Goal: Contribute content: Add original content to the website for others to see

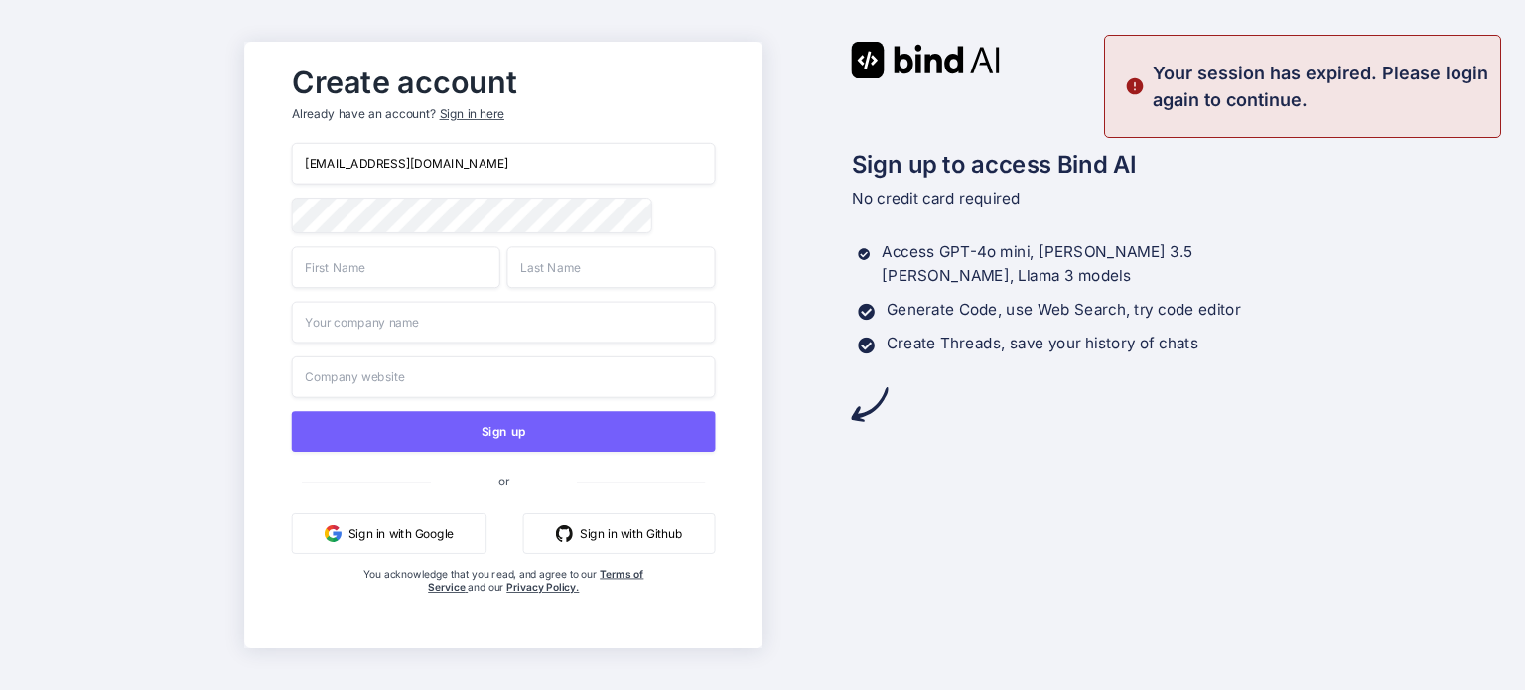
click at [405, 169] on input "onohtwoten@honeys.be" at bounding box center [503, 164] width 424 height 42
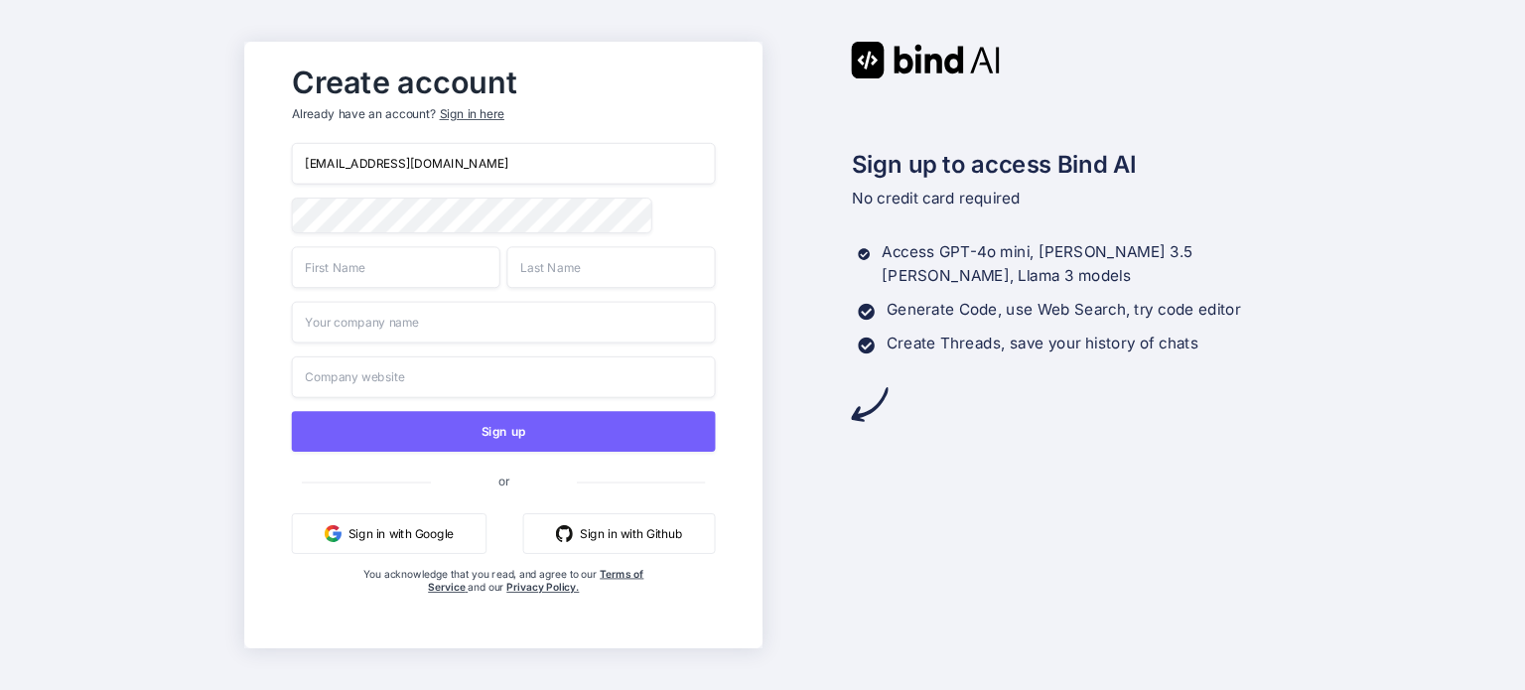
paste input "eatseagee998@usako.net"
drag, startPoint x: 434, startPoint y: 162, endPoint x: 12, endPoint y: 134, distance: 422.7
click at [12, 134] on div "Create account Already have an account? Sign in here onohtwoten@honeys.beeatsea…" at bounding box center [762, 345] width 1525 height 690
paste input "email"
type input "eatseagee998@usako.net"
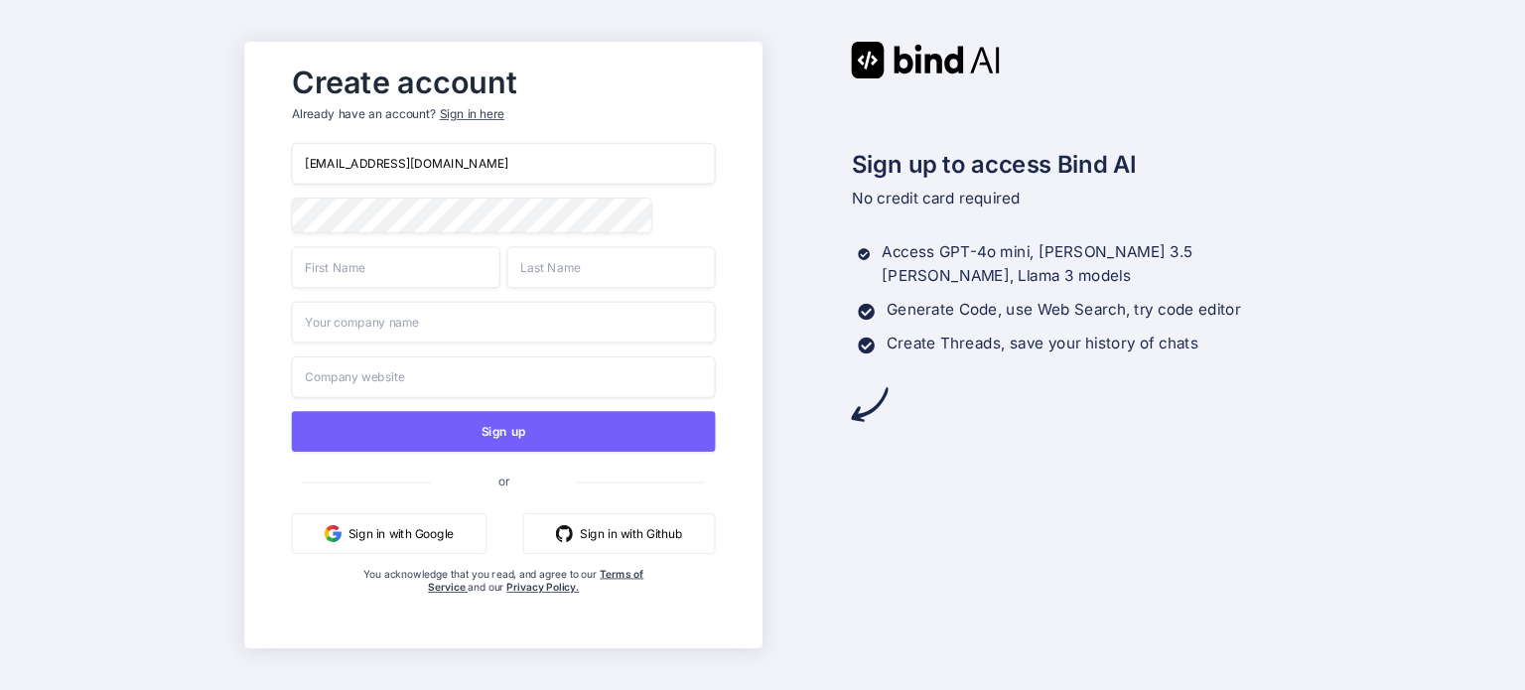
drag, startPoint x: 367, startPoint y: 269, endPoint x: 359, endPoint y: 259, distance: 12.7
click at [366, 269] on input "text" at bounding box center [395, 267] width 208 height 42
type input "dv"
drag, startPoint x: 572, startPoint y: 268, endPoint x: 507, endPoint y: 329, distance: 88.5
click at [561, 279] on input "fd" at bounding box center [610, 267] width 208 height 42
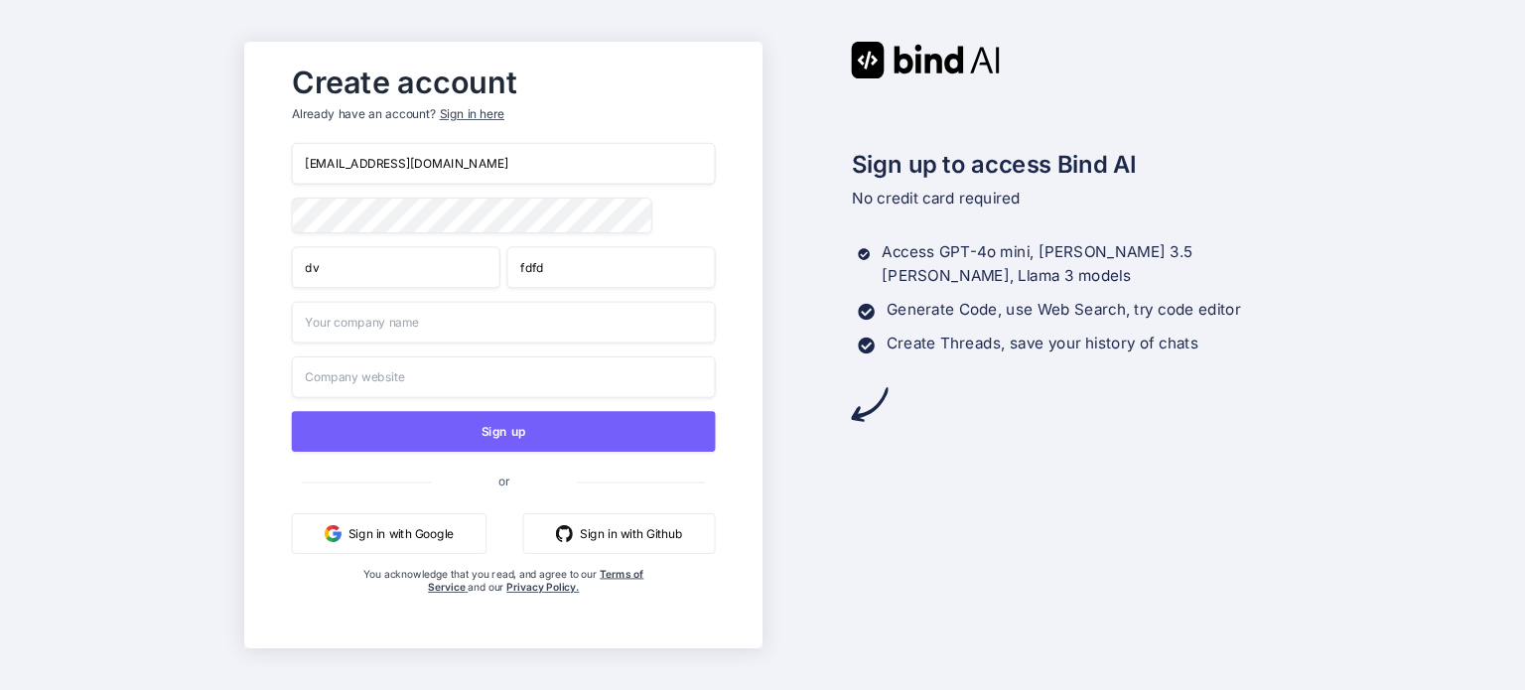
type input "fdfd"
click at [463, 340] on input "s" at bounding box center [503, 323] width 424 height 42
type input "sf"
click at [412, 384] on input "ds" at bounding box center [503, 377] width 424 height 42
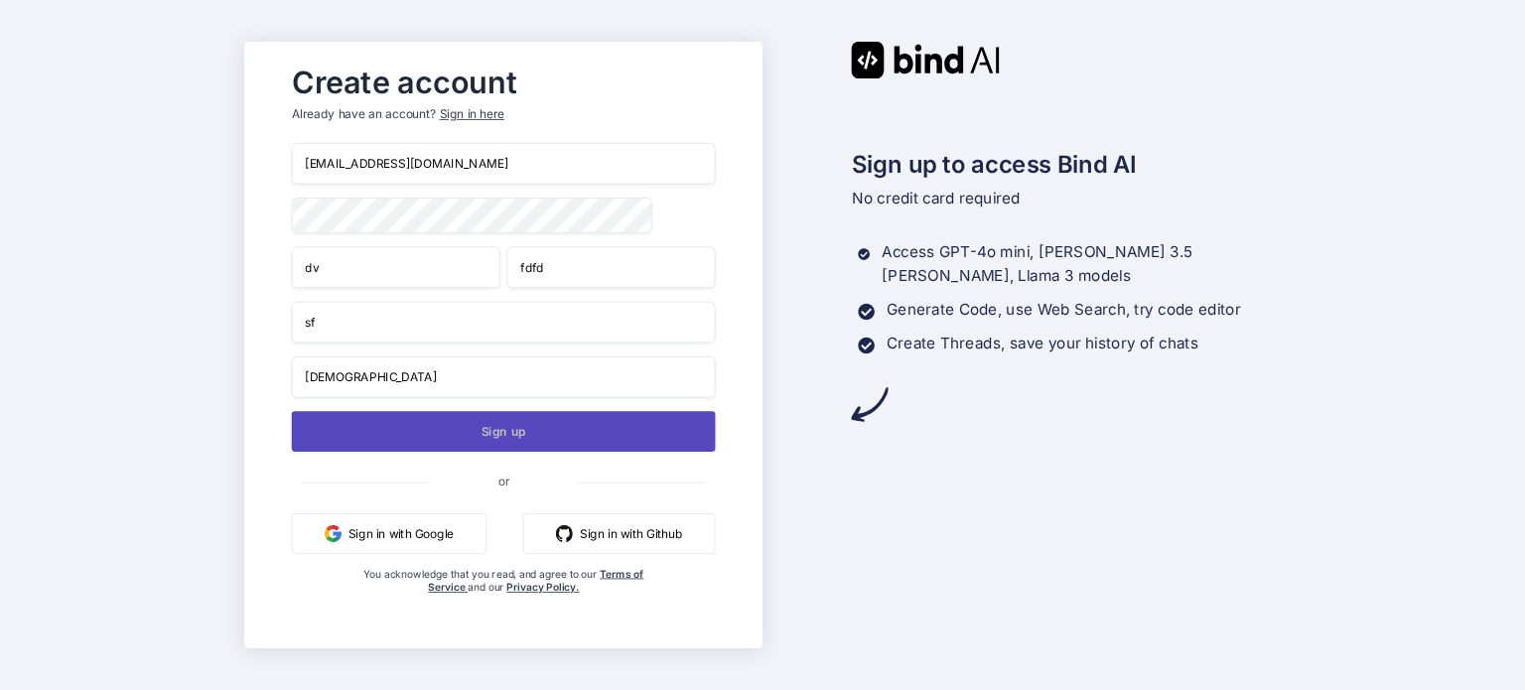
type input "dsfd"
click at [380, 428] on button "Sign up" at bounding box center [503, 431] width 424 height 41
click at [554, 429] on button "Sign up" at bounding box center [503, 431] width 424 height 41
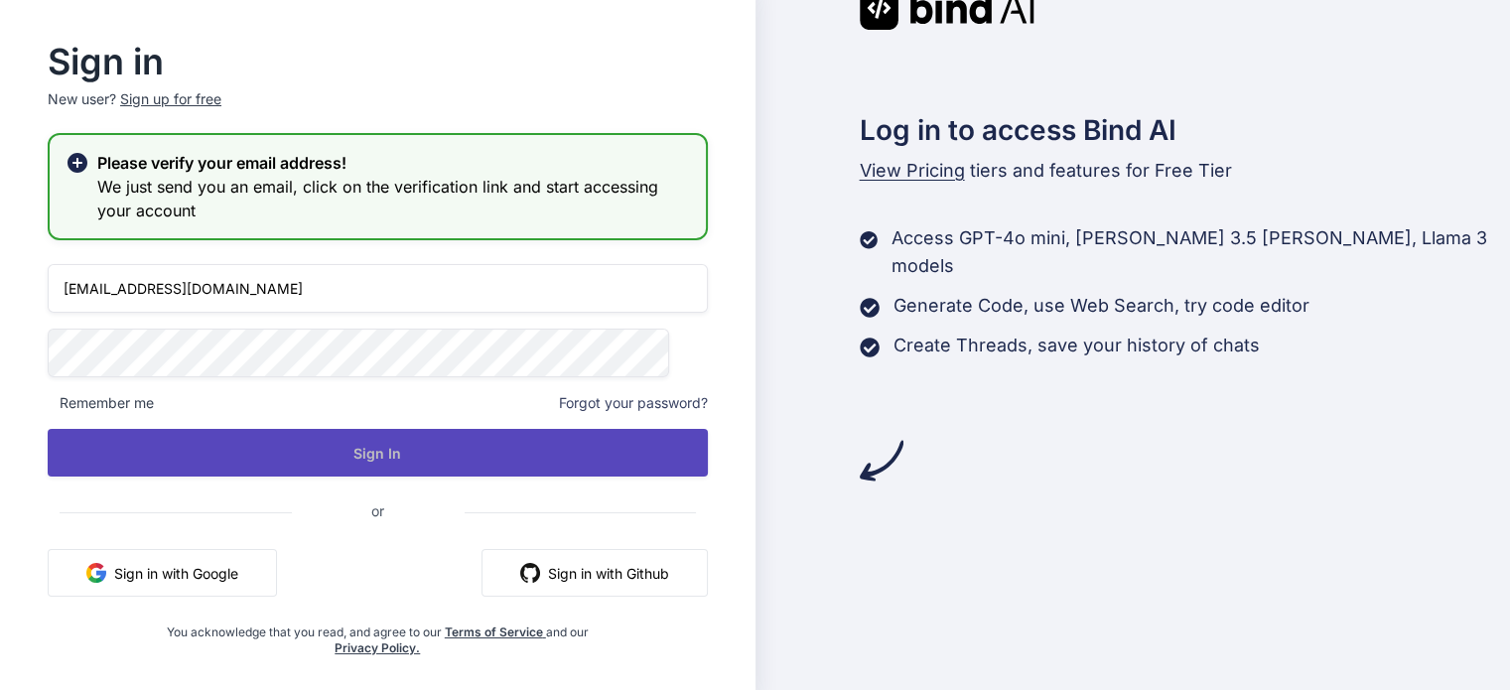
click at [331, 469] on button "Sign In" at bounding box center [378, 453] width 660 height 48
click at [326, 460] on button "Sign In" at bounding box center [378, 453] width 660 height 48
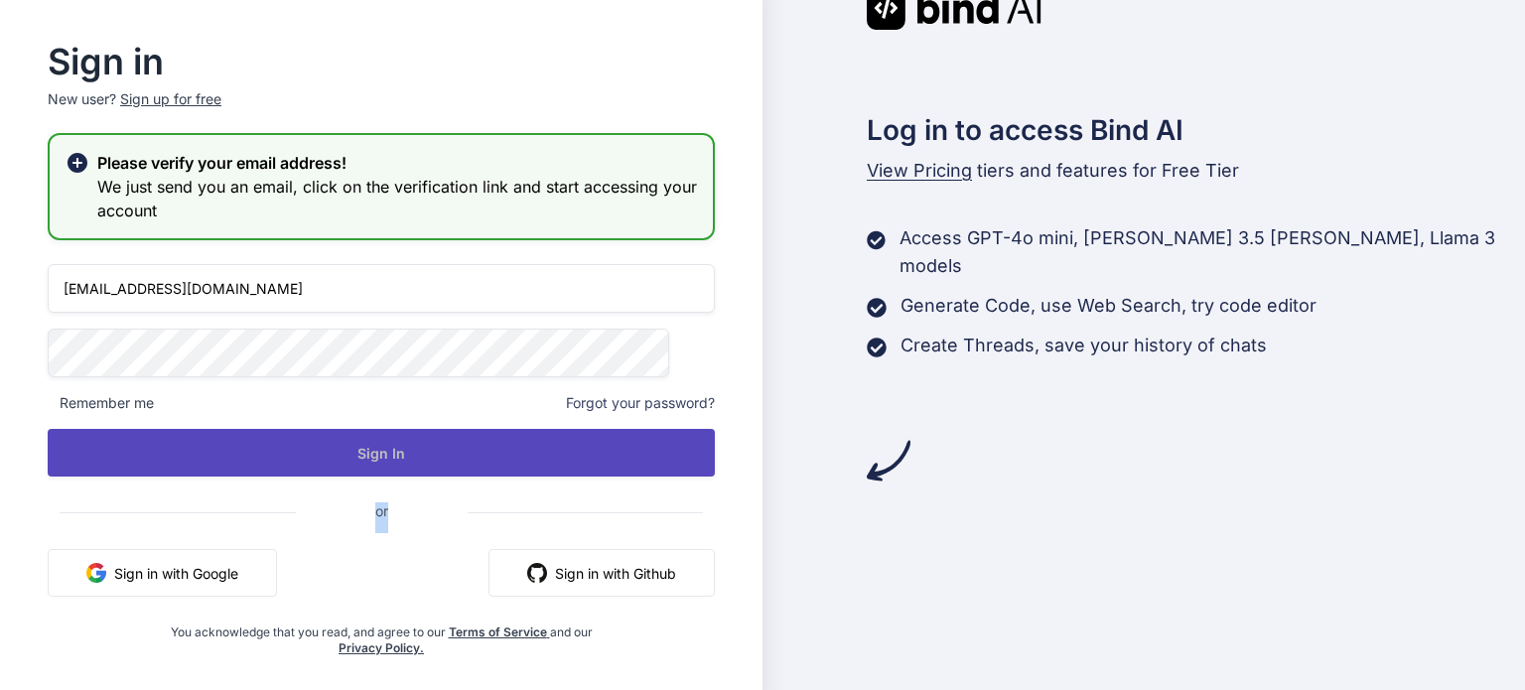
click at [326, 492] on span "or" at bounding box center [381, 512] width 667 height 41
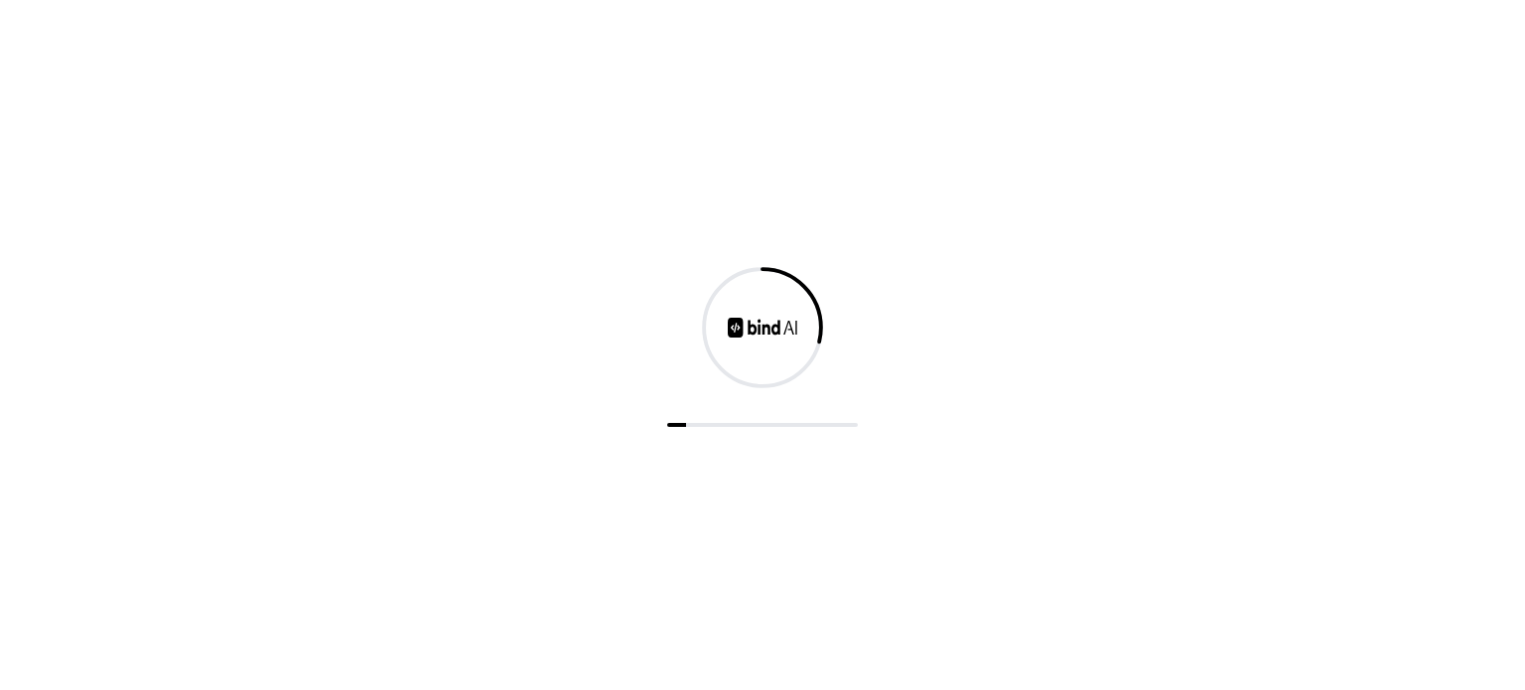
click at [455, 376] on div at bounding box center [762, 345] width 1525 height 690
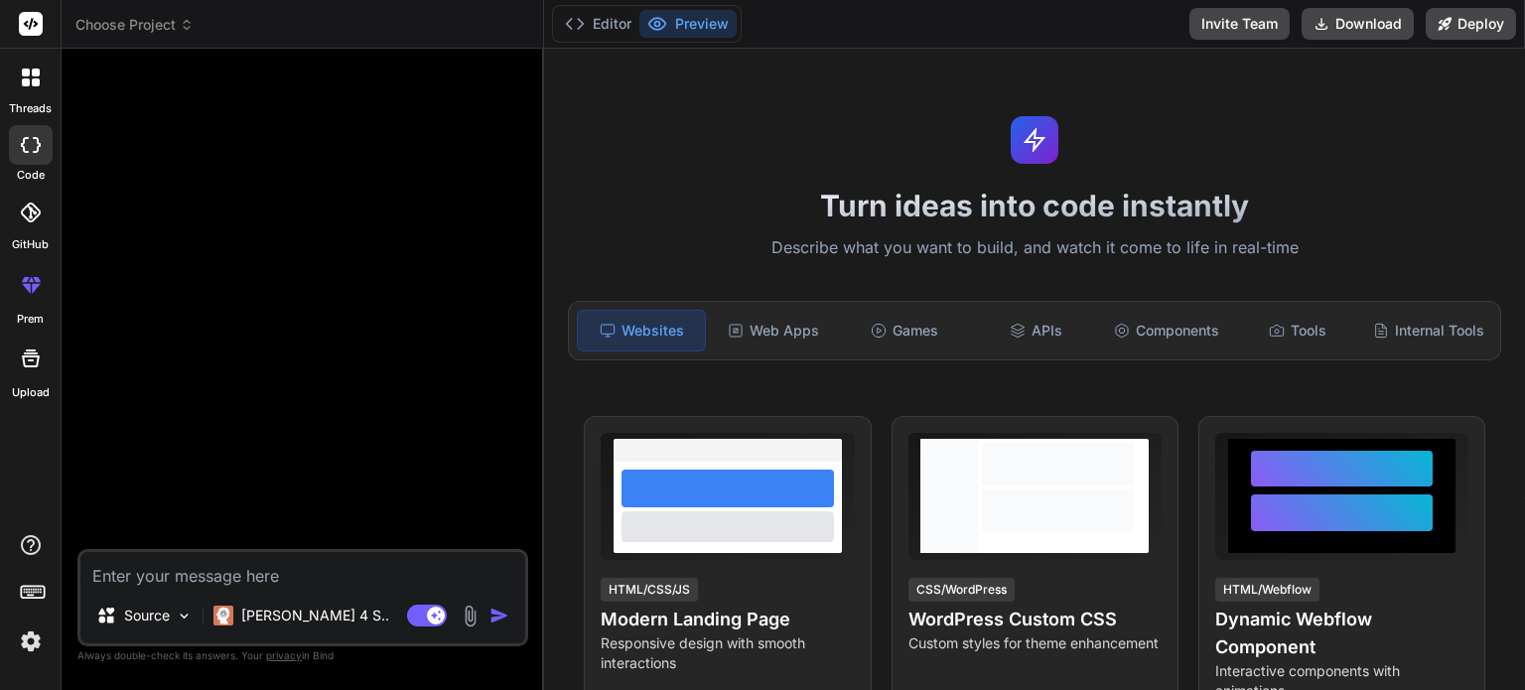
type textarea "x"
click at [159, 580] on textarea at bounding box center [302, 570] width 445 height 36
paste textarea "Project Structure app/ ├── auth/ ├── models/ │ ├── stories.py # DB fetch logic …"
type textarea "Project Structure app/ ├── auth/ ├── models/ │ ├── stories.py # DB fetch logic …"
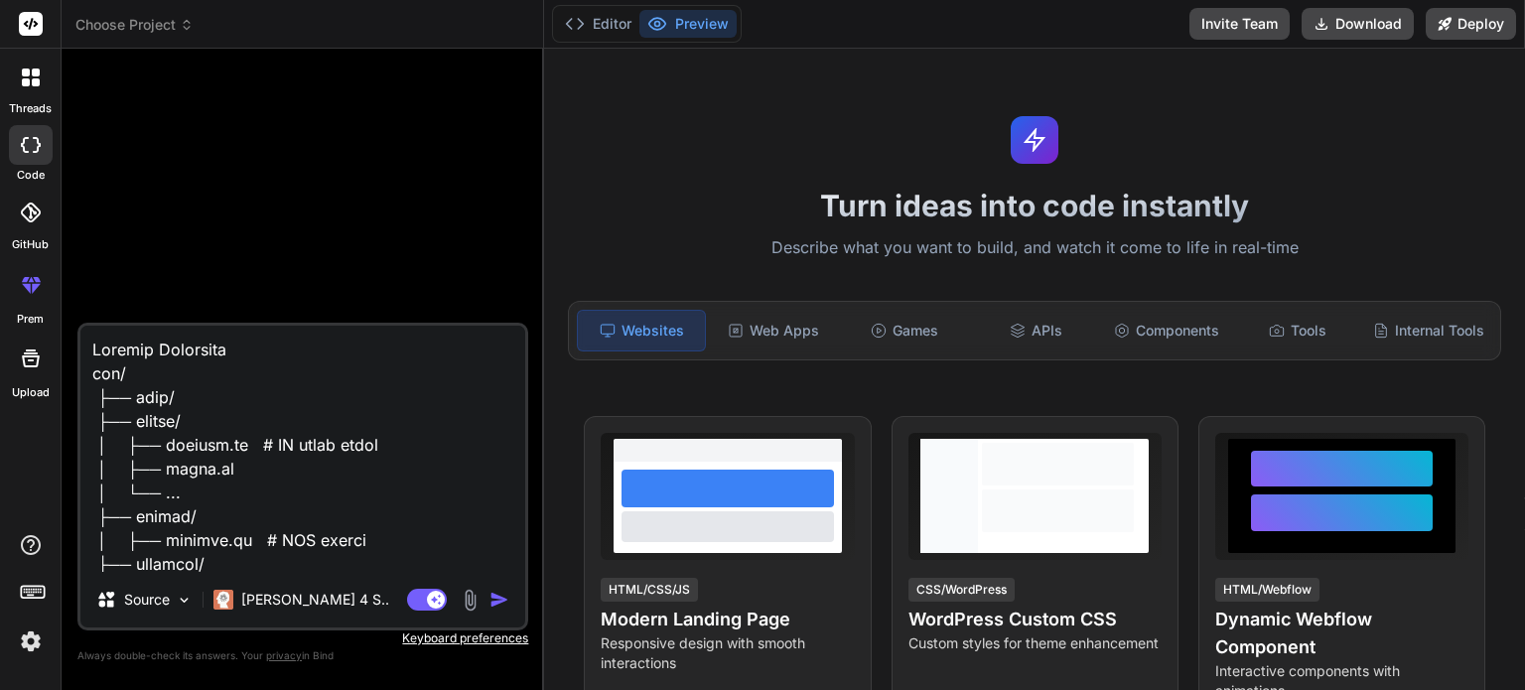
scroll to position [1097, 0]
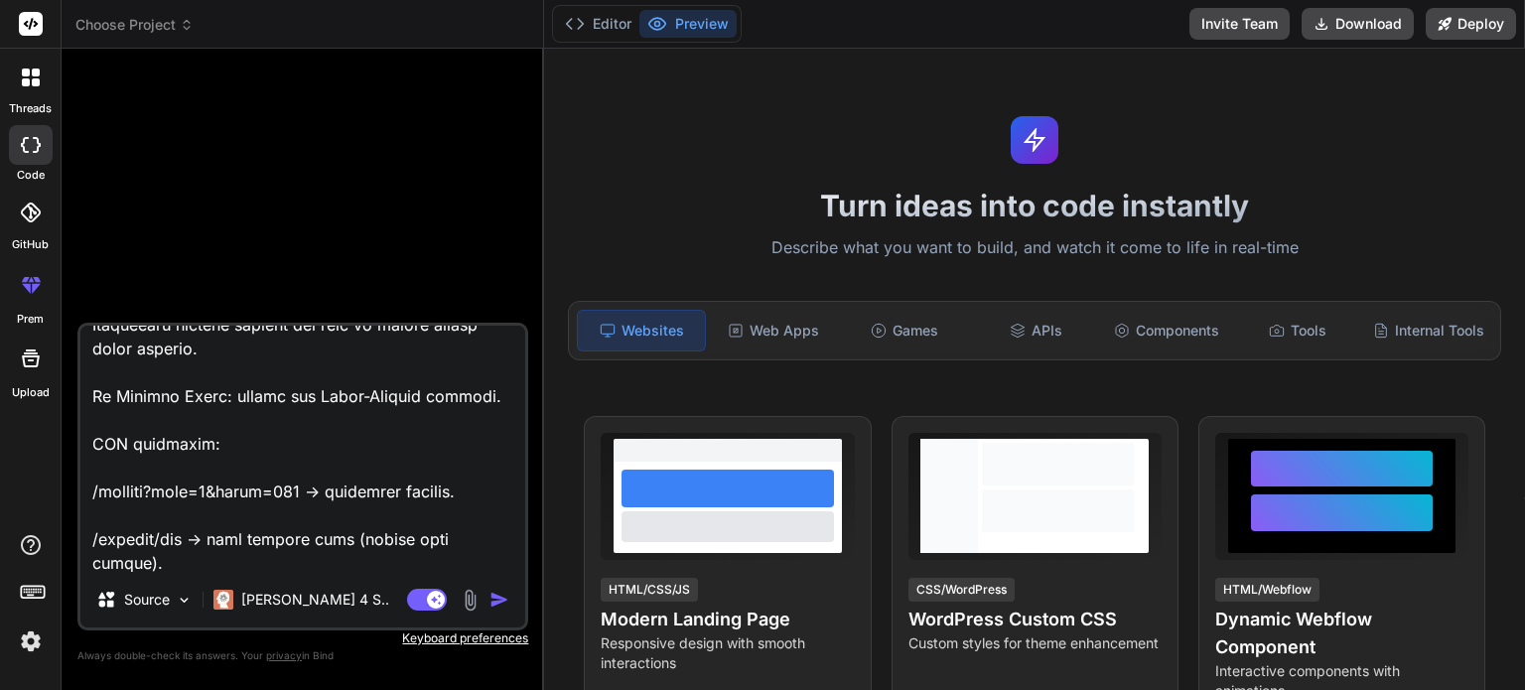
type textarea "x"
type textarea "Project Structure app/ ├── auth/ ├── models/ │ ├── stories.py # DB fetch logic …"
type textarea "x"
type textarea "Project Structure app/ ├── auth/ ├── models/ │ ├── stories.py # DB fetch logic …"
type textarea "x"
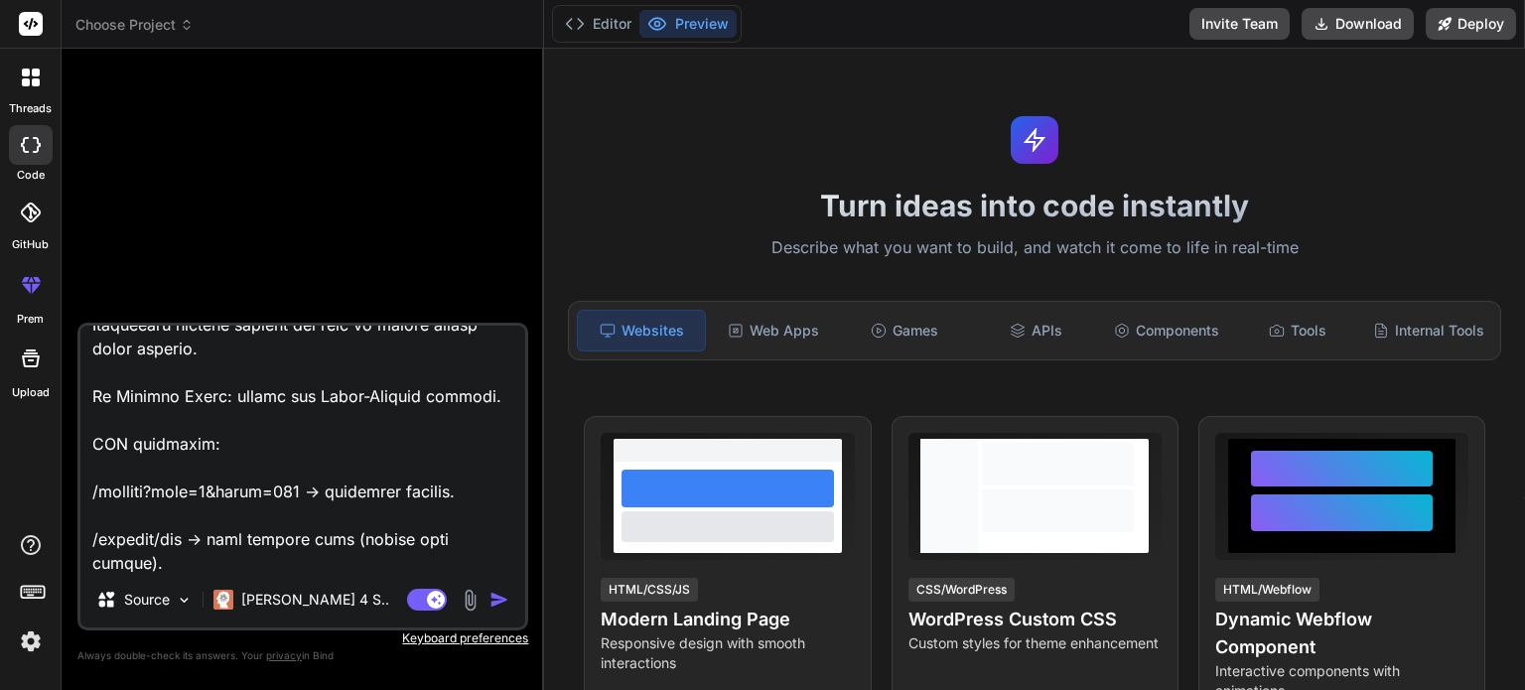
type textarea "Project Structure app/ ├── auth/ ├── models/ │ ├── stories.py # DB fetch logic …"
type textarea "x"
paste textarea "yes give me full updated code and this refresh cyces should be in bg only user …"
type textarea "Project Structure app/ ├── auth/ ├── models/ │ ├── stories.py # DB fetch logic …"
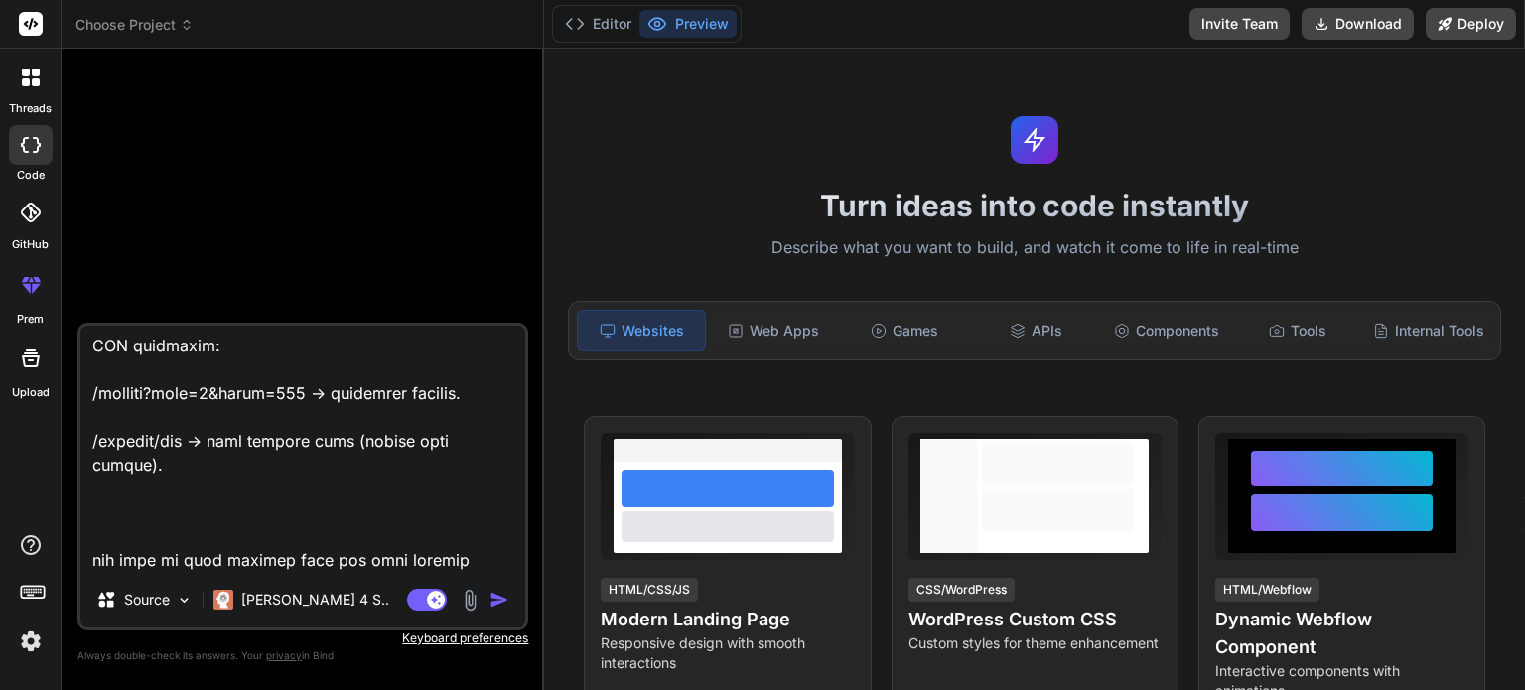
scroll to position [1359, 0]
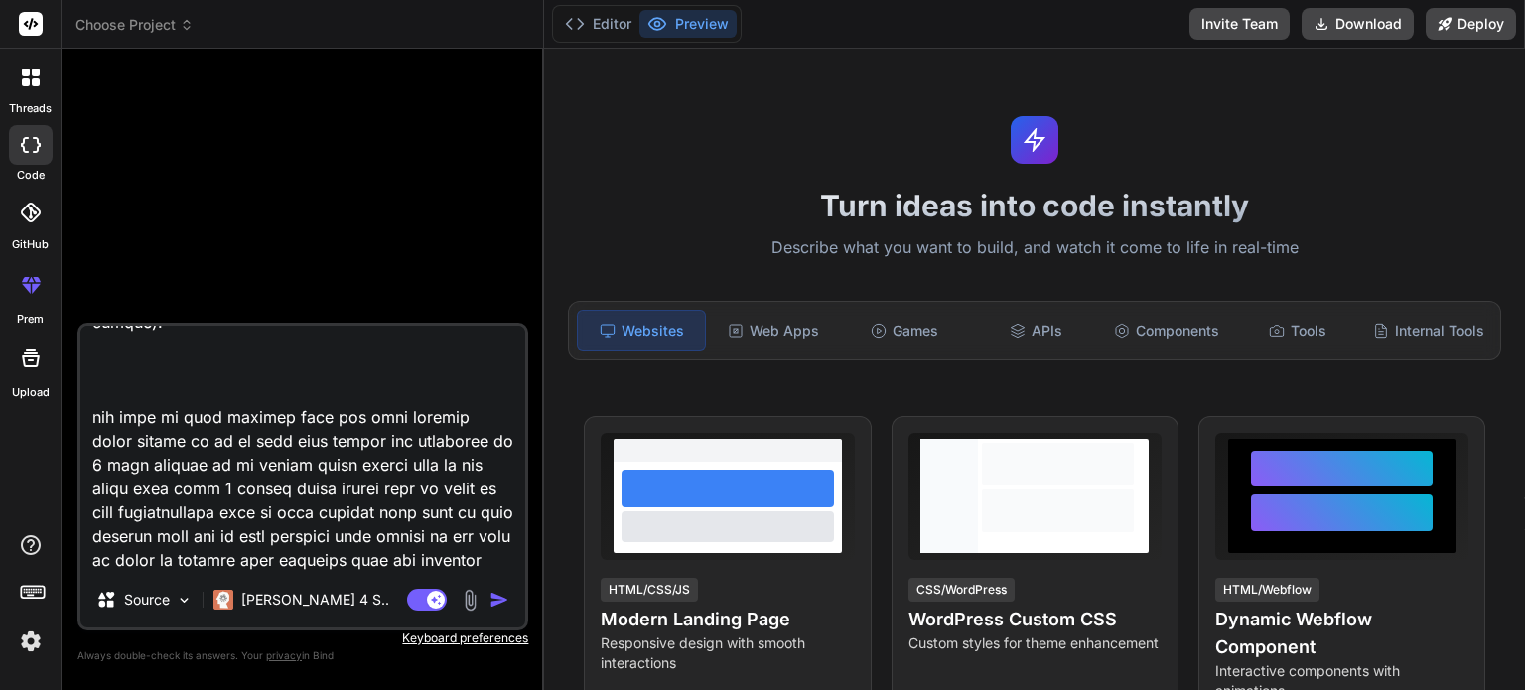
type textarea "x"
type textarea "Project Structure app/ ├── auth/ ├── models/ │ ├── stories.py # DB fetch logic …"
type textarea "x"
type textarea "Project Structure app/ ├── auth/ ├── models/ │ ├── stories.py # DB fetch logic …"
type textarea "x"
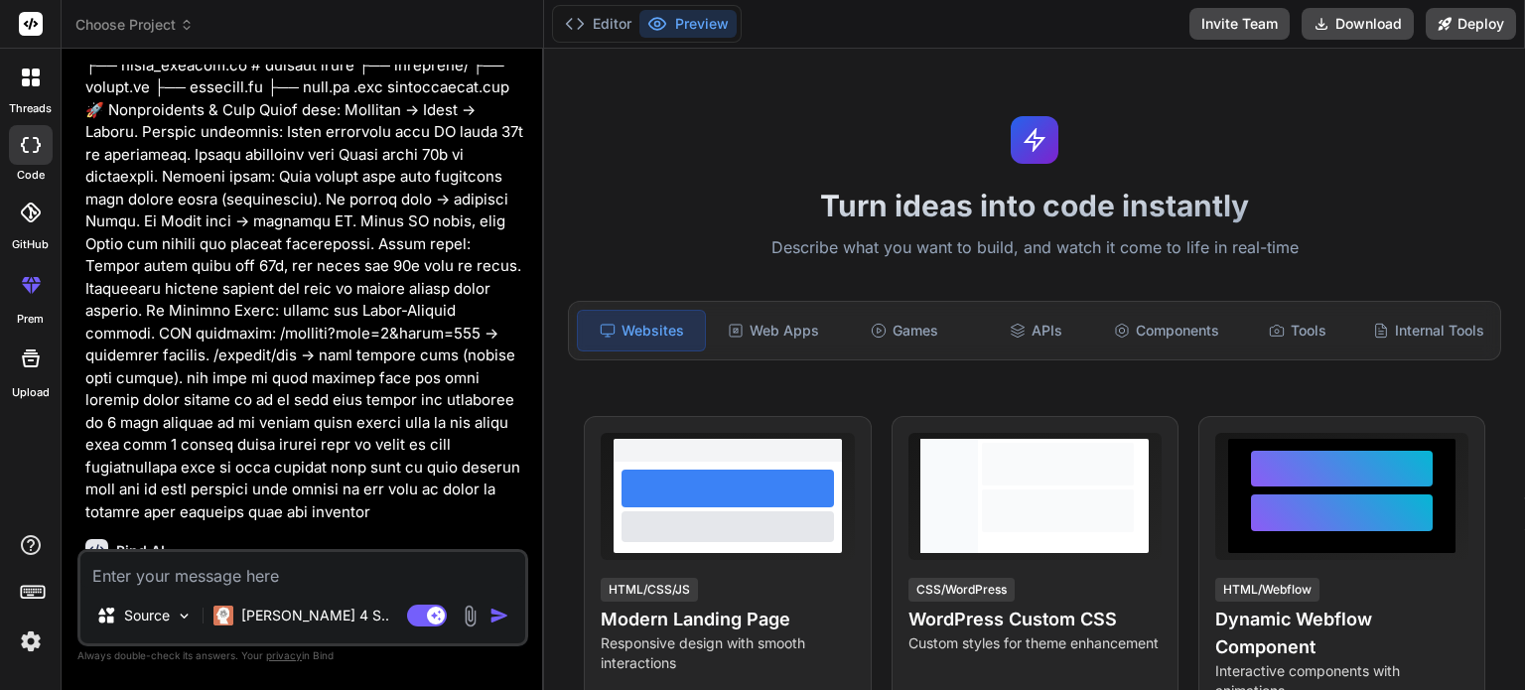
scroll to position [233, 0]
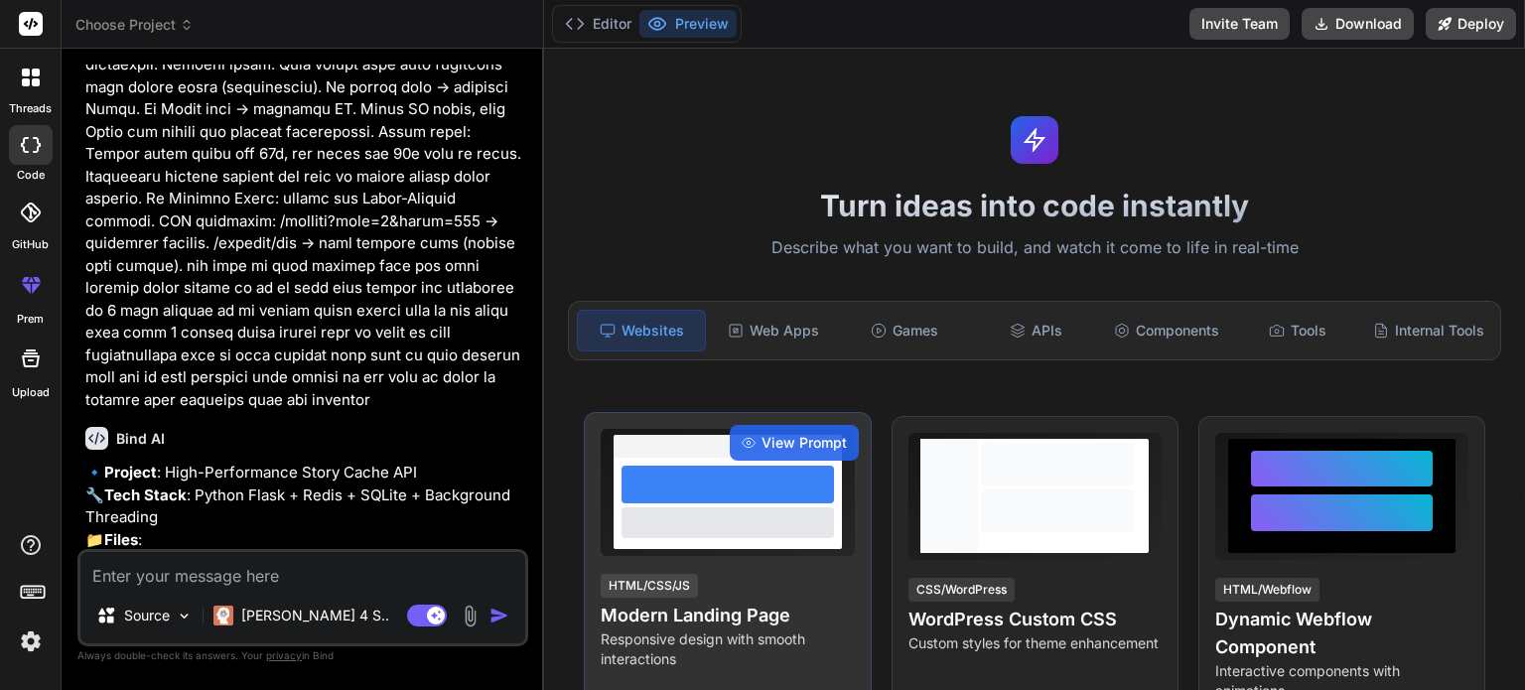
type textarea "x"
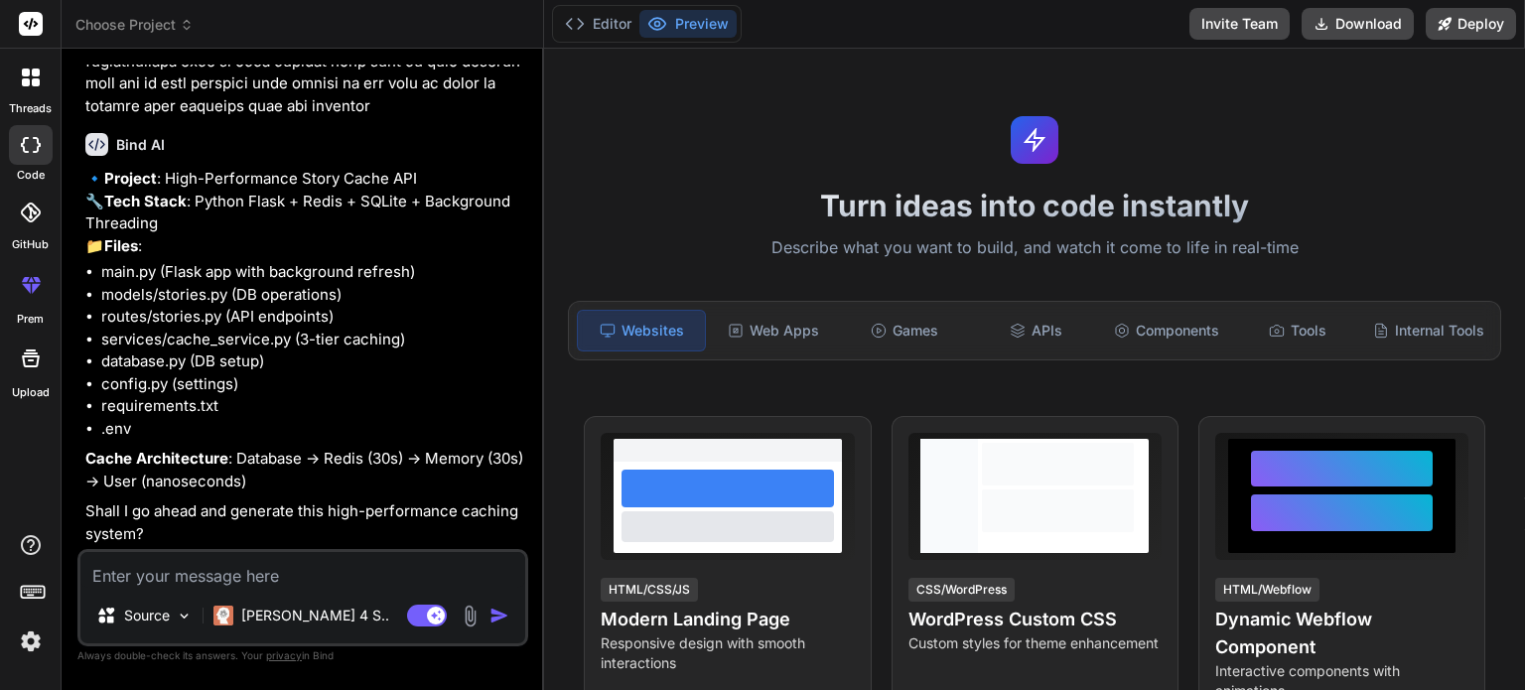
scroll to position [570, 0]
click at [266, 576] on textarea at bounding box center [302, 570] width 445 height 36
type textarea "y"
type textarea "x"
type textarea "ye"
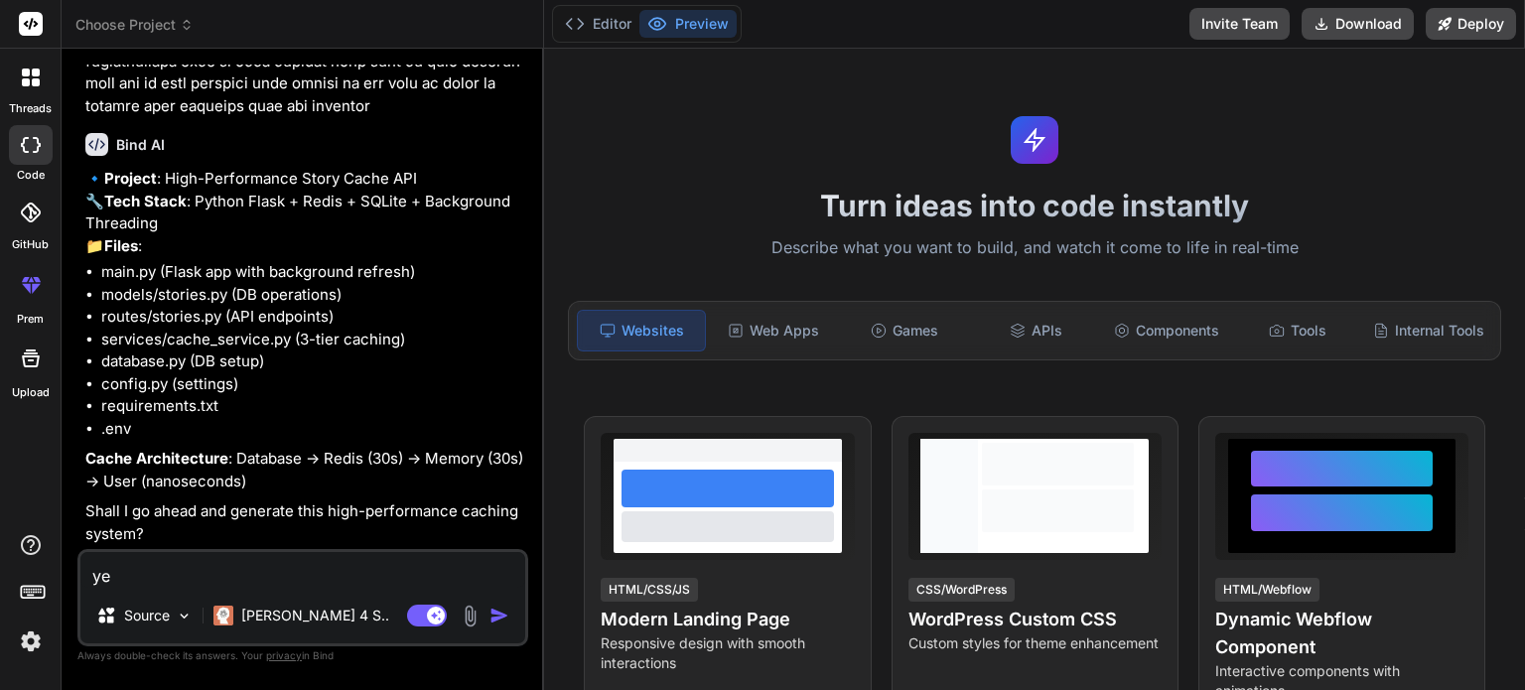
type textarea "x"
type textarea "yes"
type textarea "x"
type textarea "yes gi"
type textarea "x"
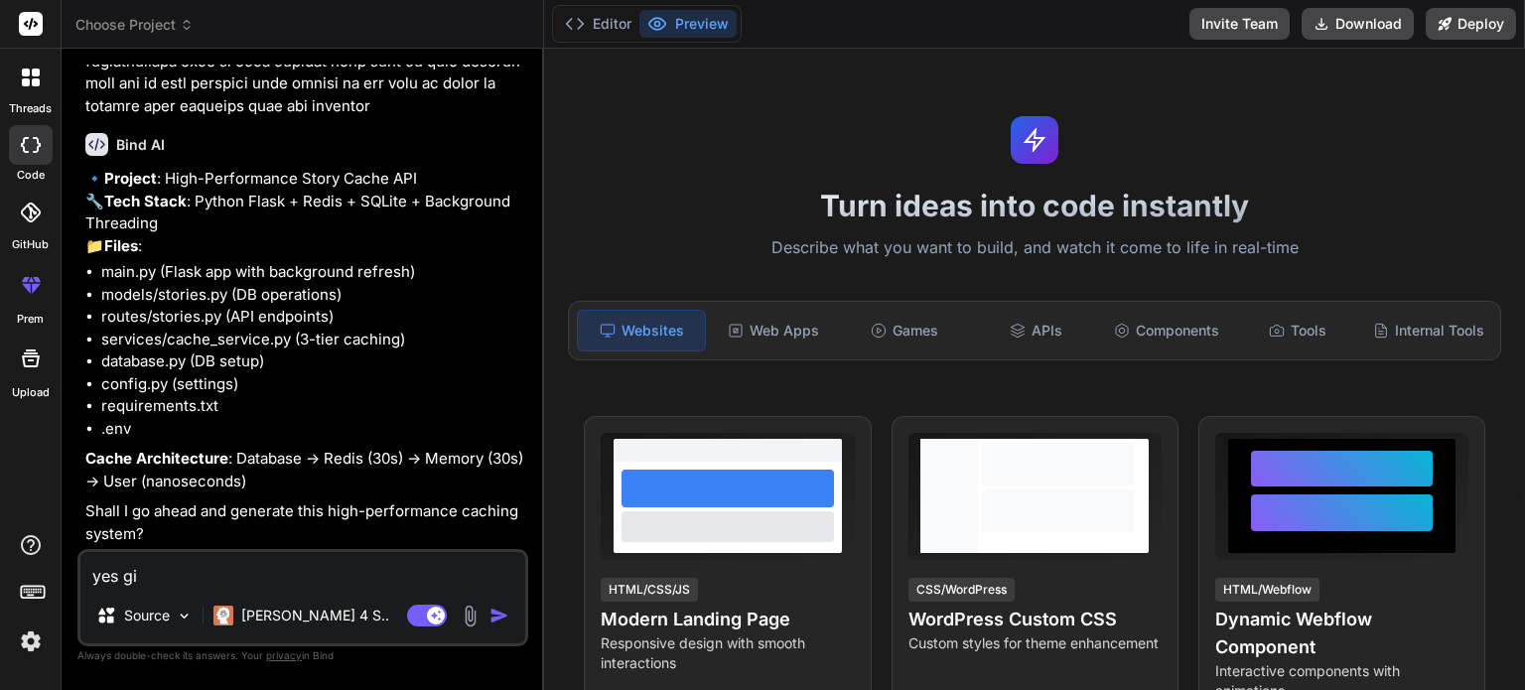
type textarea "yes giv"
type textarea "x"
type textarea "yes give"
type textarea "x"
type textarea "yes give"
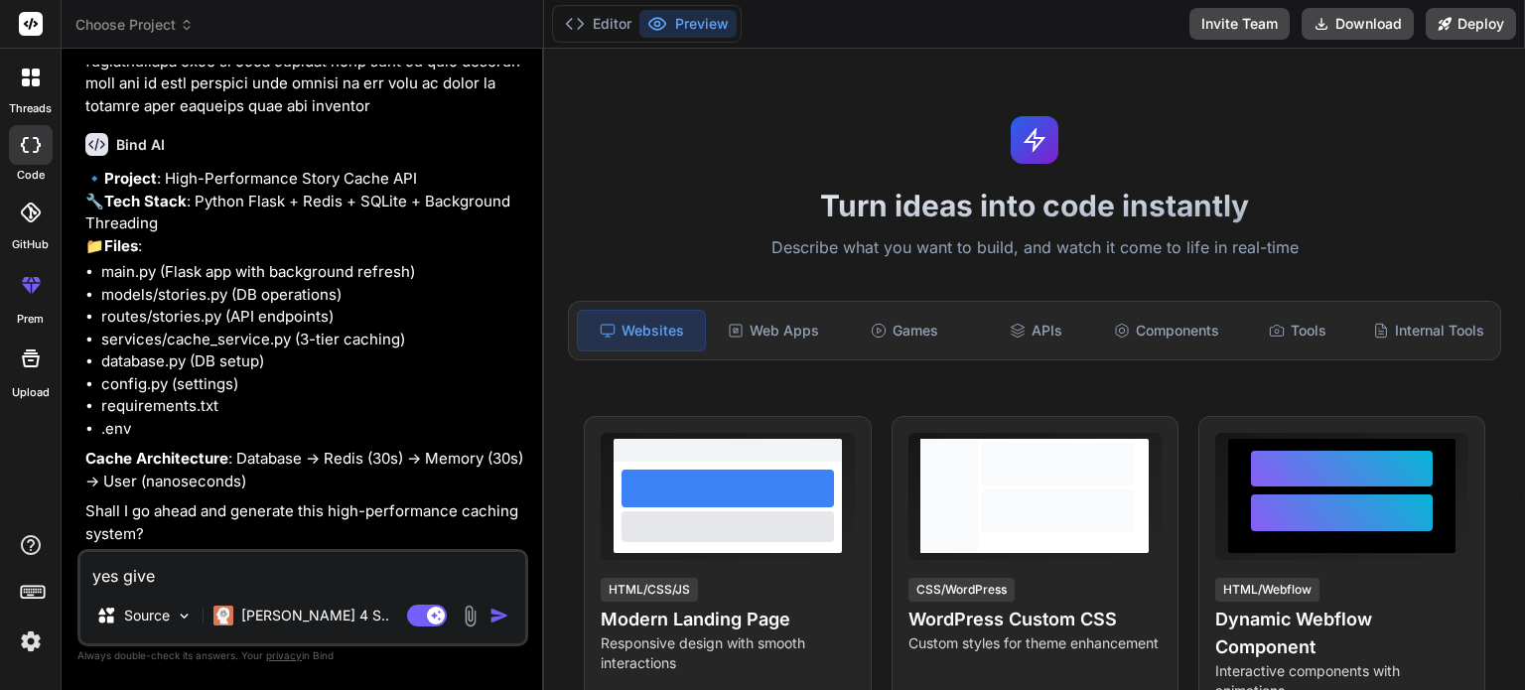
type textarea "x"
type textarea "yes give e"
type textarea "x"
type textarea "yes give em"
type textarea "x"
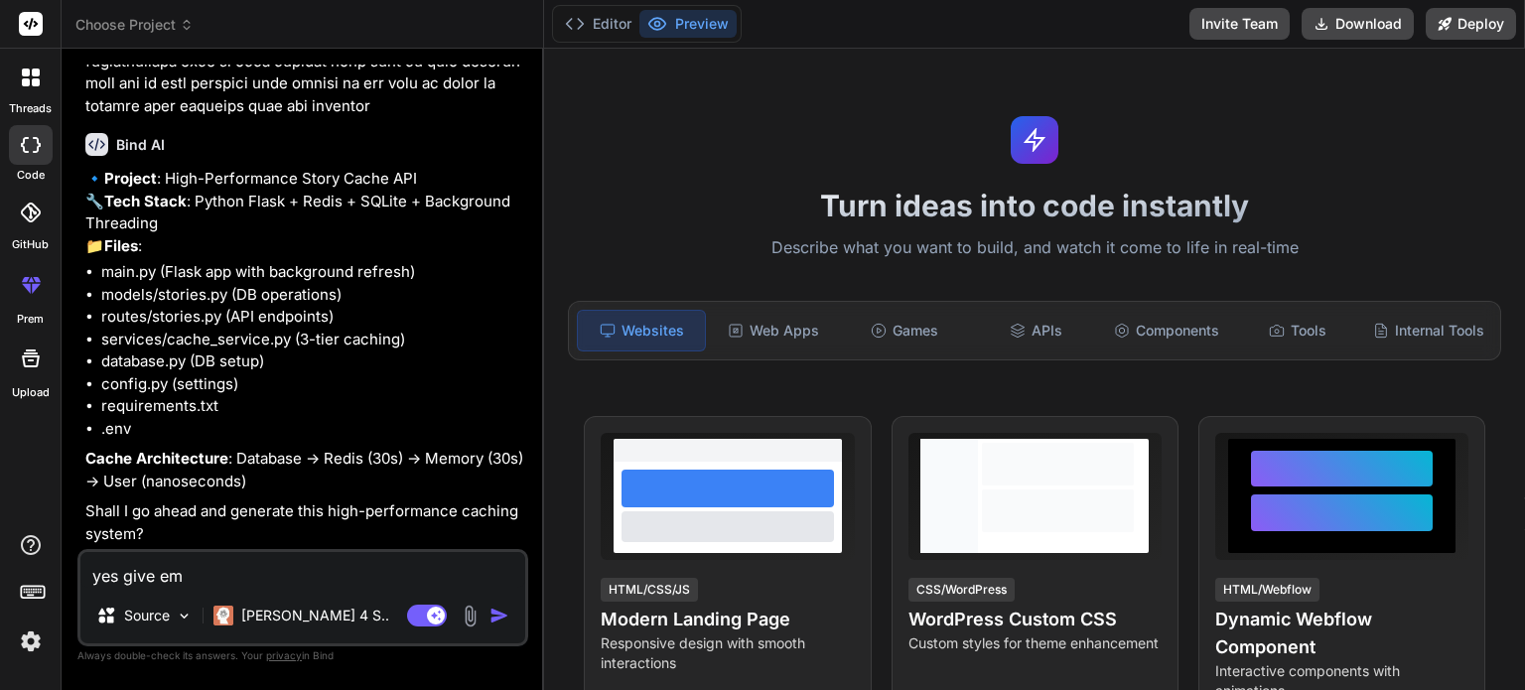
type textarea "yes give em"
type textarea "x"
type textarea "yes give em f"
type textarea "x"
type textarea "yes give em fu"
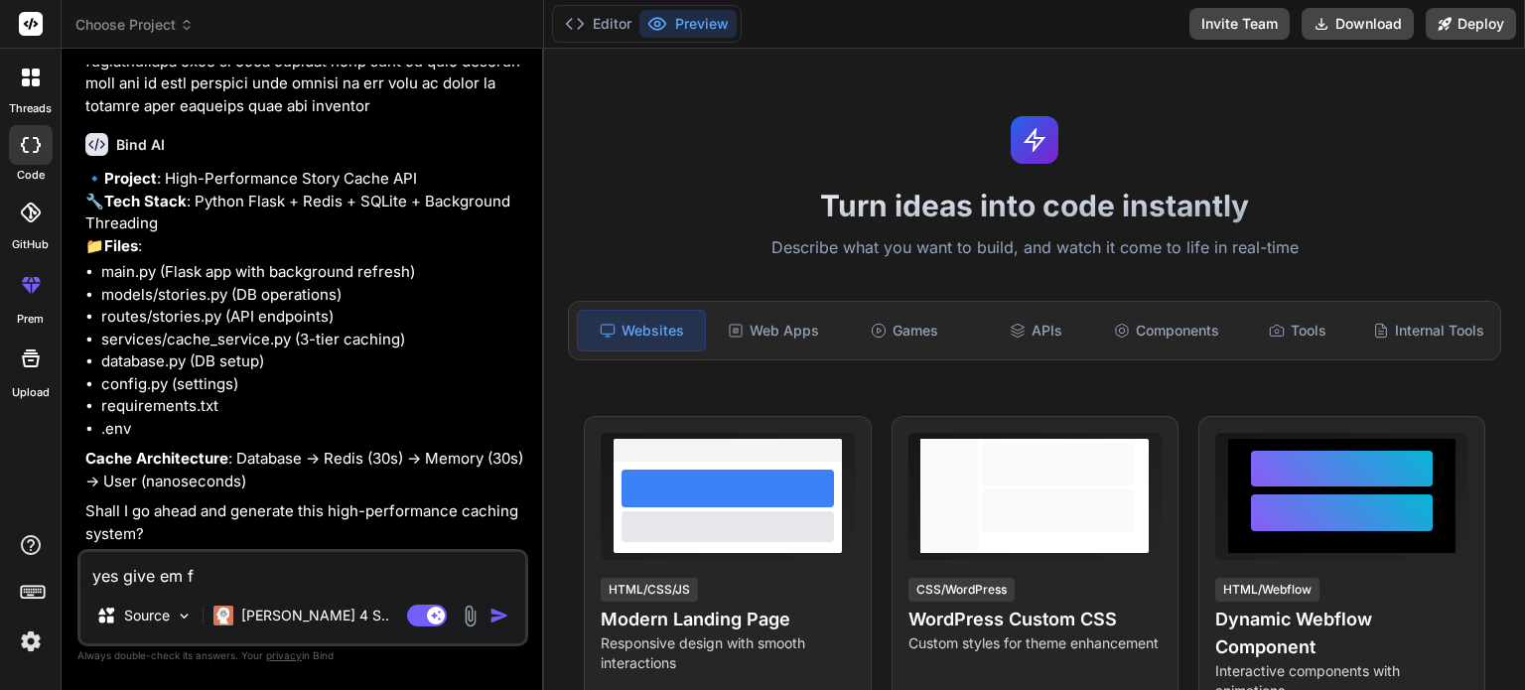
type textarea "x"
type textarea "yes give em ful"
type textarea "x"
type textarea "yes give em full"
type textarea "x"
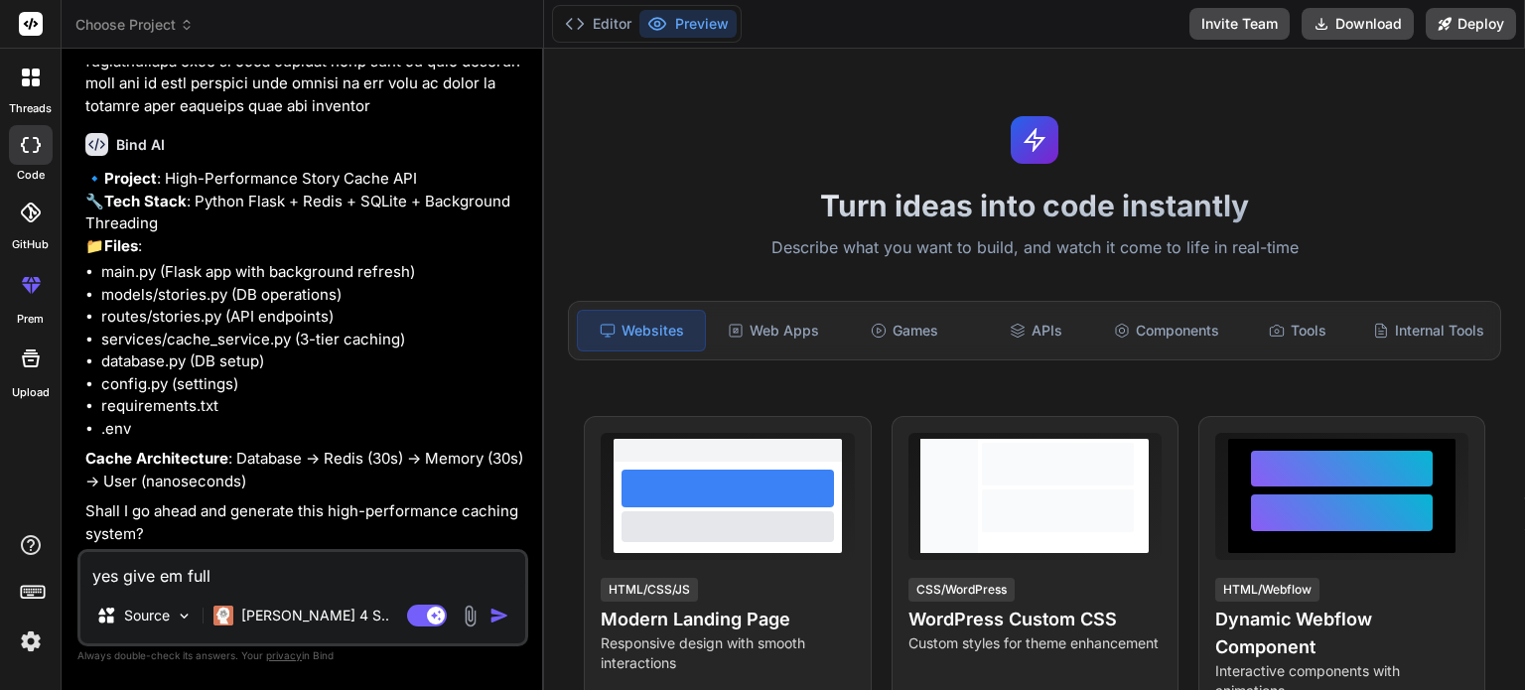
type textarea "yes give em full"
type textarea "x"
type textarea "yes give em full u"
type textarea "x"
type textarea "yes give em full up"
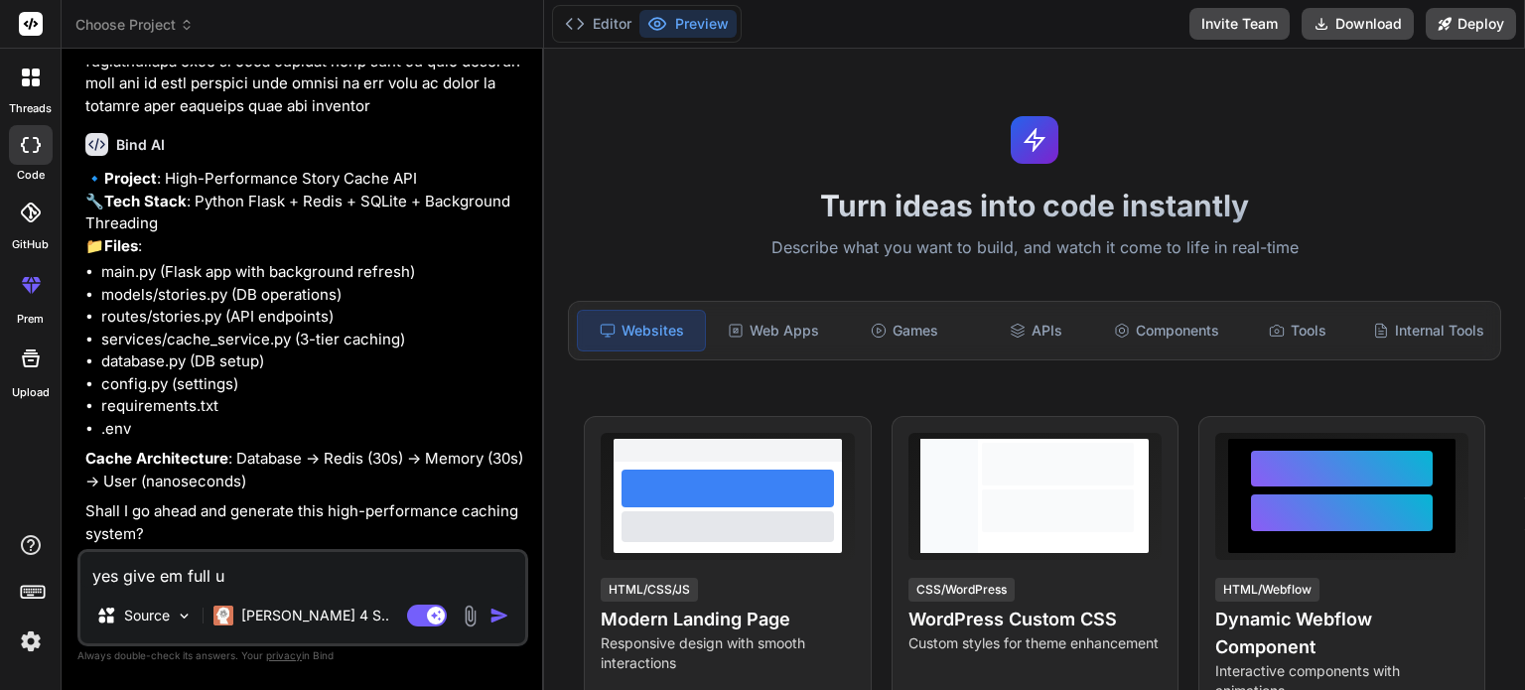
type textarea "x"
type textarea "yes give em full upd"
type textarea "x"
type textarea "yes give em full upda"
type textarea "x"
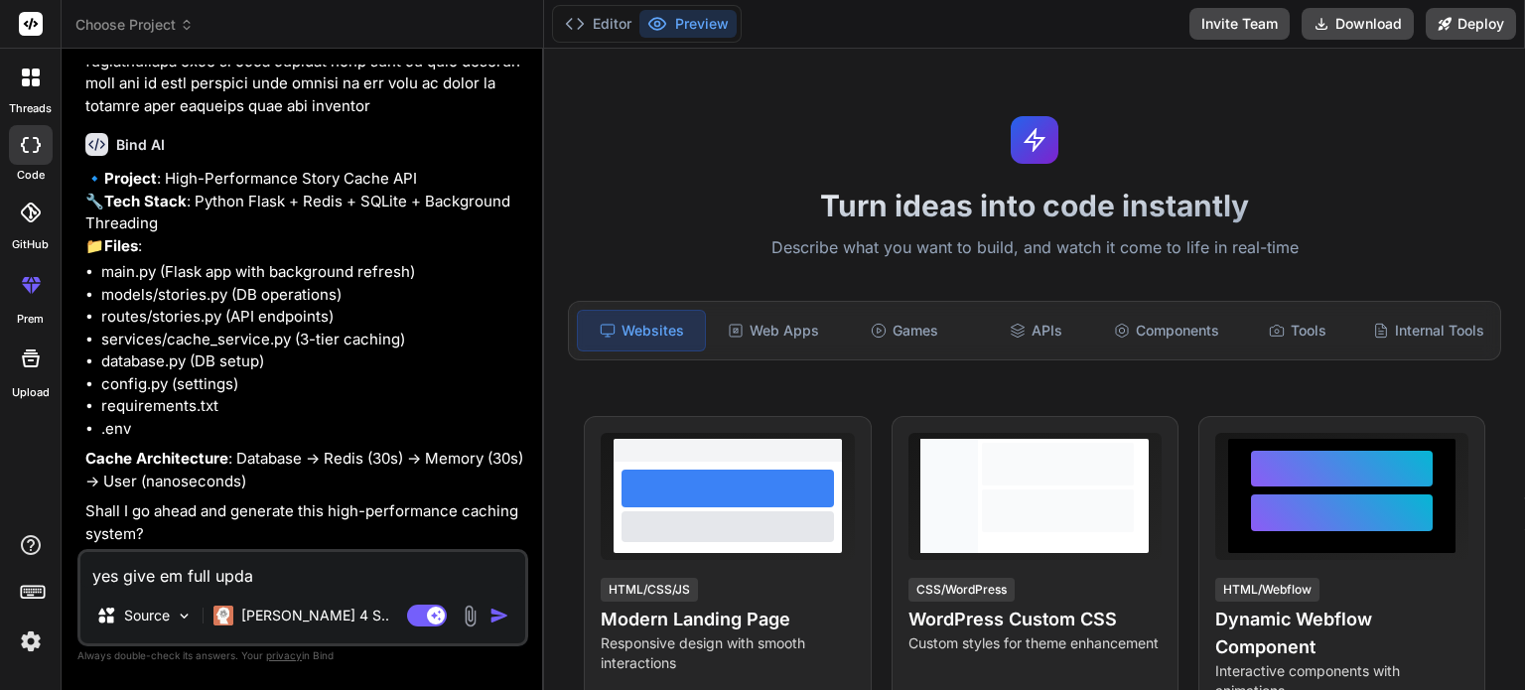
type textarea "yes give em full updat"
type textarea "x"
type textarea "yes give em full update"
type textarea "x"
type textarea "yes give em full updated"
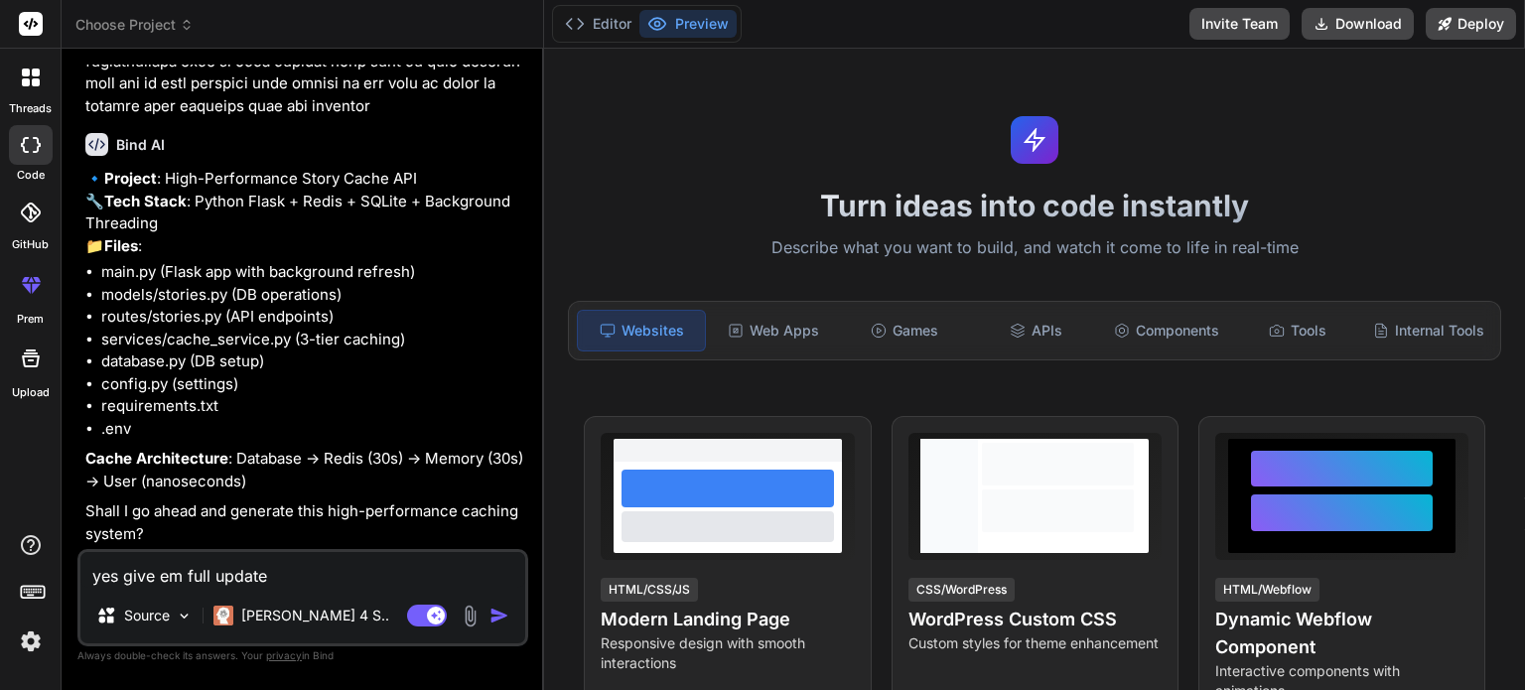
type textarea "x"
type textarea "yes give em full updated"
type textarea "x"
type textarea "yes give em full updated c"
type textarea "x"
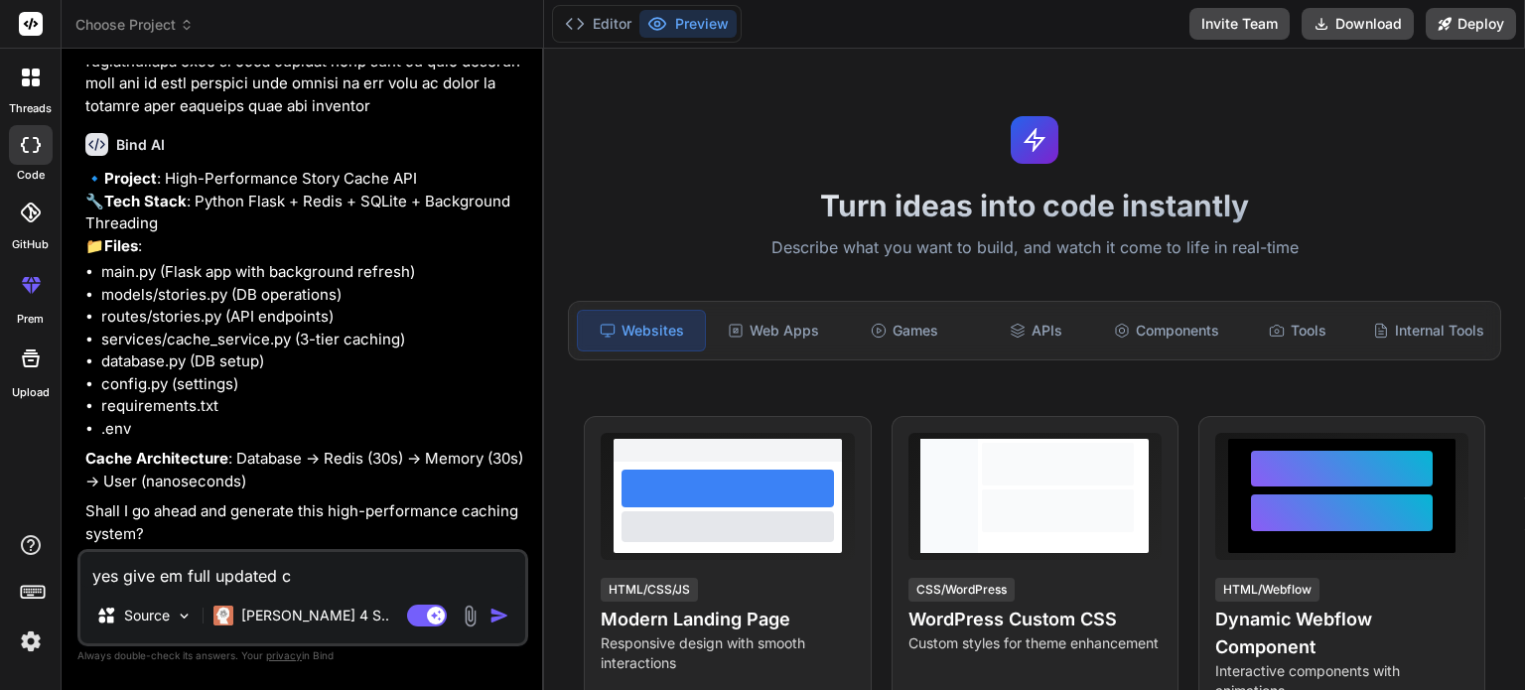
type textarea "yes give em full updated co"
type textarea "x"
type textarea "yes give em full updated cod"
type textarea "x"
type textarea "yes give em full updated code"
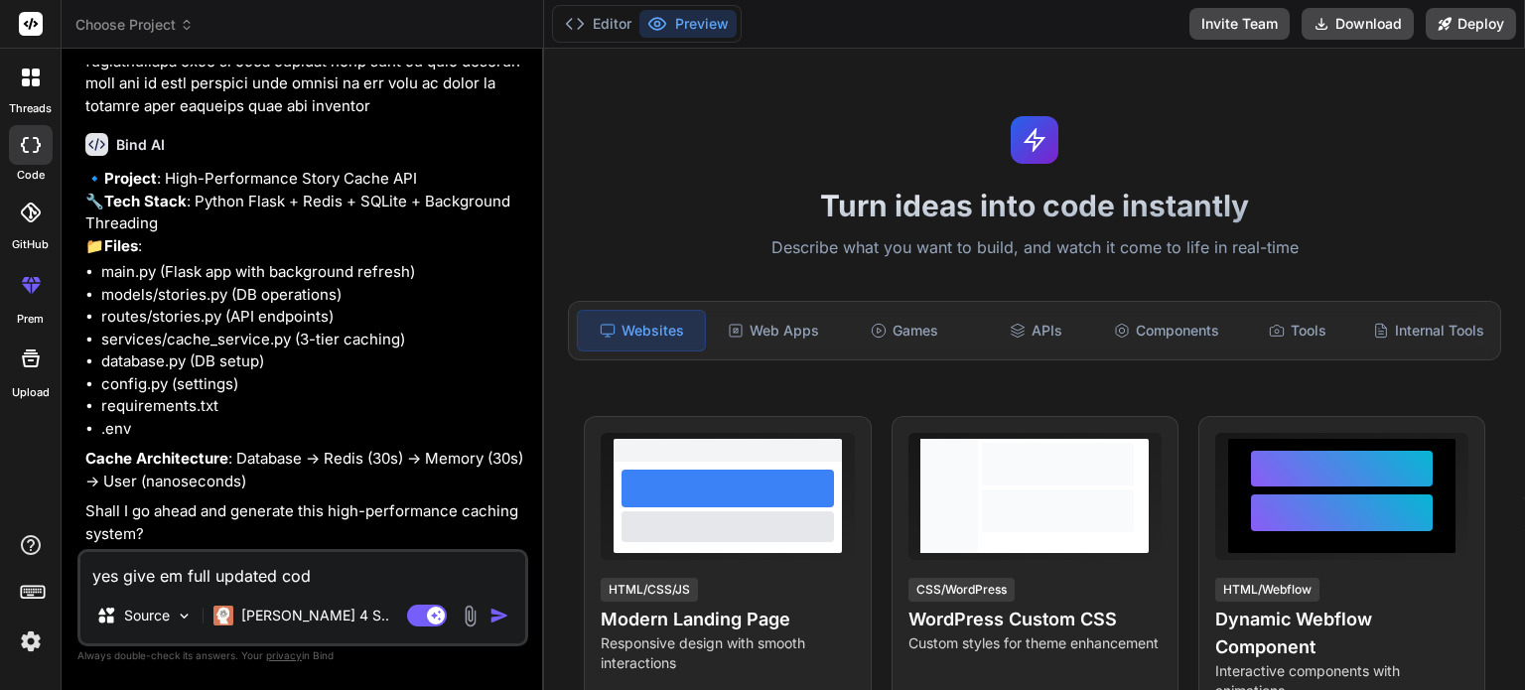
type textarea "x"
type textarea "yes give em full updated code"
type textarea "x"
type textarea "yes give em full updated code s"
type textarea "x"
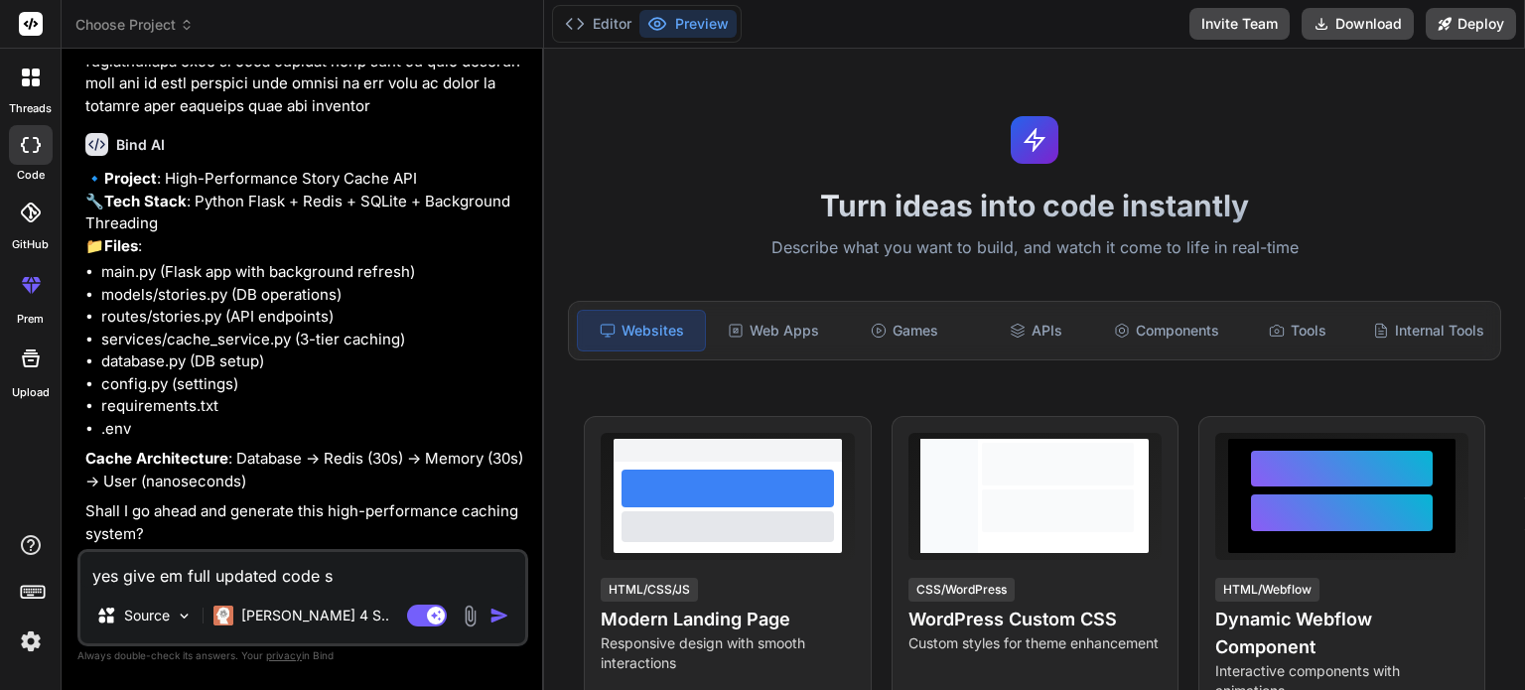
type textarea "yes give em full updated code st"
type textarea "x"
type textarea "yes give em full updated code str"
type textarea "x"
type textarea "yes give em full updated code stri"
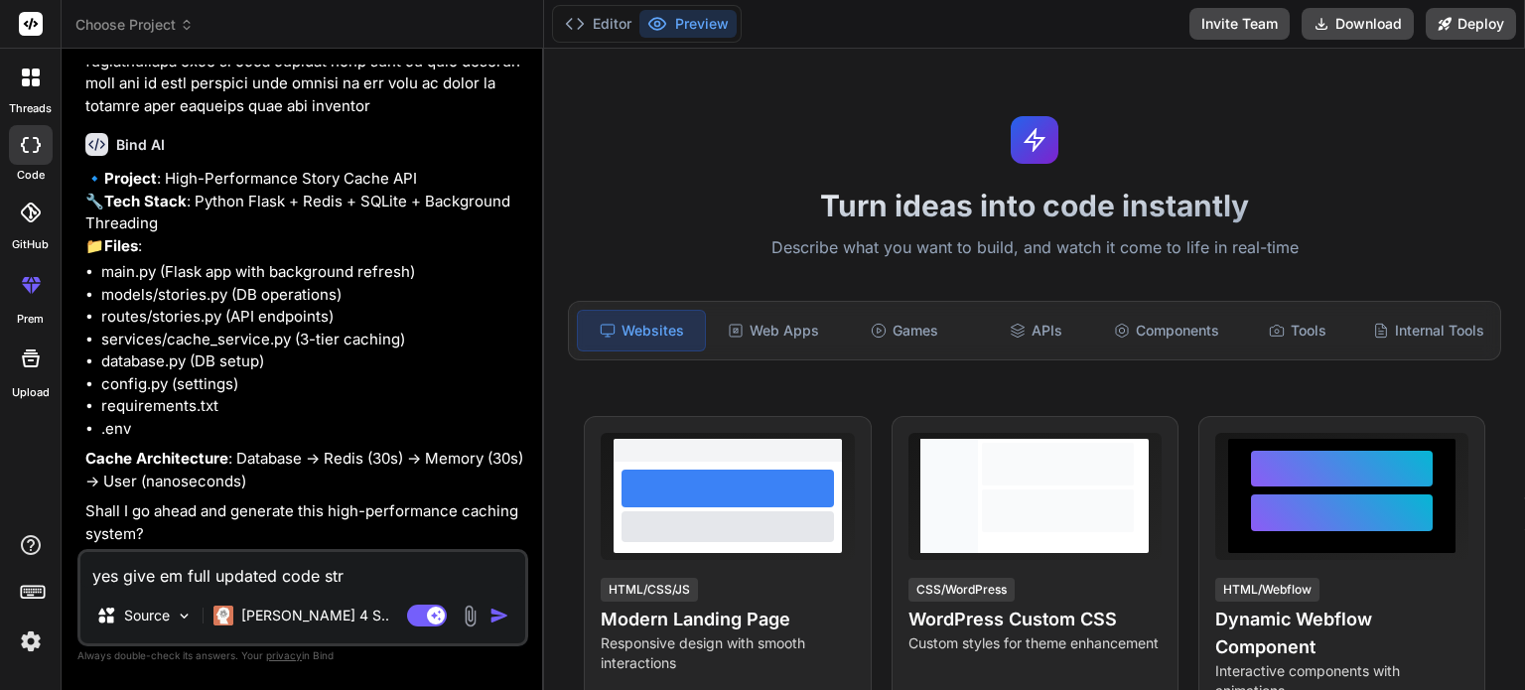
type textarea "x"
type textarea "yes give em full updated code strix"
type textarea "x"
type textarea "yes give em full updated code strixl"
type textarea "x"
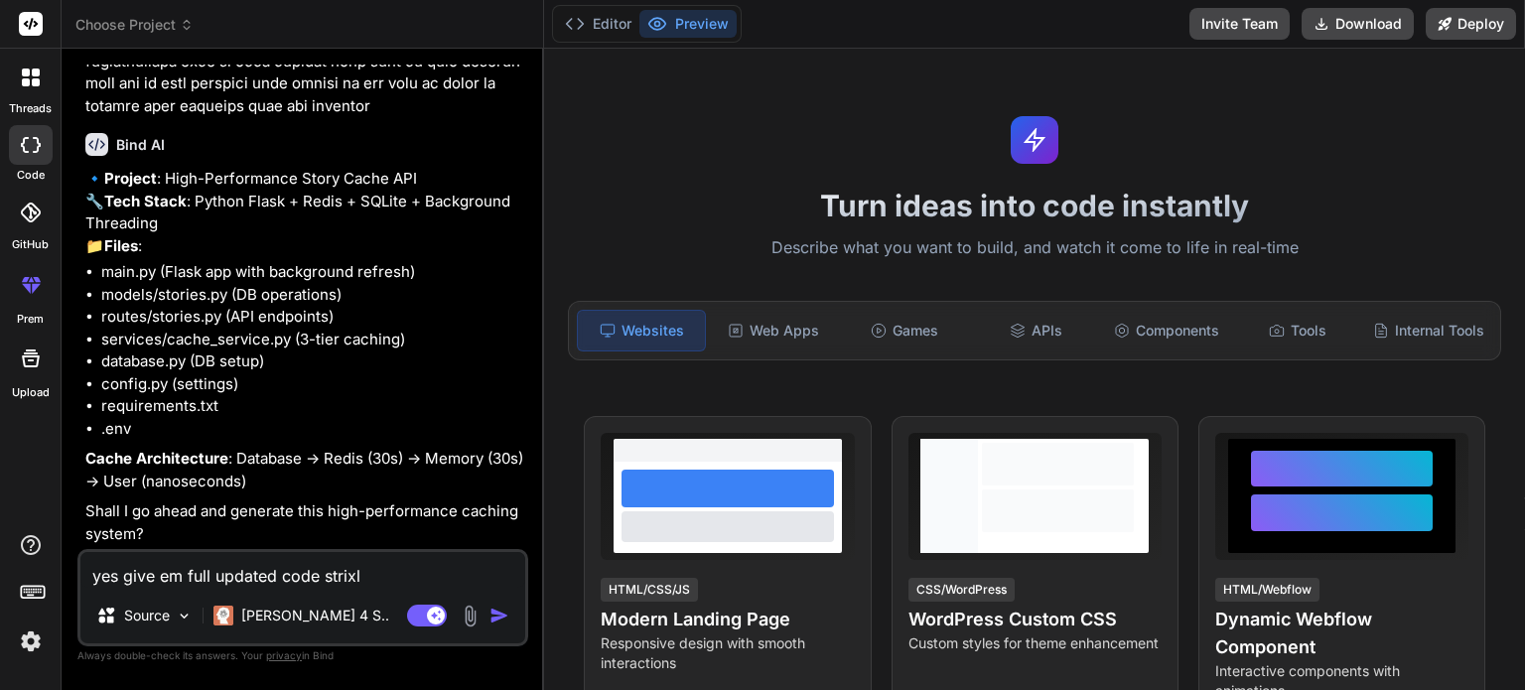
type textarea "yes give em full updated code strixlt"
type textarea "x"
type textarea "yes give em full updated code strixlty"
type textarea "x"
type textarea "yes give em full updated code strixlty"
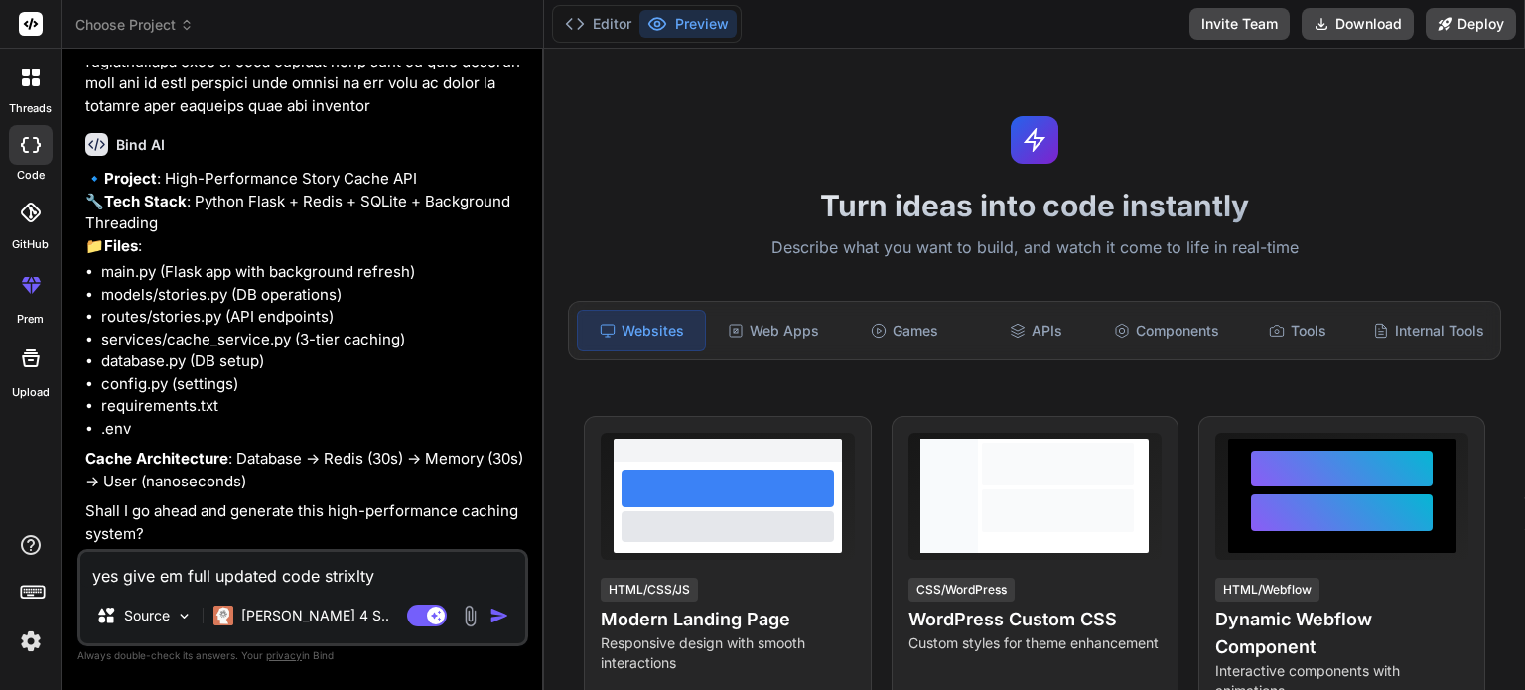
type textarea "x"
type textarea "yes give em full updated code strixlty f"
type textarea "x"
type textarea "yes give em full updated code strixlty fu"
type textarea "x"
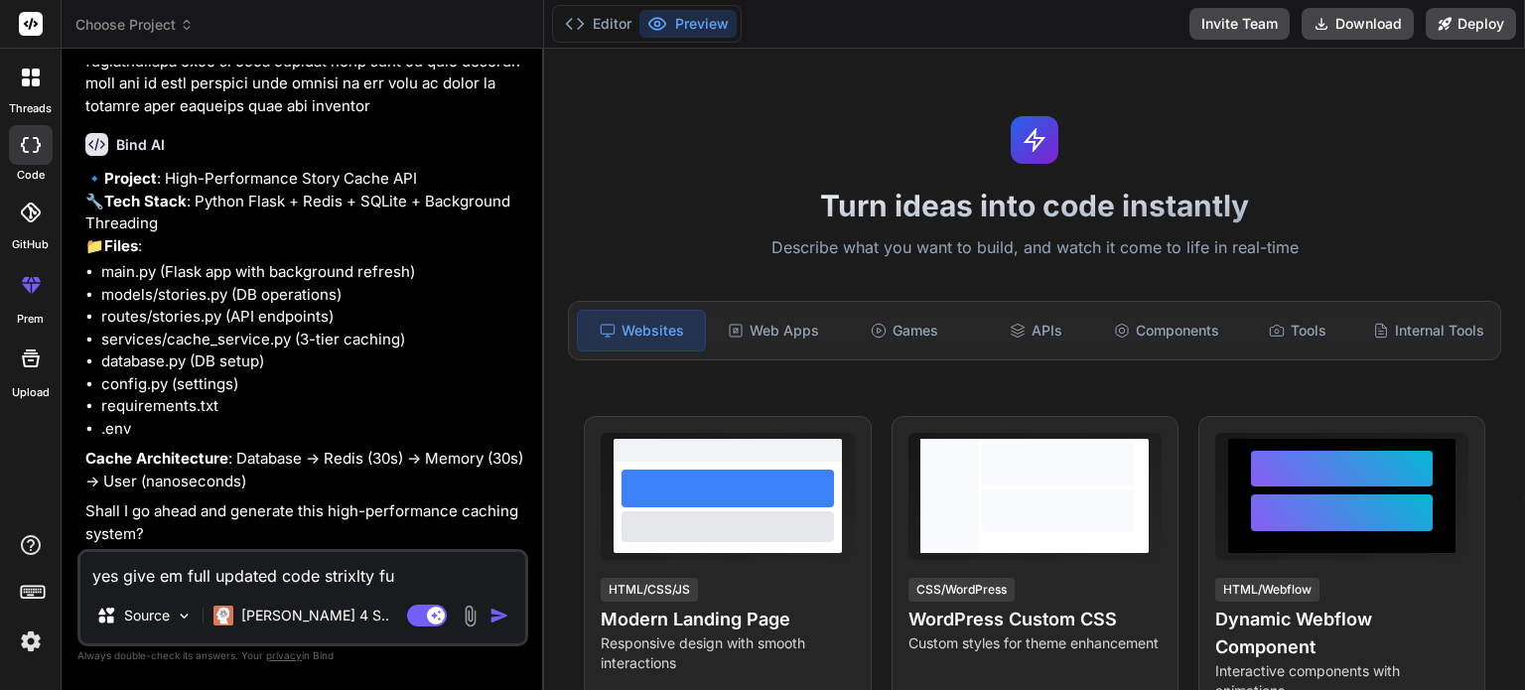
type textarea "yes give em full updated code strixlty ful"
type textarea "x"
type textarea "yes give em full updated code strixlty full"
type textarea "x"
type textarea "yes give em full updated code strixlty full"
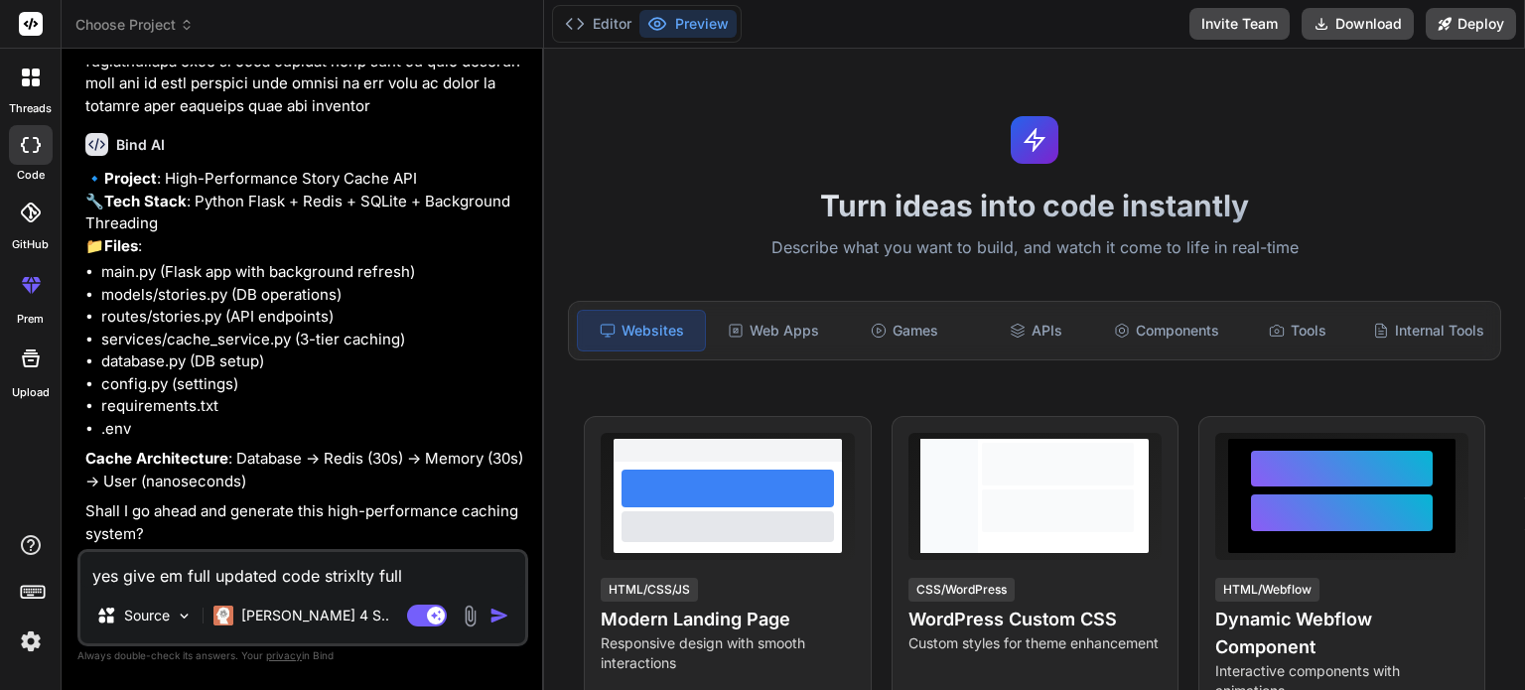
type textarea "x"
type textarea "yes give em full updated code strixlty full u"
type textarea "x"
type textarea "yes give em full updated code strixlty full up"
type textarea "x"
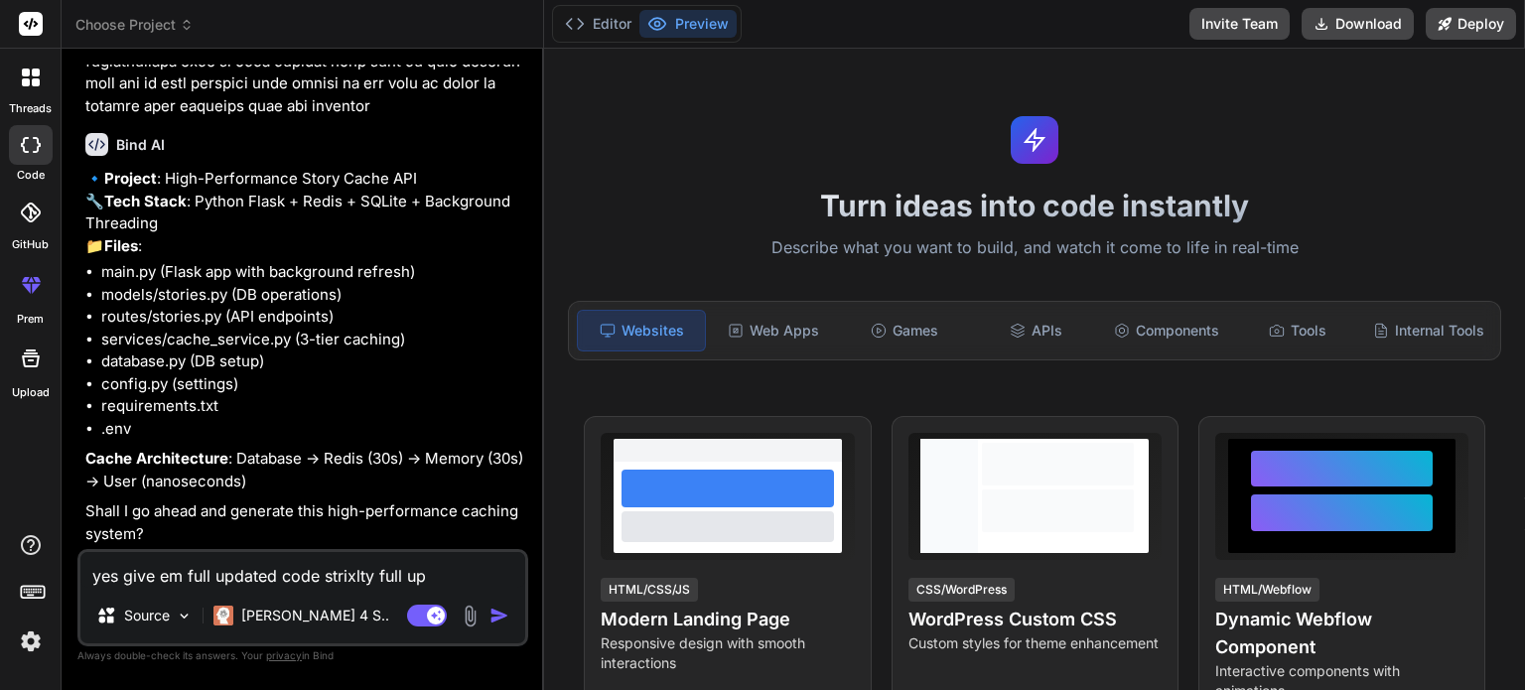
type textarea "yes give em full updated code strixlty full upd"
type textarea "x"
type textarea "yes give em full updated code strixlty full upda"
type textarea "x"
type textarea "yes give em full updated code strixlty full updat"
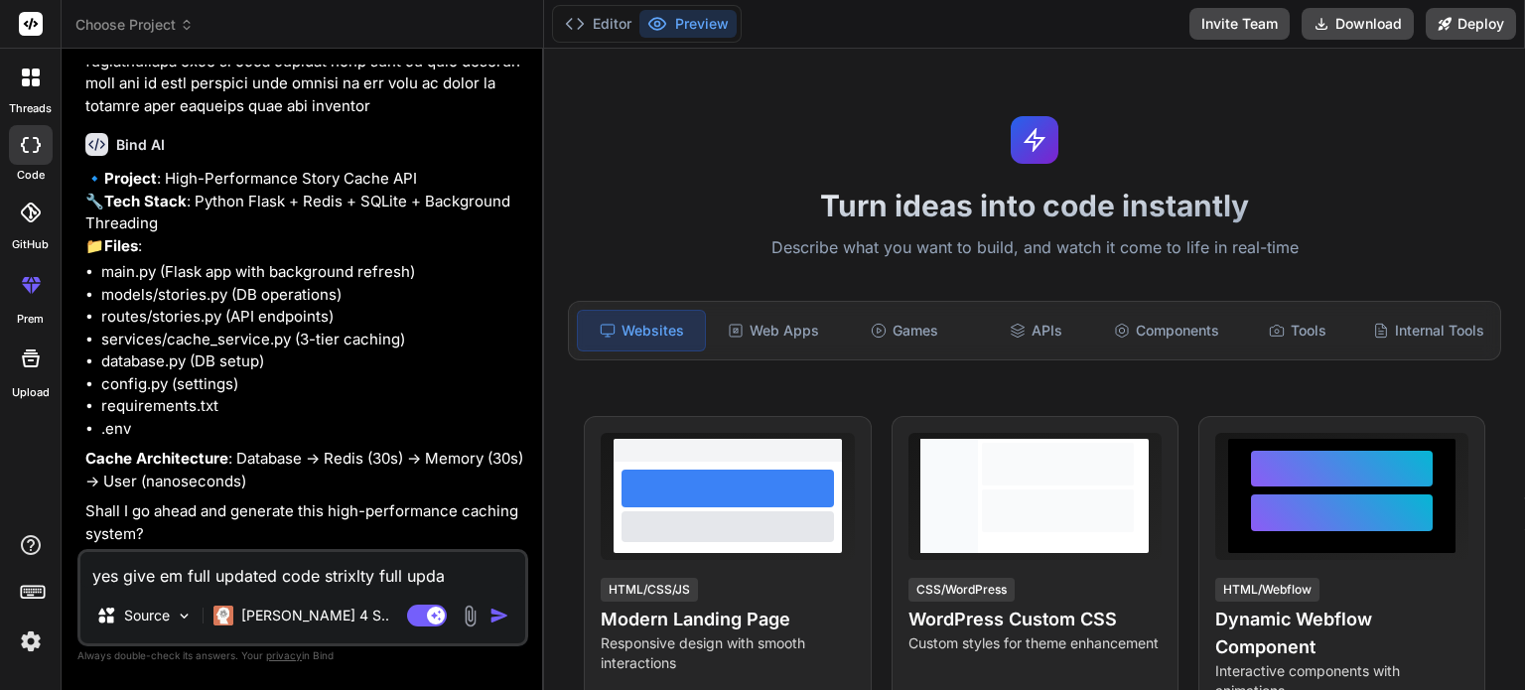
type textarea "x"
type textarea "yes give em full updated code strixlty full update"
type textarea "x"
type textarea "yes give em full updated code strixlty full updated"
type textarea "x"
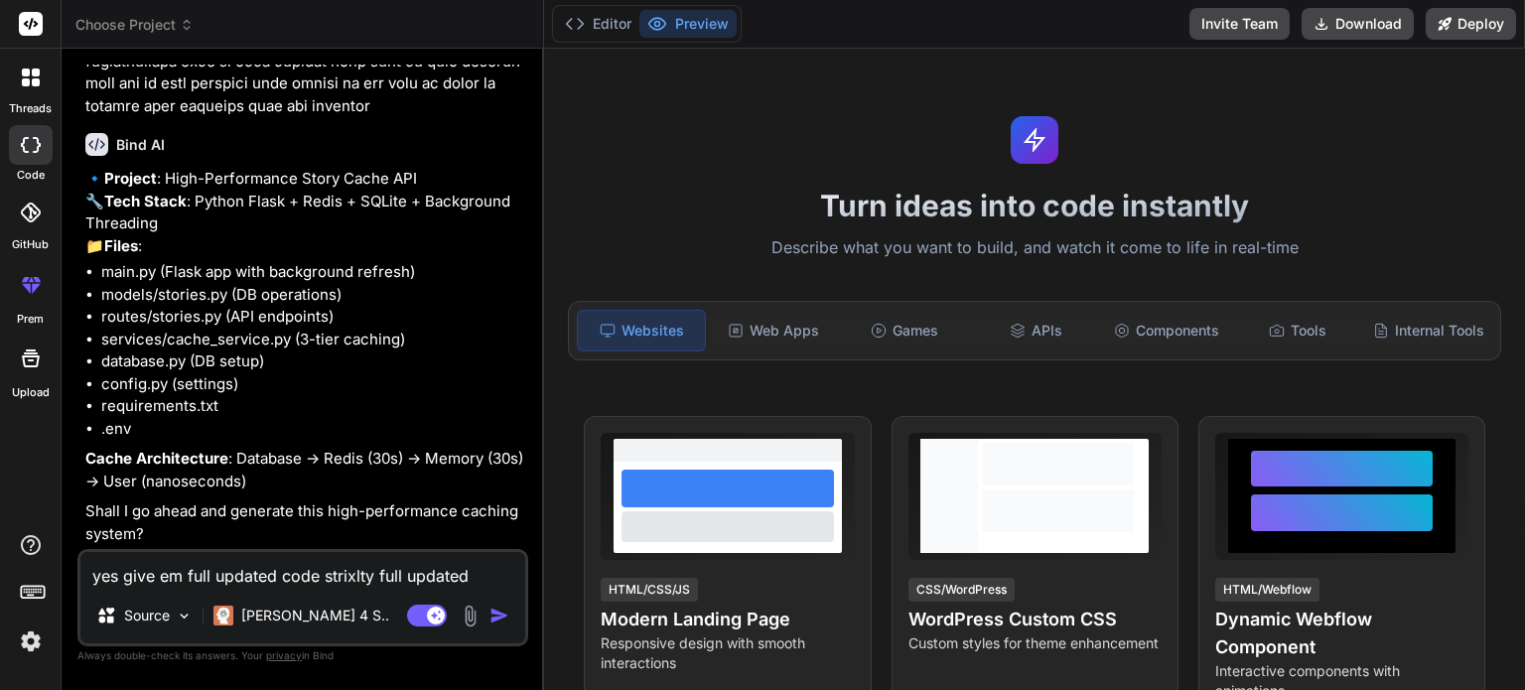
type textarea "yes give em full updated code strixlty full updated"
type textarea "x"
type textarea "yes give em full updated code strixlty full updated c"
type textarea "x"
type textarea "yes give em full updated code strixlty full updated co"
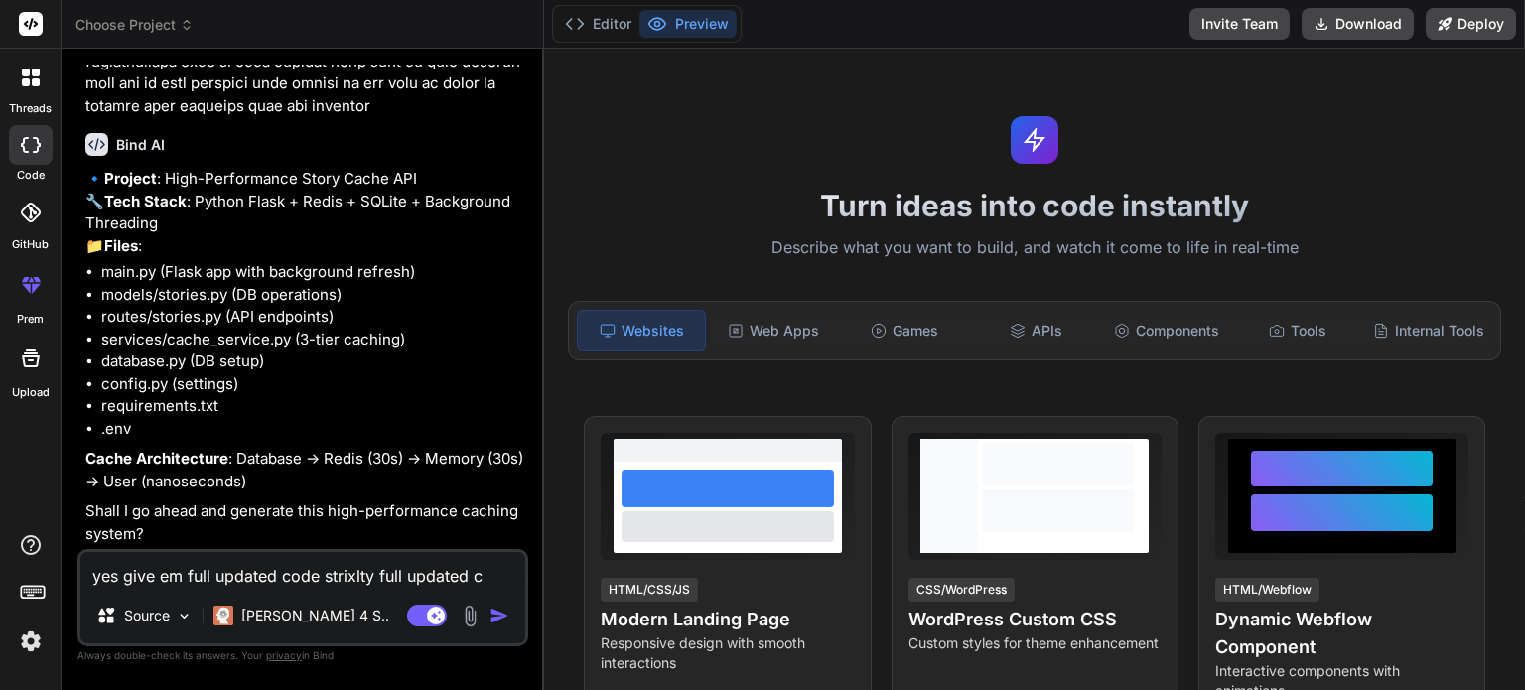
type textarea "x"
type textarea "yes give em full updated code strixlty full updated cod"
type textarea "x"
type textarea "yes give em full updated code strixlty full updated code"
type textarea "x"
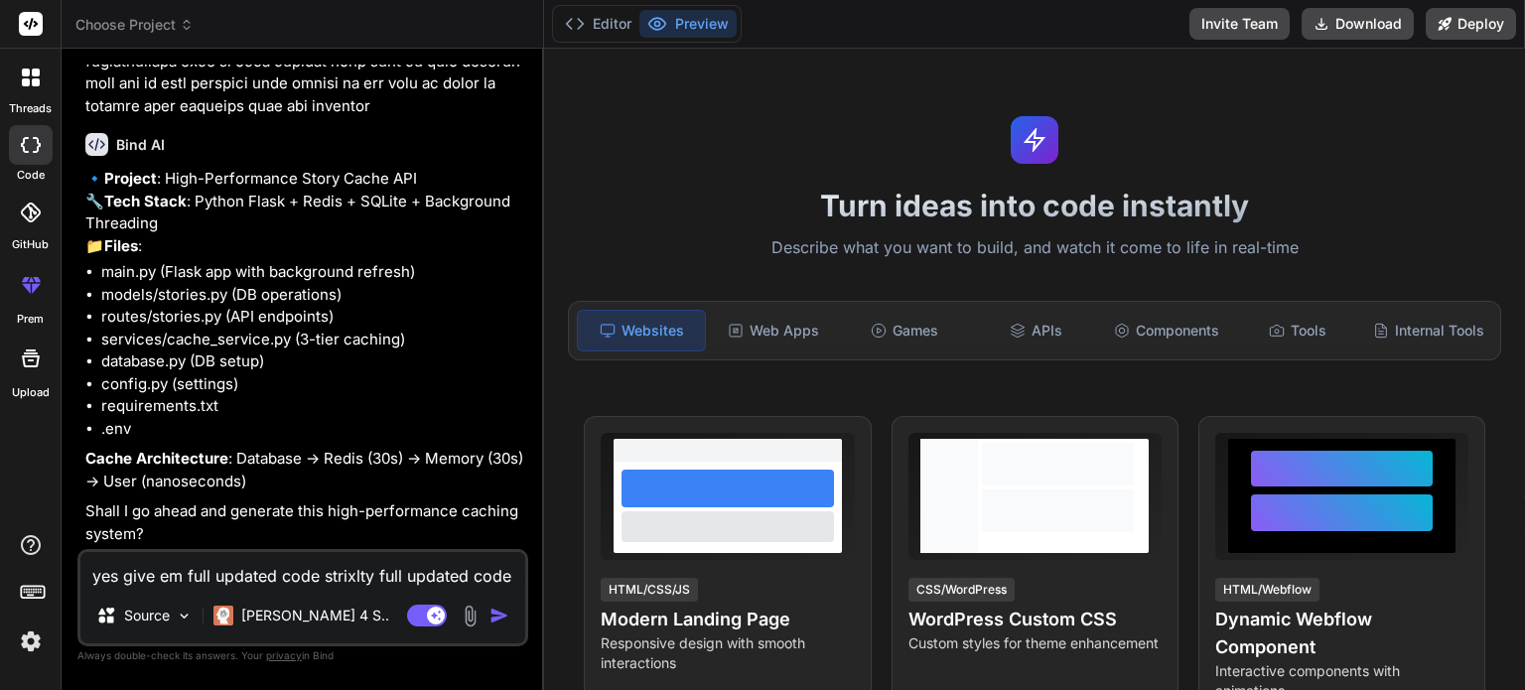
type textarea "yes give em full updated code strixlty full updated code"
type textarea "x"
type textarea "yes give em full updated code strixlty full updated code w"
type textarea "x"
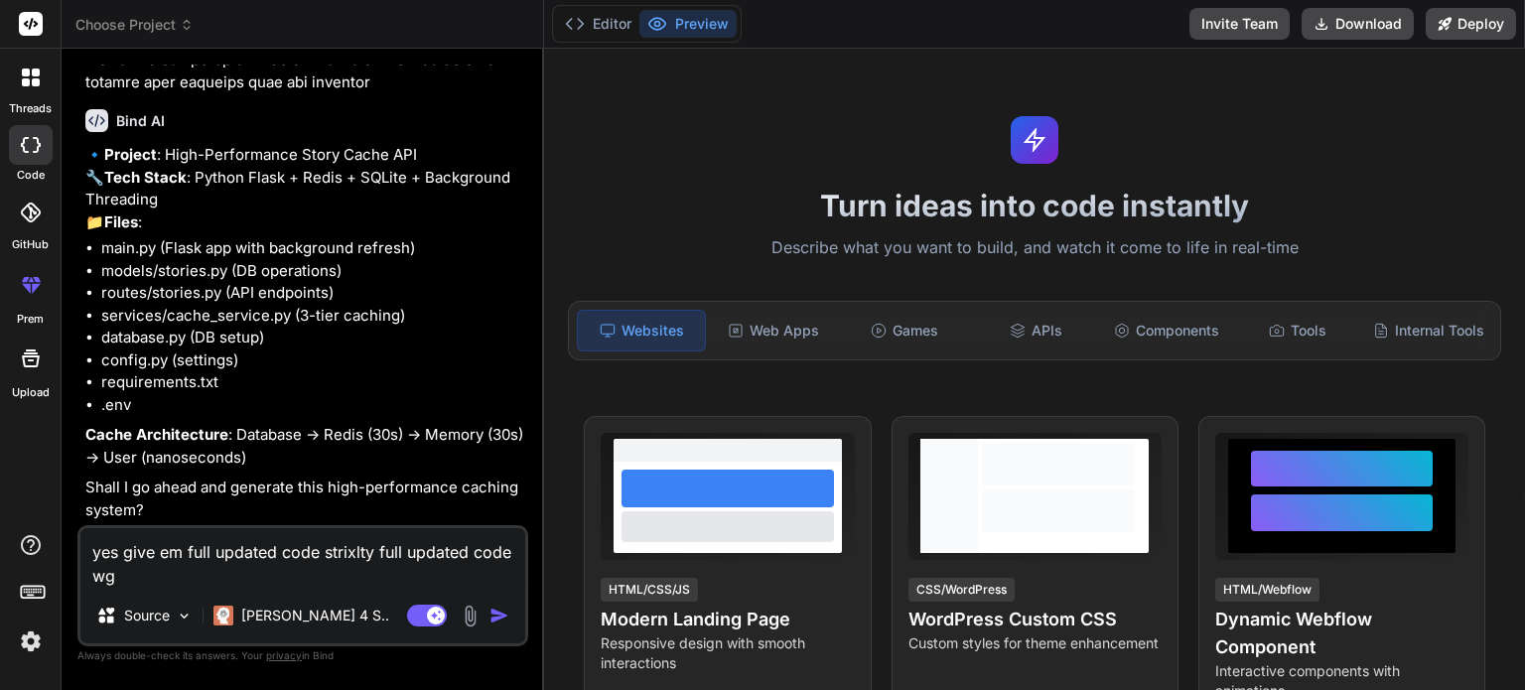
type textarea "yes give em full updated code strixlty full updated code wgh"
type textarea "x"
type textarea "yes give em full updated code strixlty full updated code wghi"
type textarea "x"
type textarea "yes give em full updated code strixlty full updated code wghix"
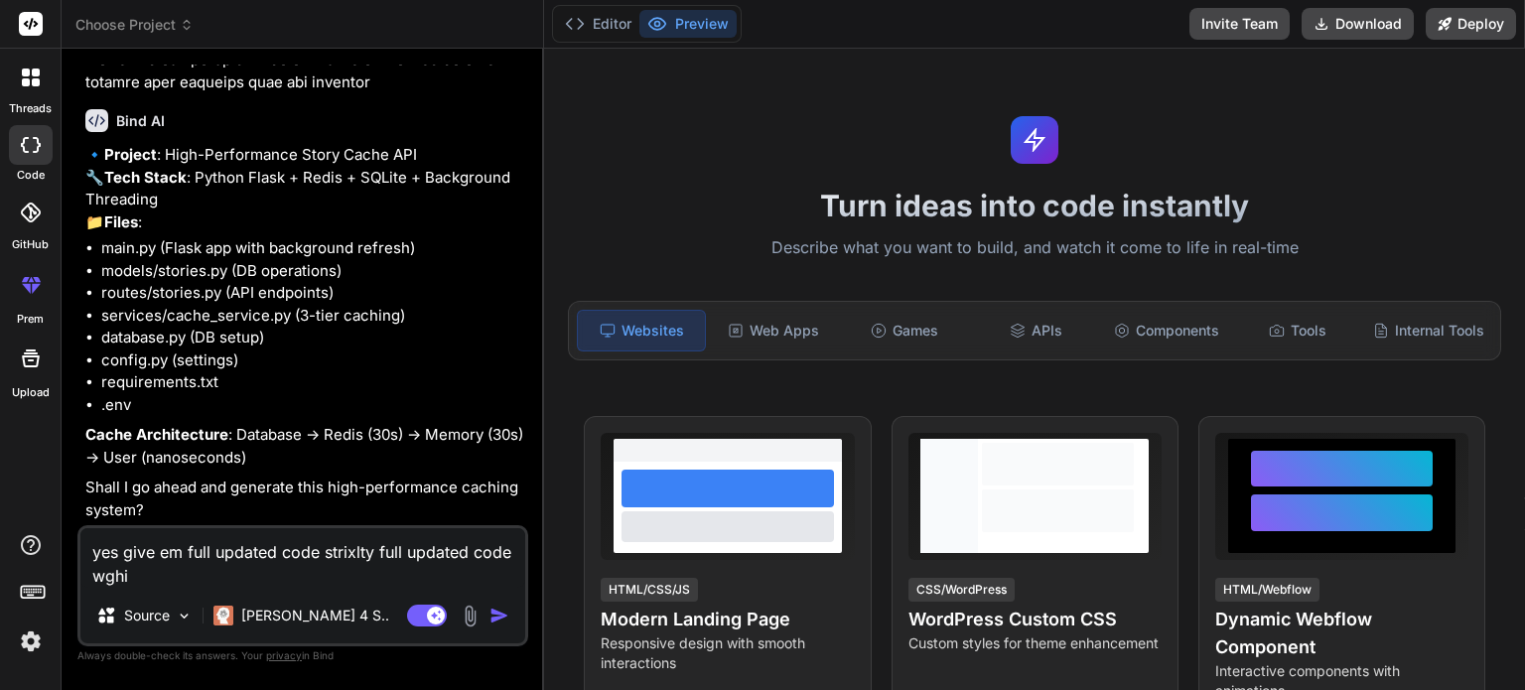
type textarea "x"
type textarea "yes give em full updated code strixlty full updated code wghixh"
type textarea "x"
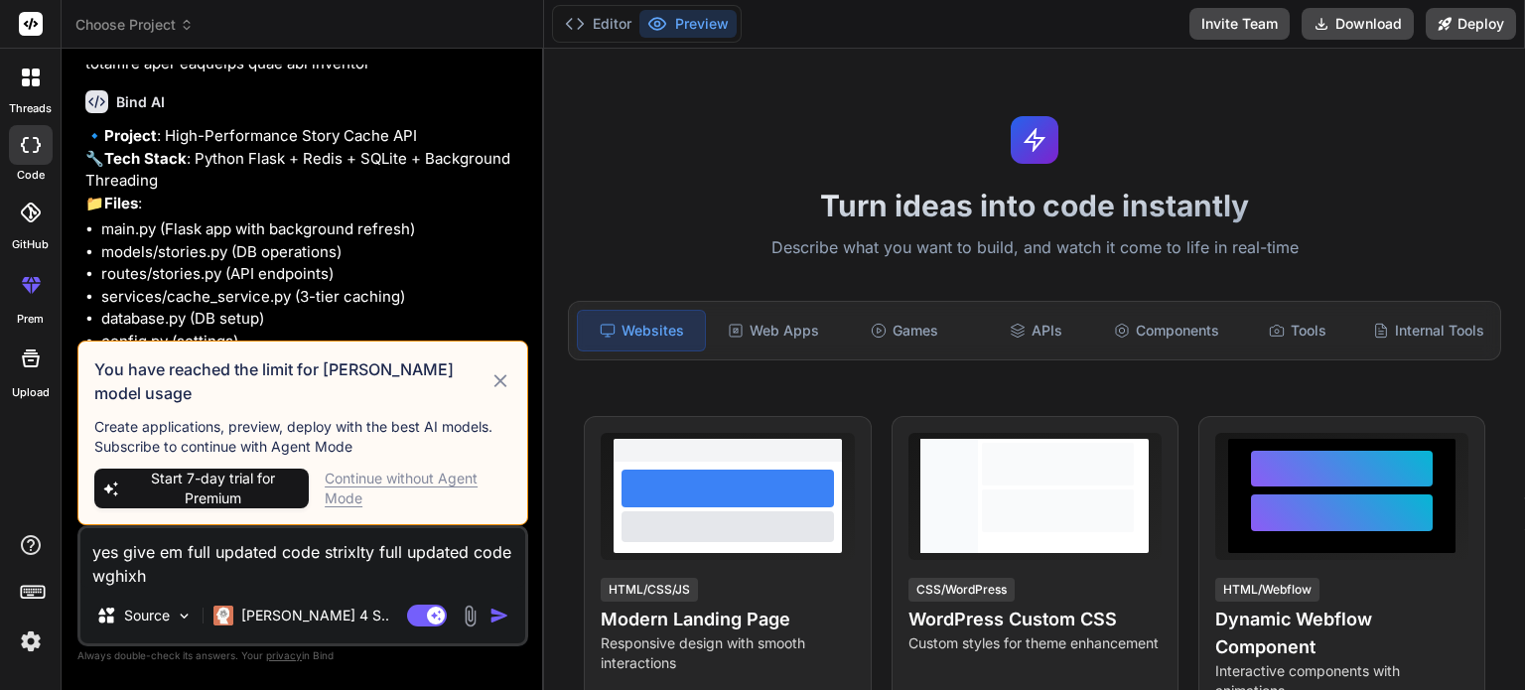
drag, startPoint x: 279, startPoint y: 579, endPoint x: 4, endPoint y: 539, distance: 277.8
click at [4, 539] on div "threads code GitHub prem Upload Choose Project Created with Pixso. Bind AI Web …" at bounding box center [762, 345] width 1525 height 690
type textarea "yes give em full updated code strixlty full updated code wghixh"
click at [354, 492] on div "Continue without Agent Mode" at bounding box center [418, 488] width 187 height 40
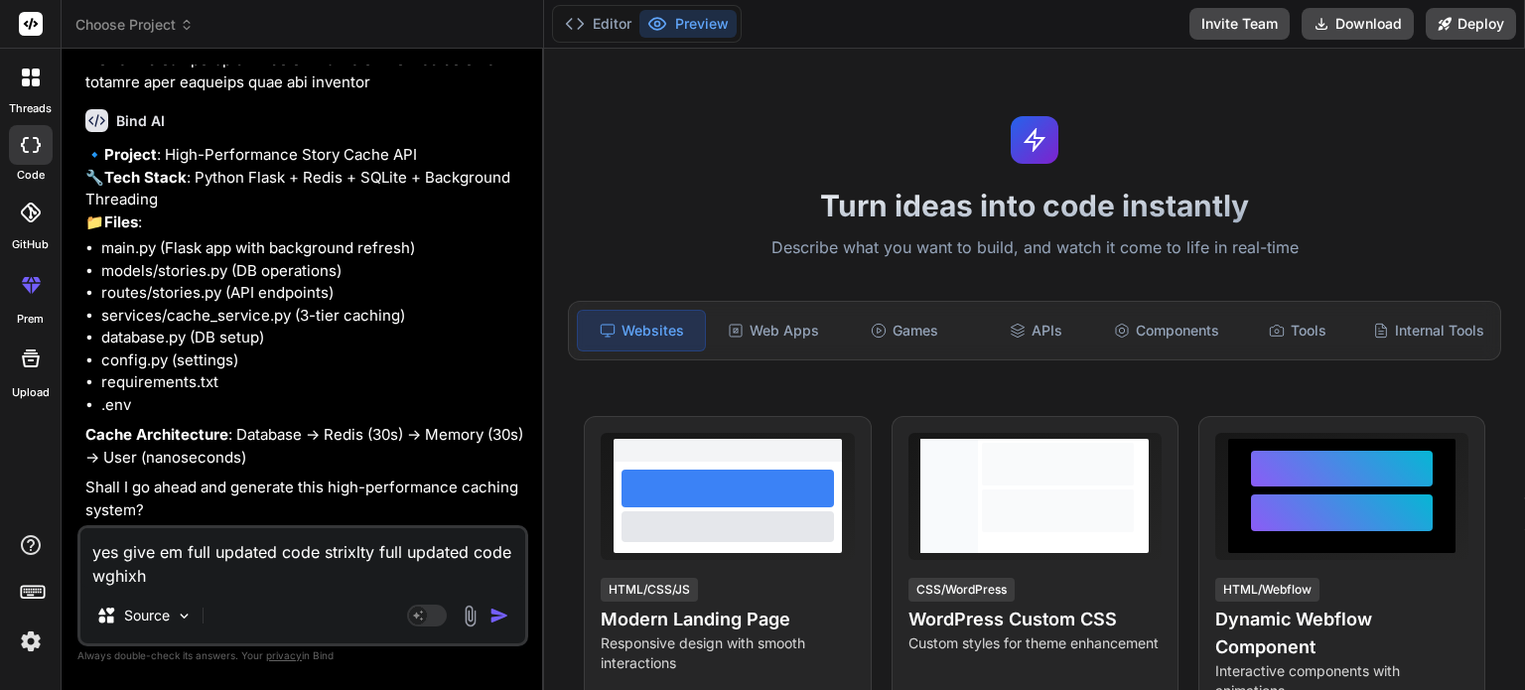
click at [490, 624] on img "button" at bounding box center [499, 615] width 20 height 20
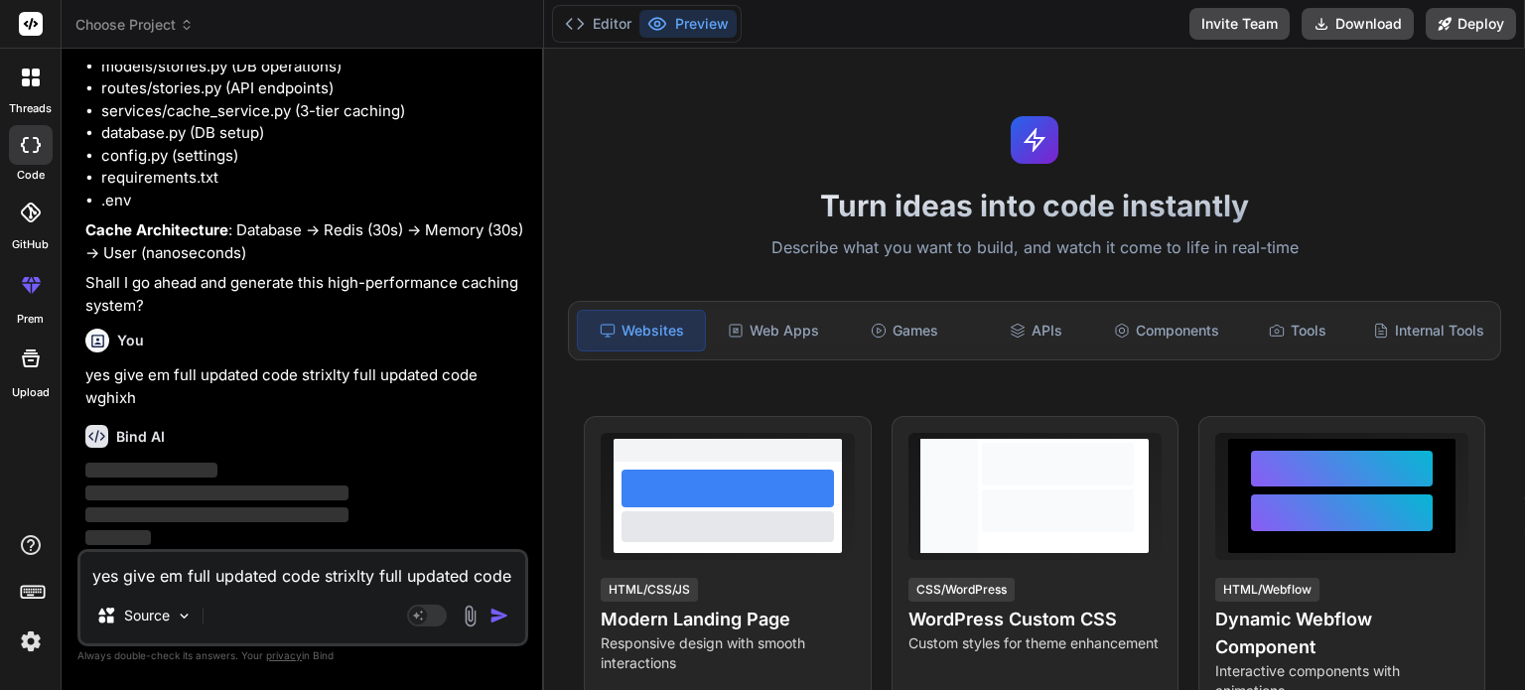
scroll to position [798, 0]
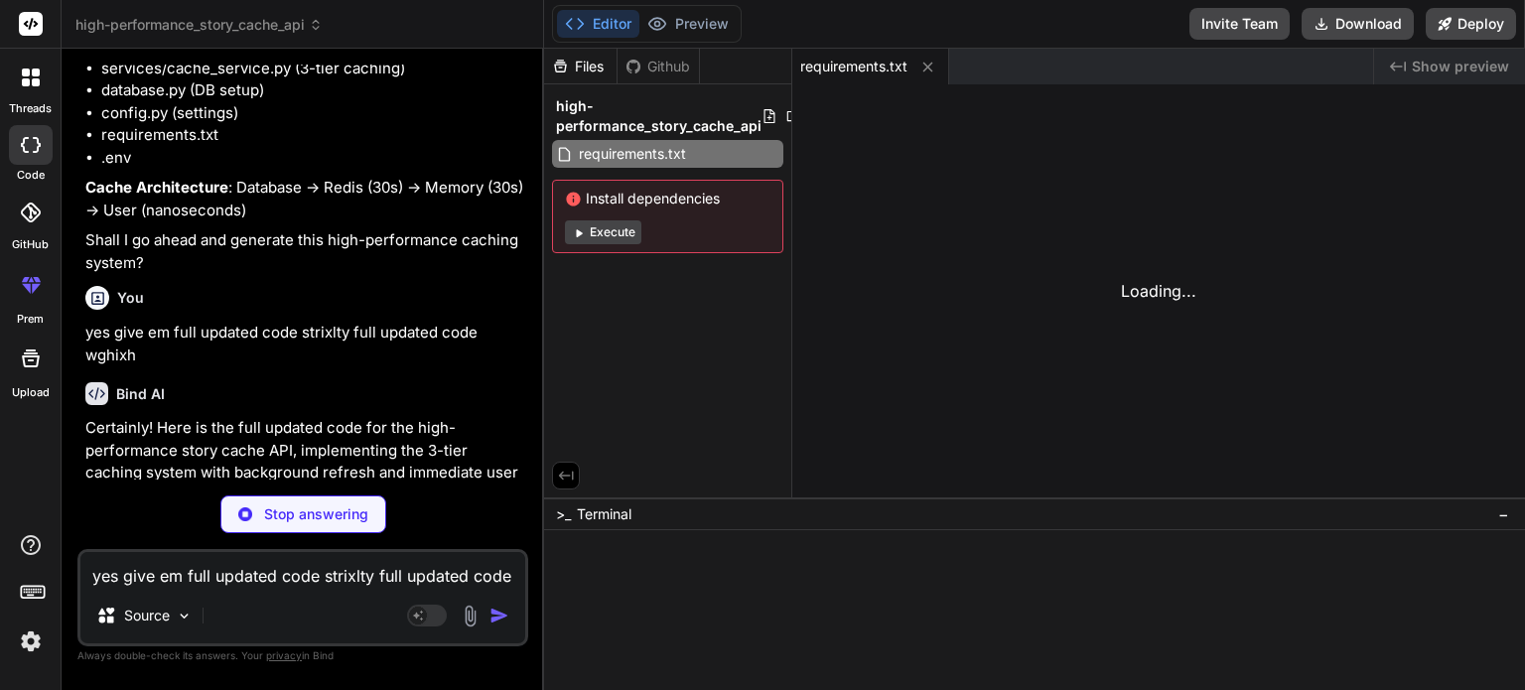
type textarea "x"
type textarea "DATABASE_URL=sqlite:///stories.db REDIS_HOST=localhost REDIS_PORT=6379 REDIS_DB…"
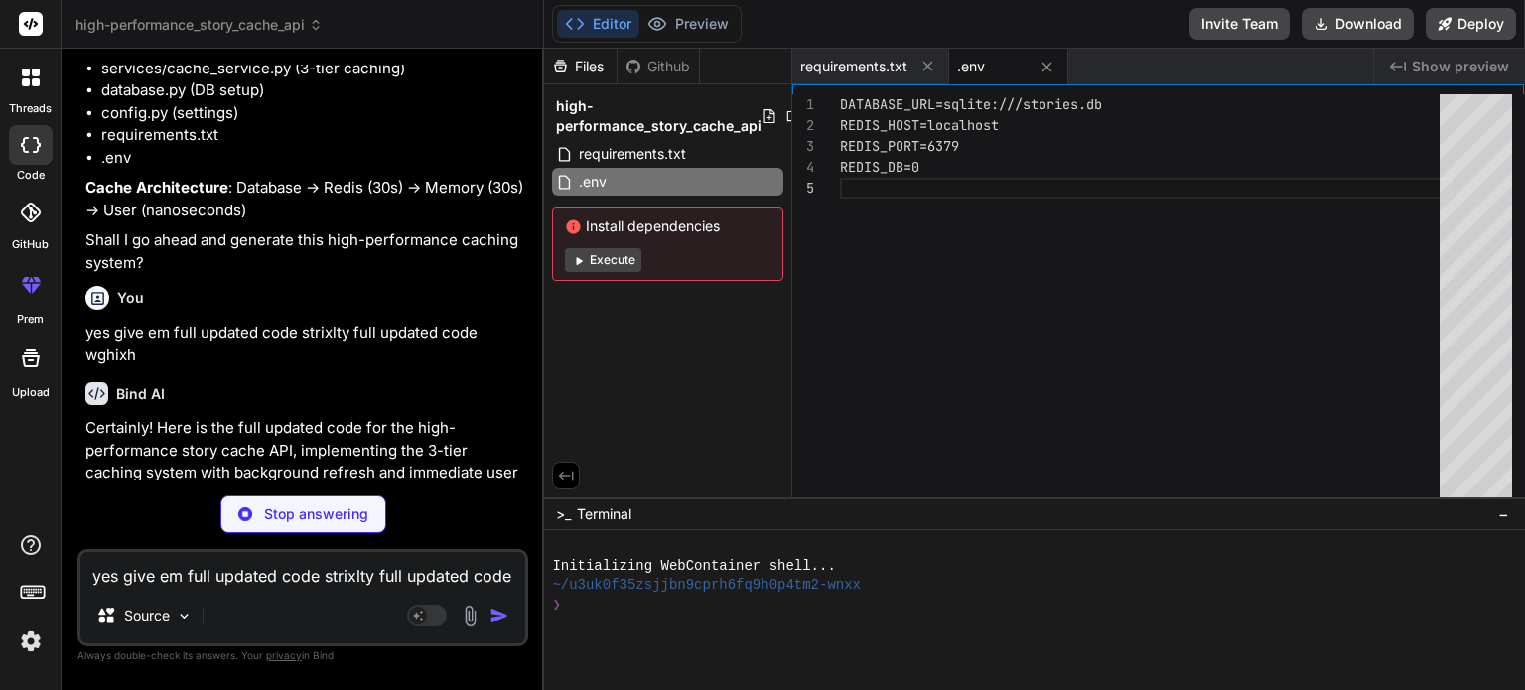
type textarea "x"
type textarea "# Cache refresh frequencies in seconds REDIS_REFRESH_INTERVAL = 30 MEMORY_REFRE…"
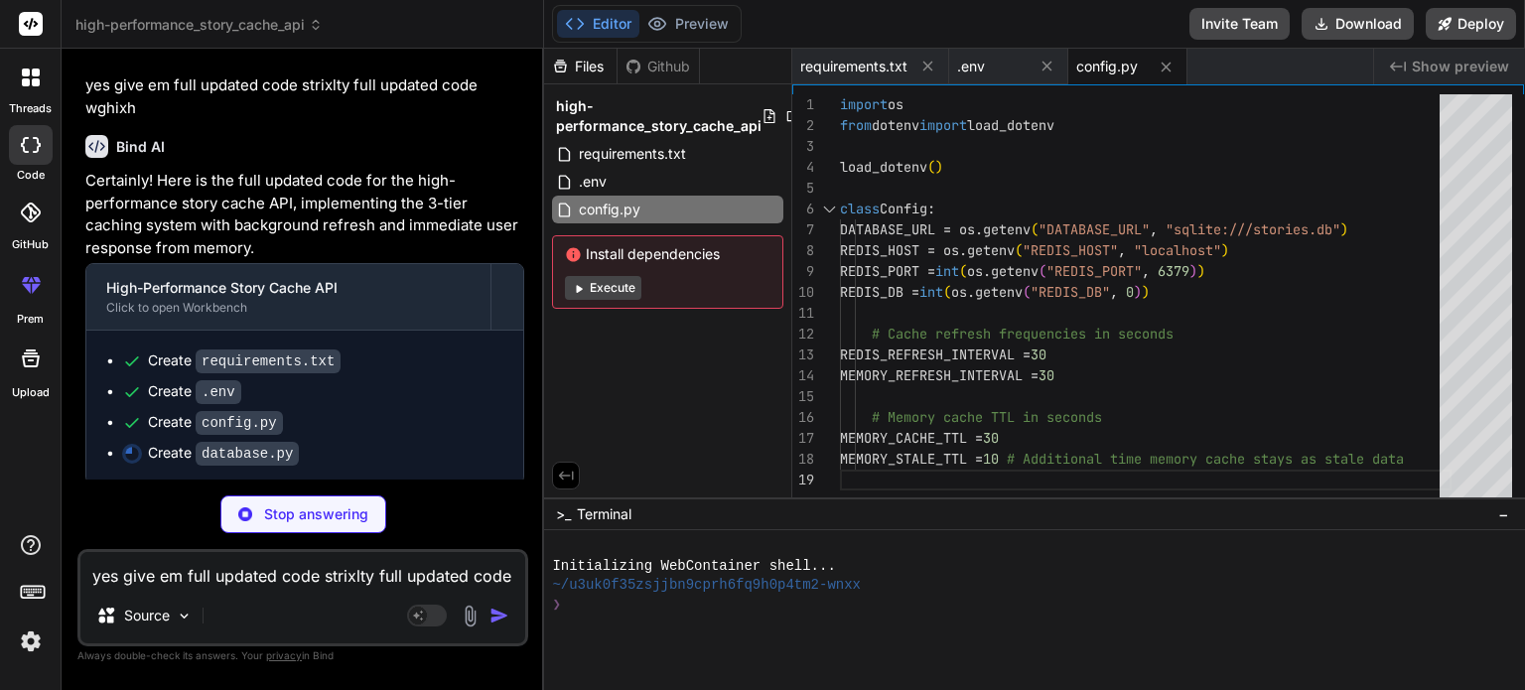
scroll to position [1092, 0]
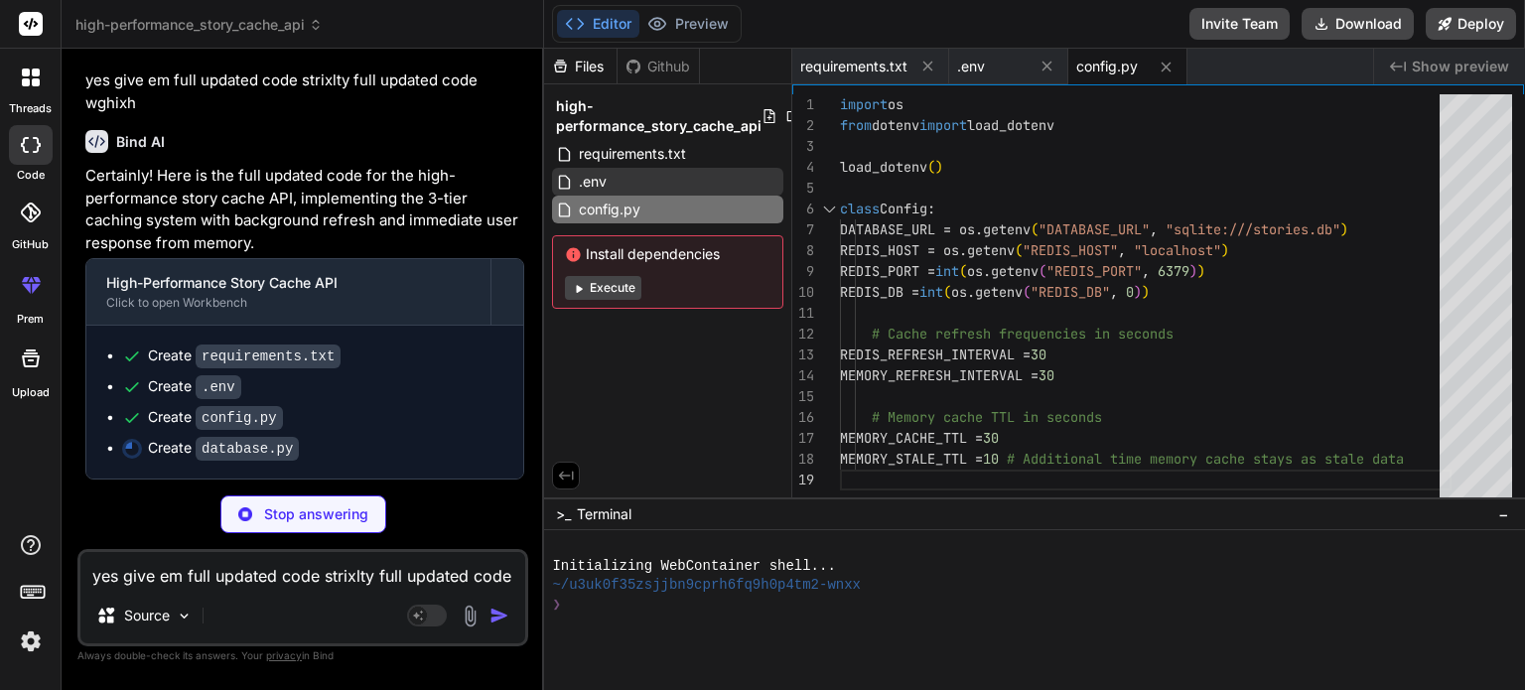
type textarea "x"
type textarea "{"title": "The Algorithm's Secret", "content": "A mystery in the world of AI.",…"
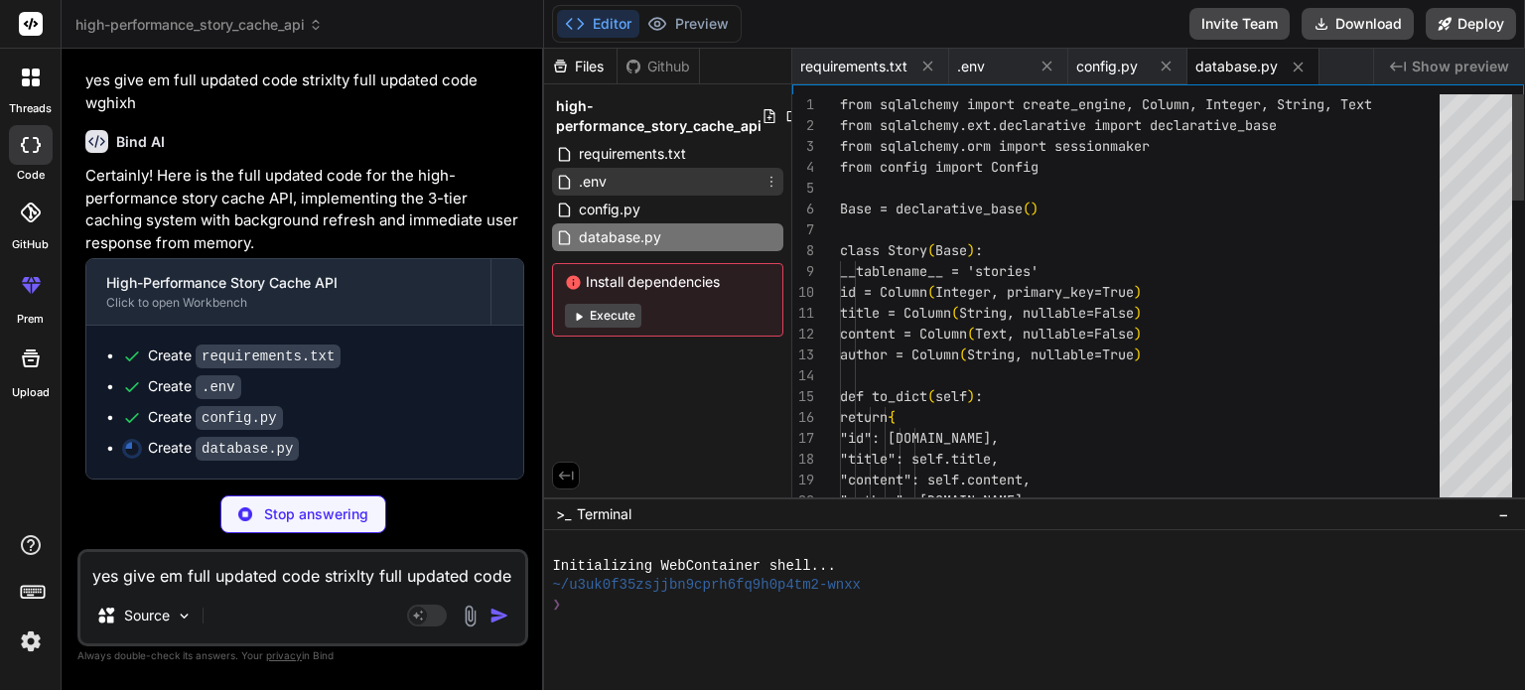
type textarea "x"
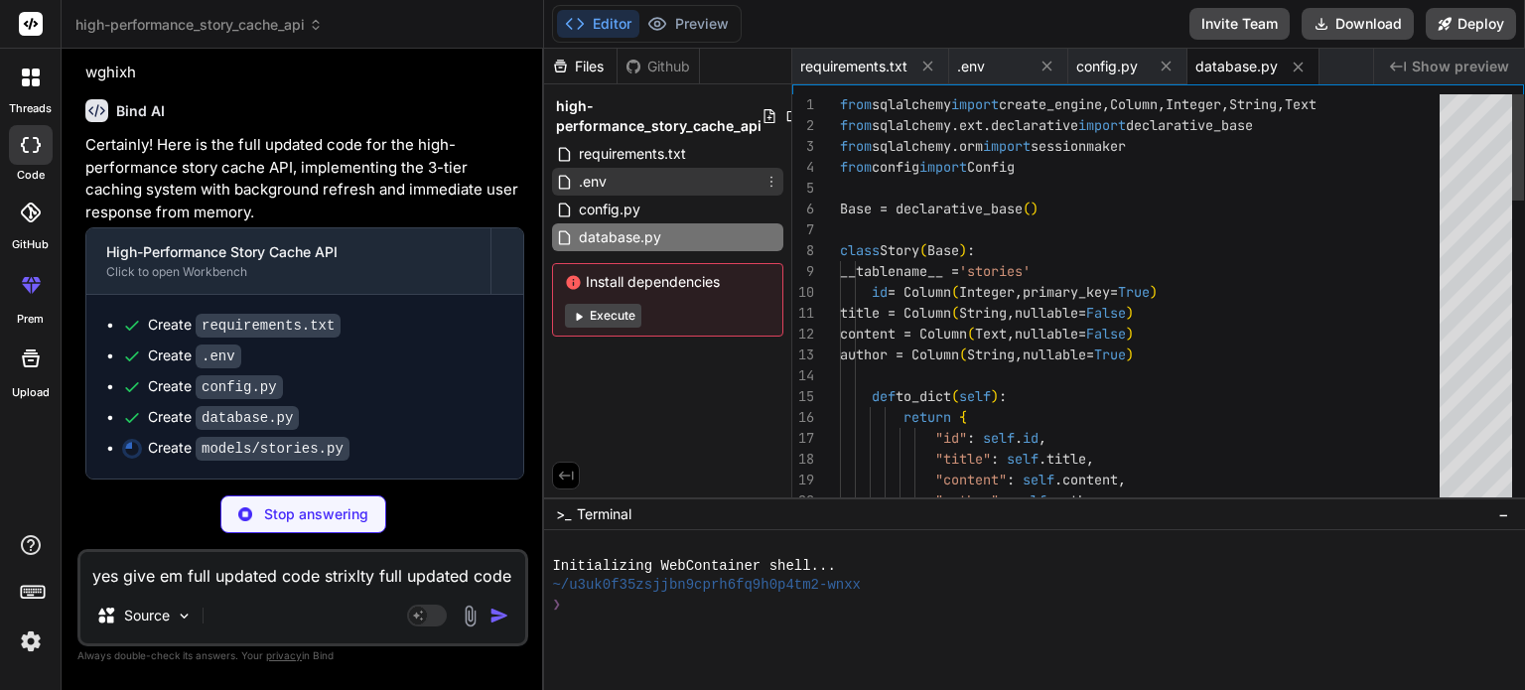
click at [615, 190] on div ".env" at bounding box center [667, 182] width 231 height 28
type textarea "DATABASE_URL=sqlite:///stories.db REDIS_HOST=localhost REDIS_PORT=6379 REDIS_DB…"
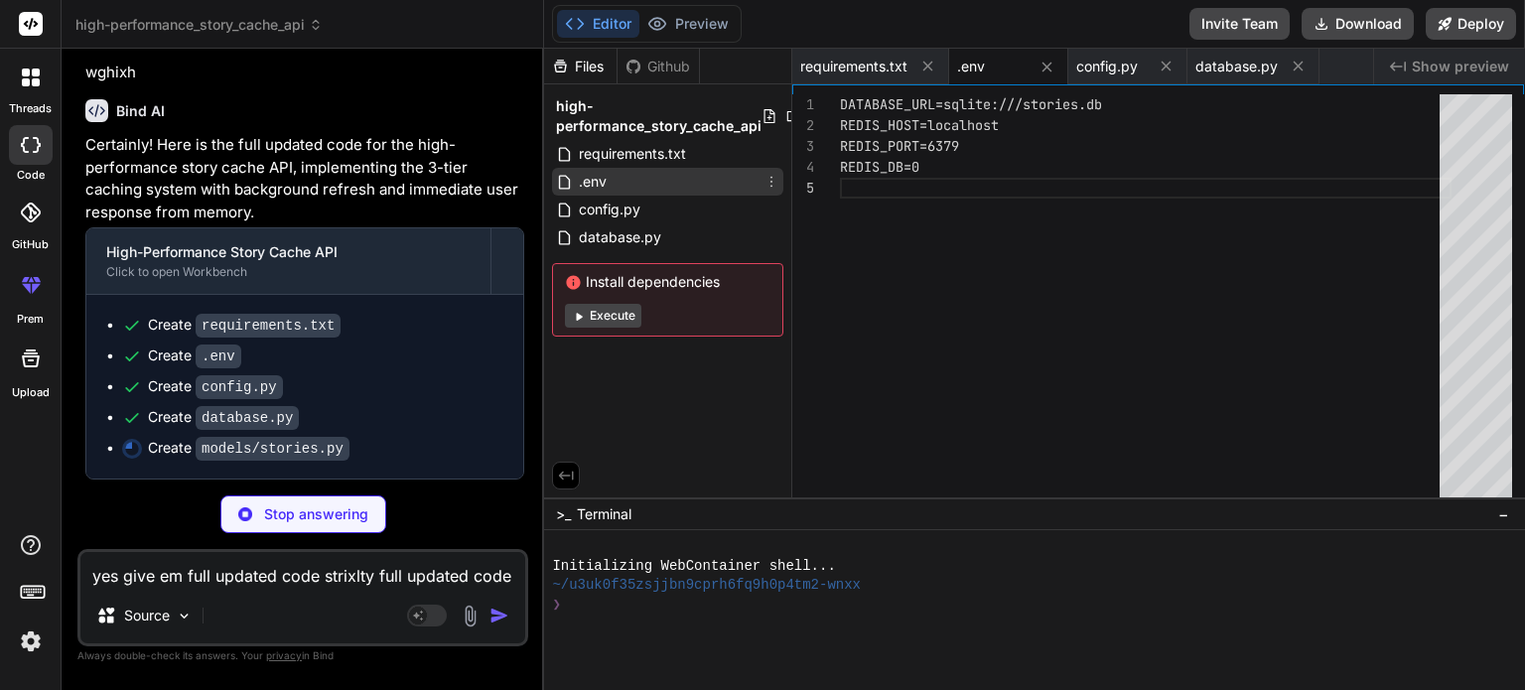
type textarea "x"
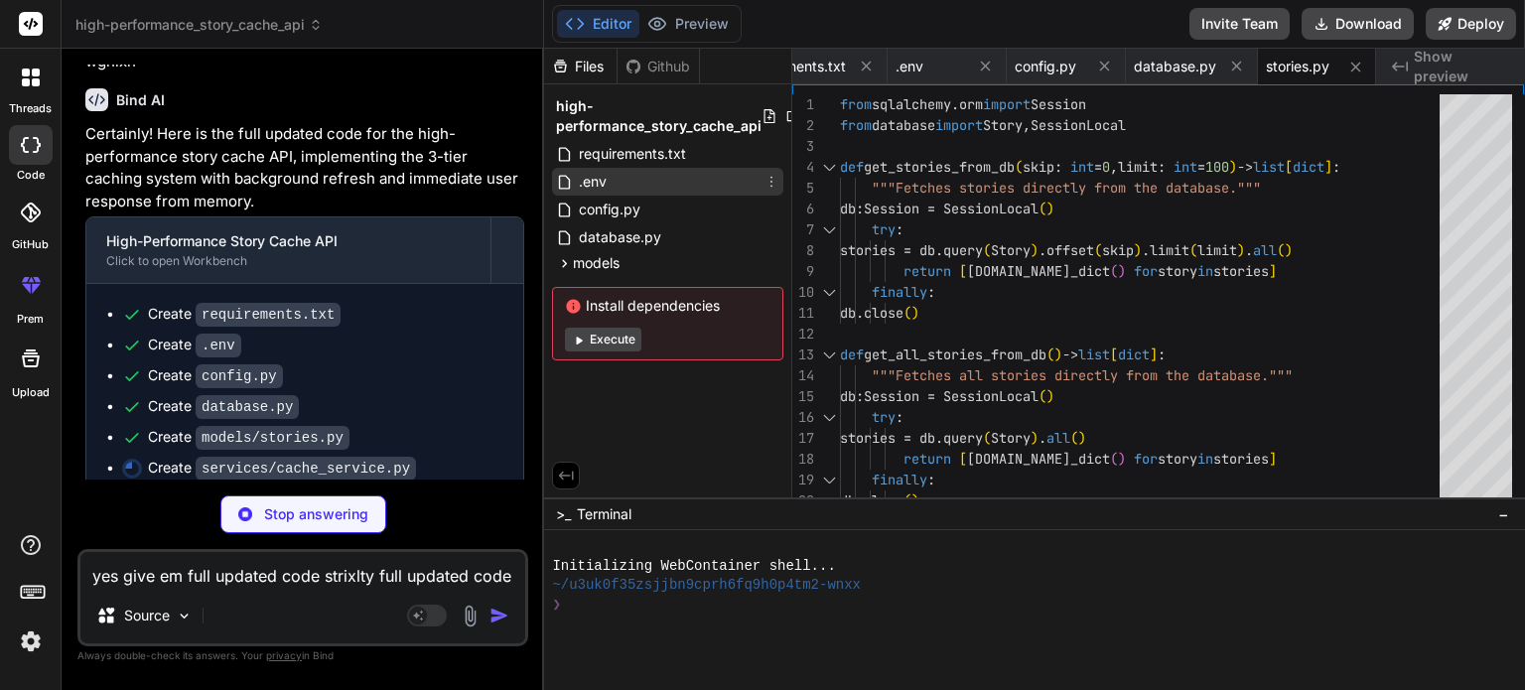
type textarea "x"
click at [625, 193] on div ".env" at bounding box center [667, 182] width 231 height 28
type textarea "DATABASE_URL=sqlite:///stories.db REDIS_HOST=localhost REDIS_PORT=6379 REDIS_DB…"
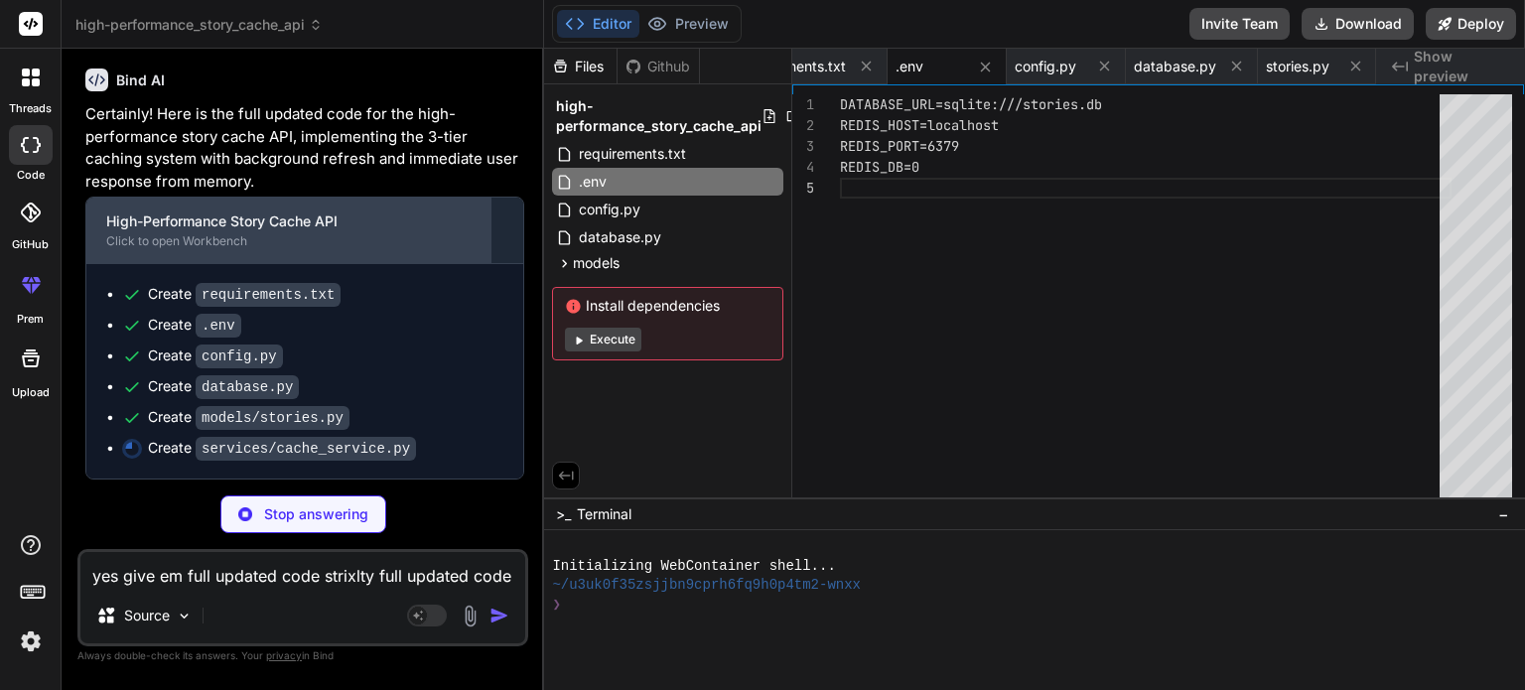
scroll to position [1152, 0]
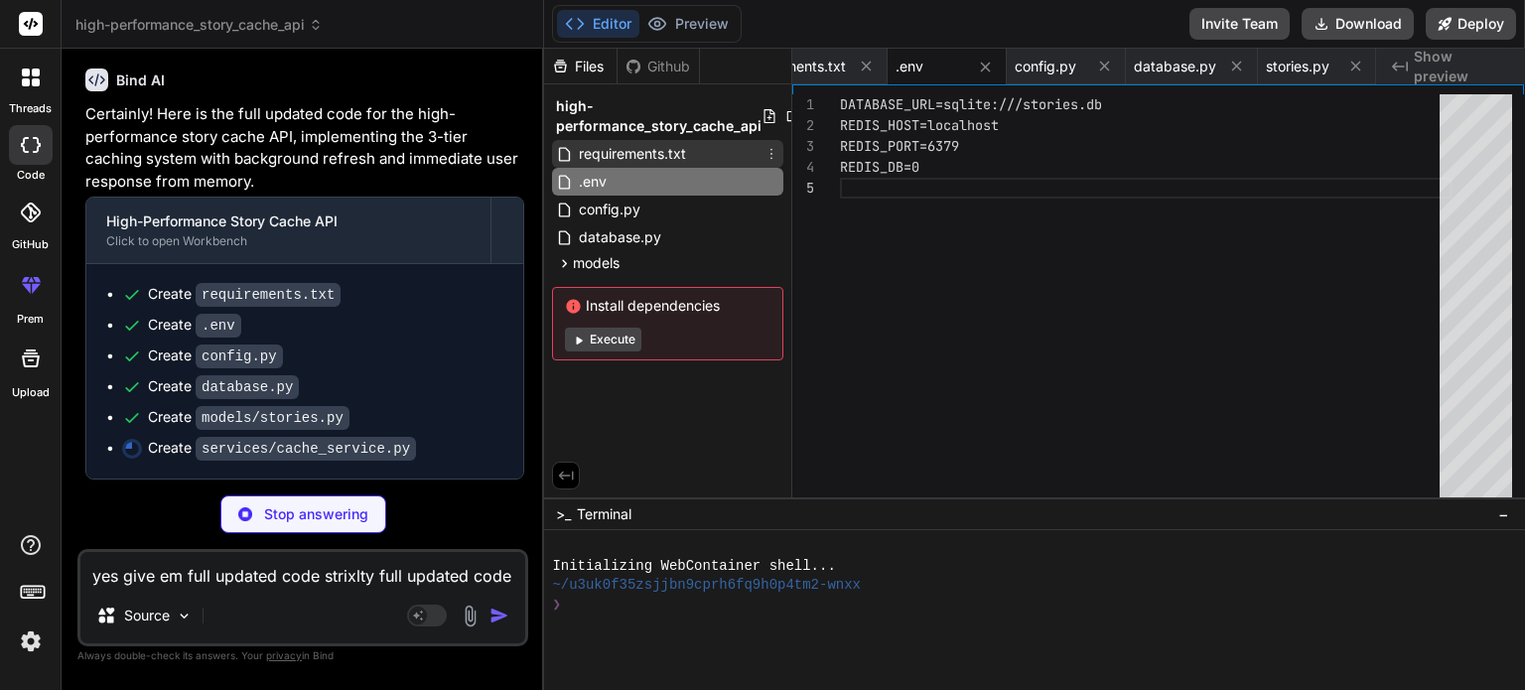
click at [600, 143] on span "requirements.txt" at bounding box center [632, 154] width 111 height 24
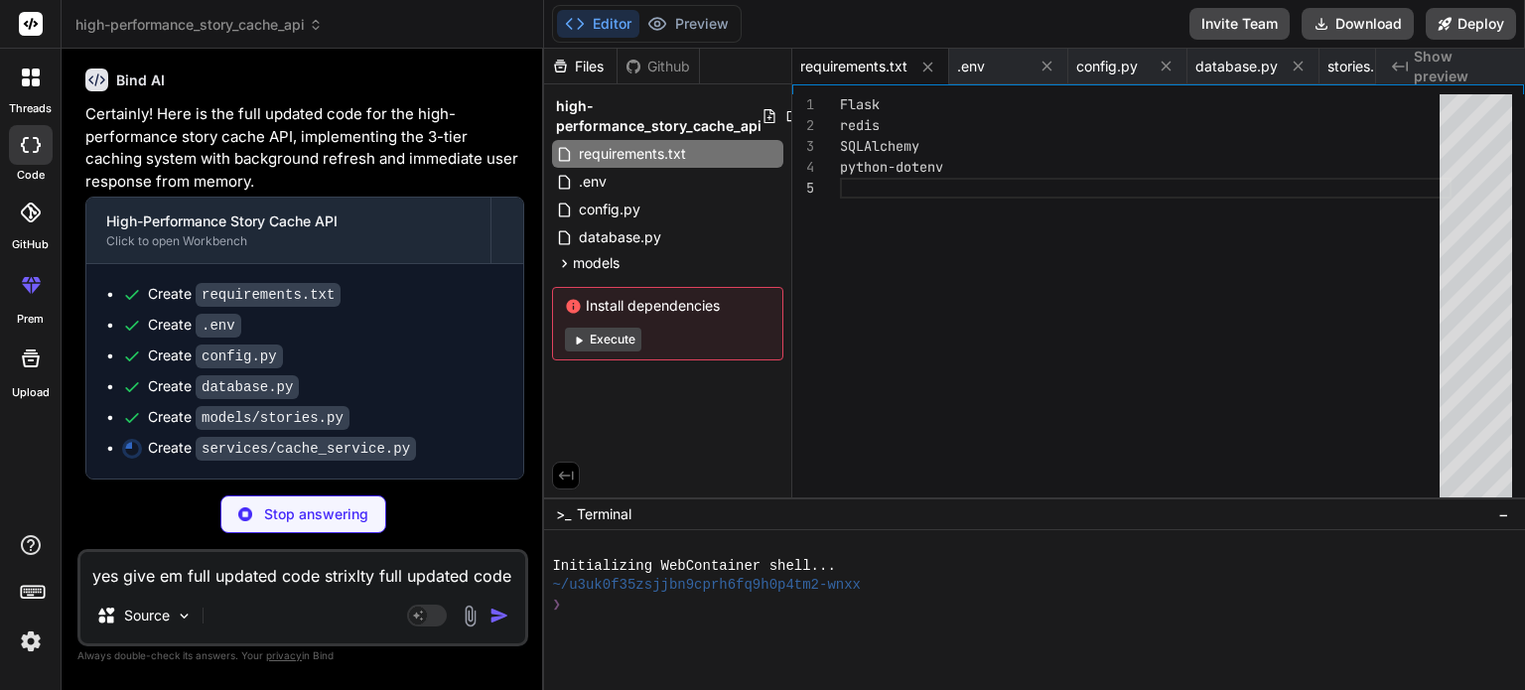
click at [465, 622] on img at bounding box center [470, 615] width 23 height 23
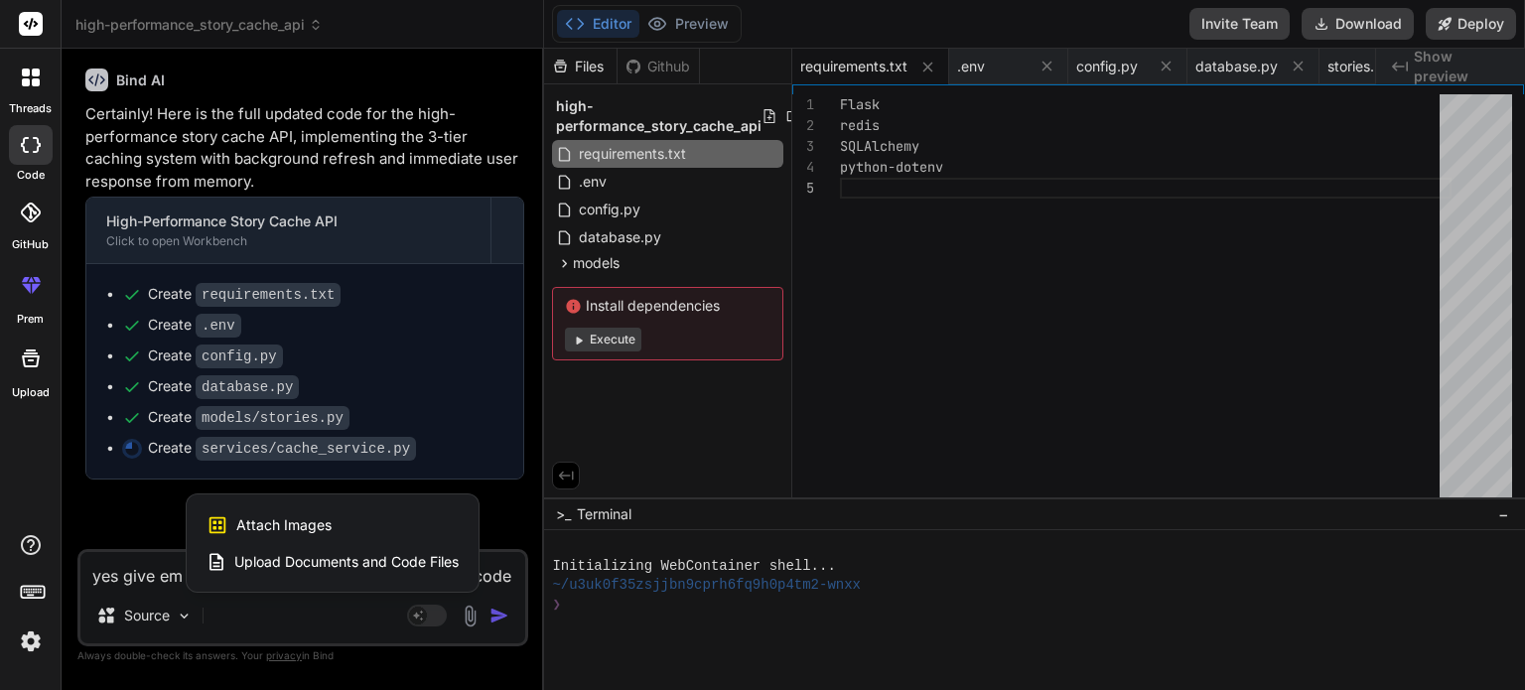
click at [398, 609] on div at bounding box center [762, 345] width 1525 height 690
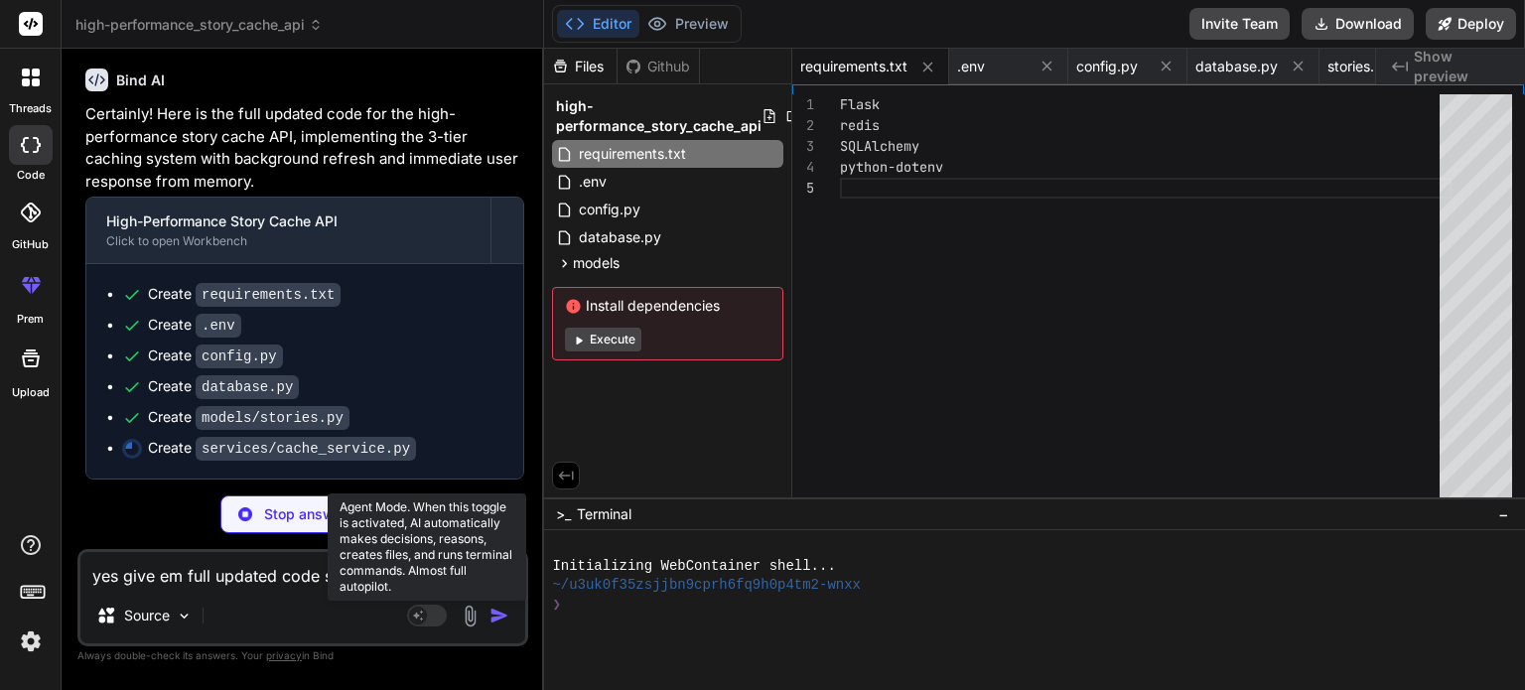
click at [423, 618] on rect at bounding box center [418, 615] width 18 height 18
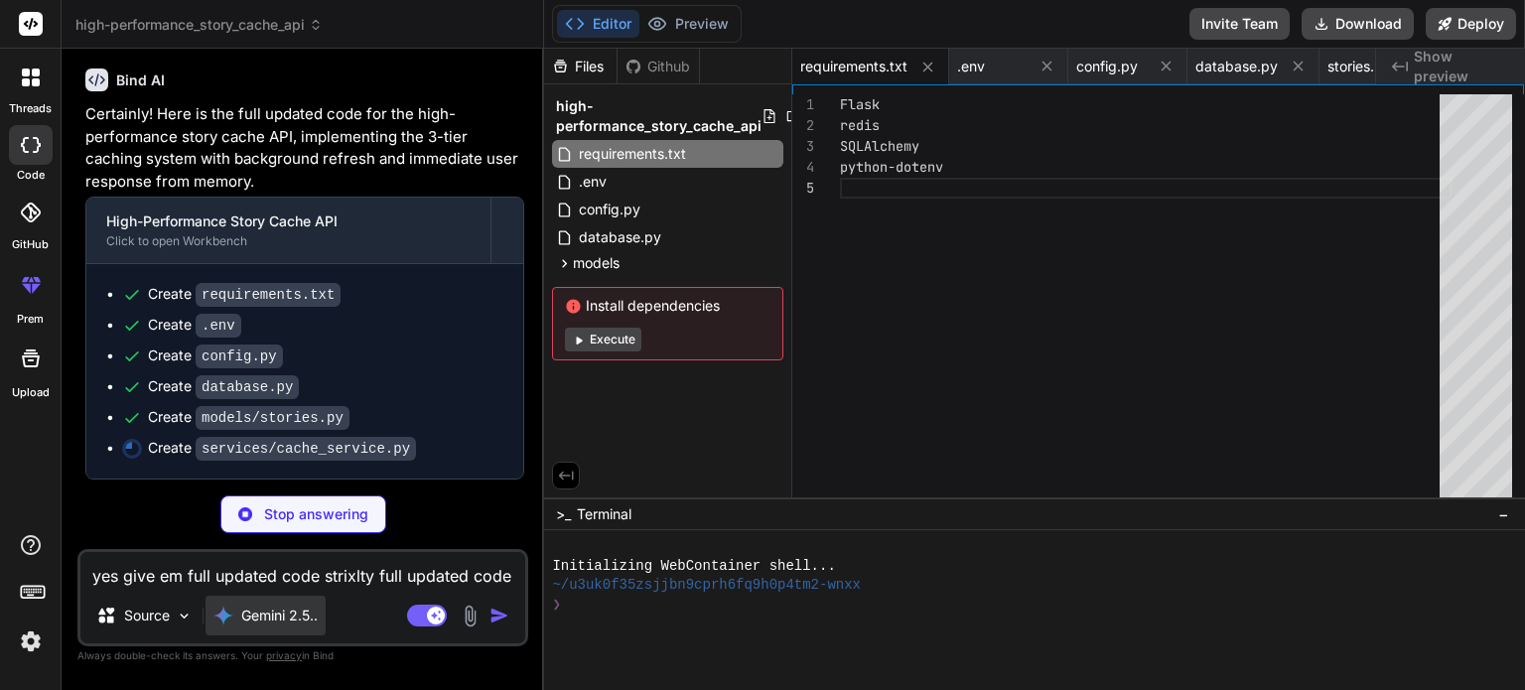
click at [305, 624] on p "Gemini 2.5.." at bounding box center [279, 615] width 76 height 20
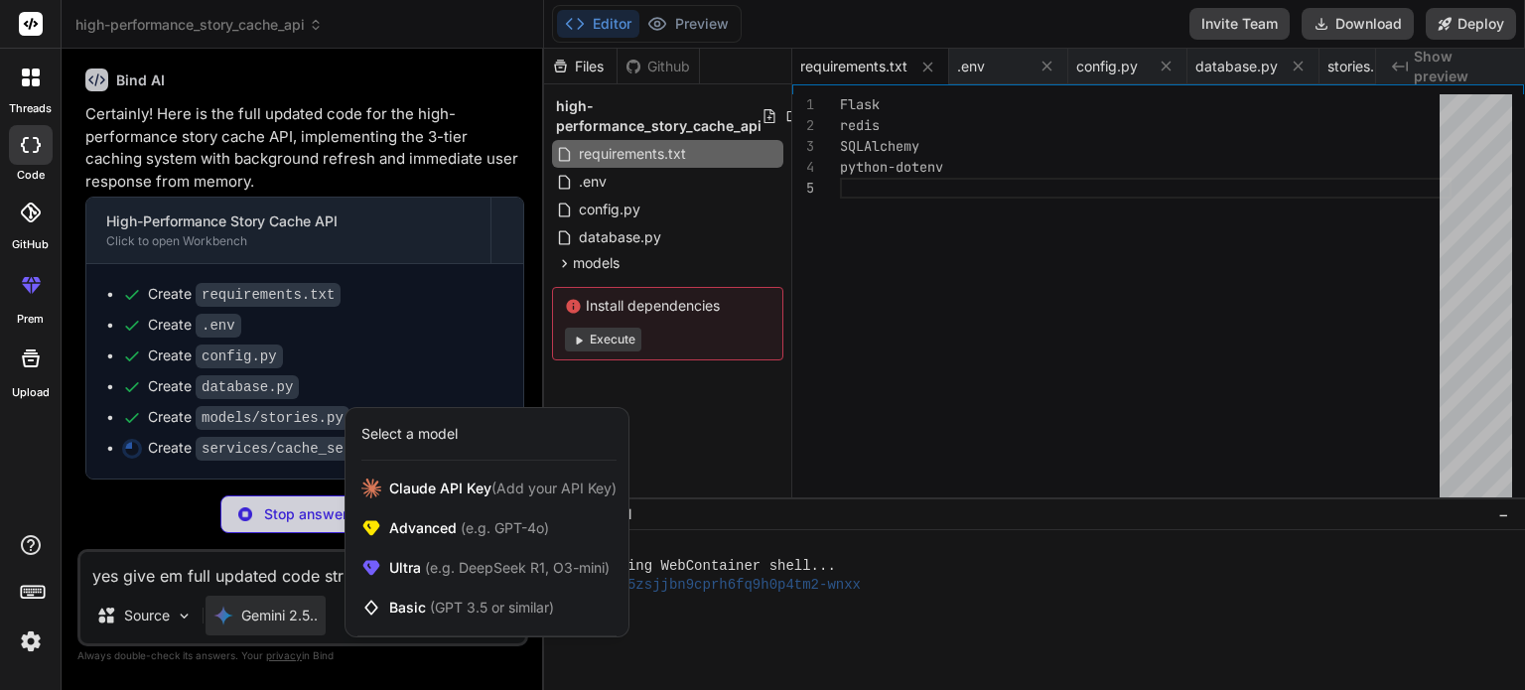
type textarea "x"
type textarea "self.redis_client.set(cache_key, json.dumps(data)) # Update Memory Cache with s…"
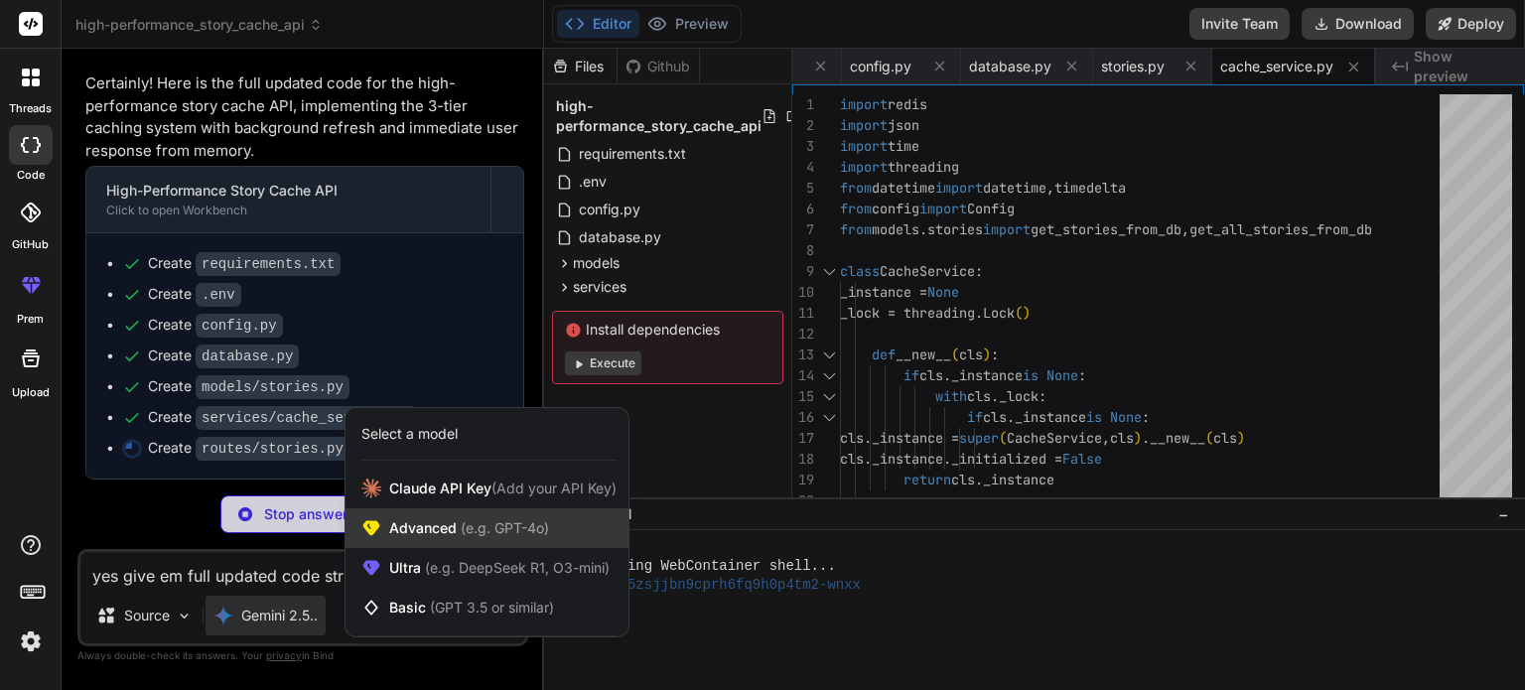
type textarea "x"
type textarea "return response"
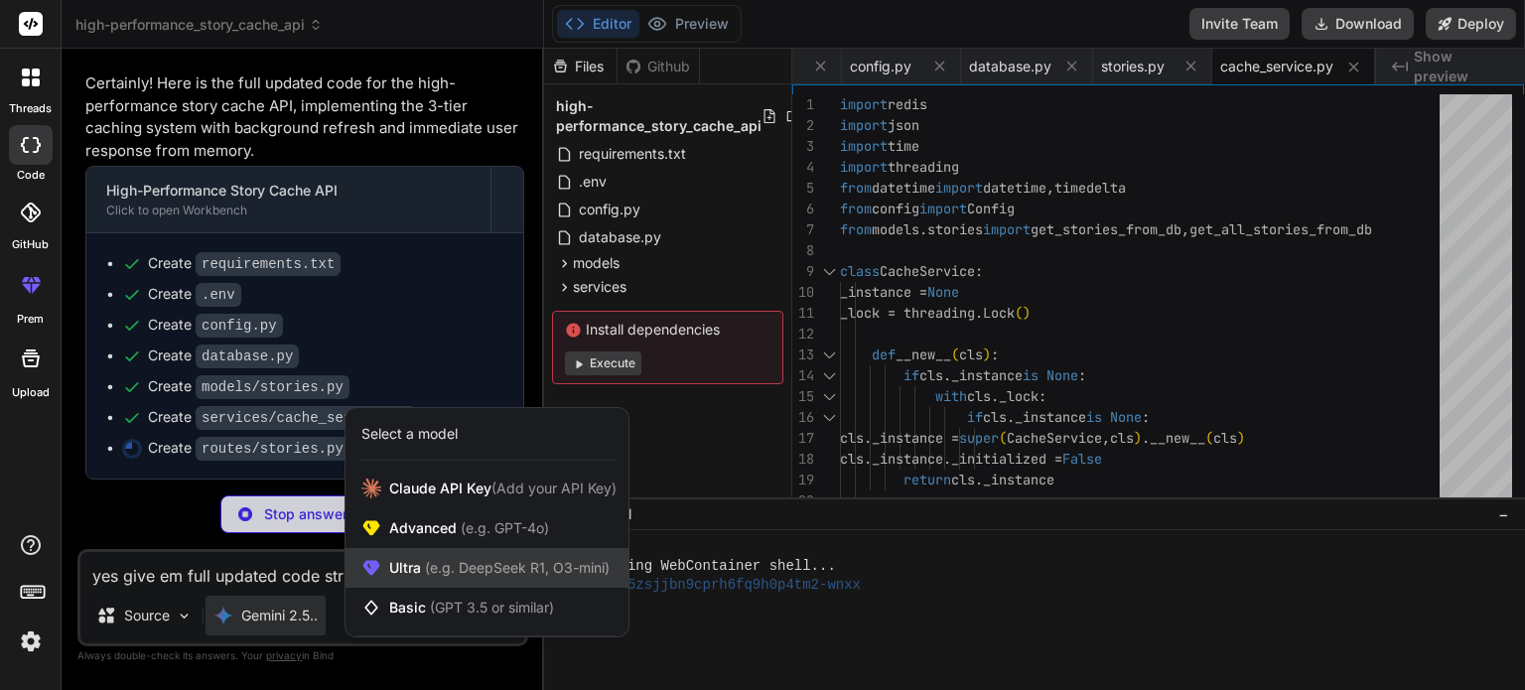
scroll to position [0, 345]
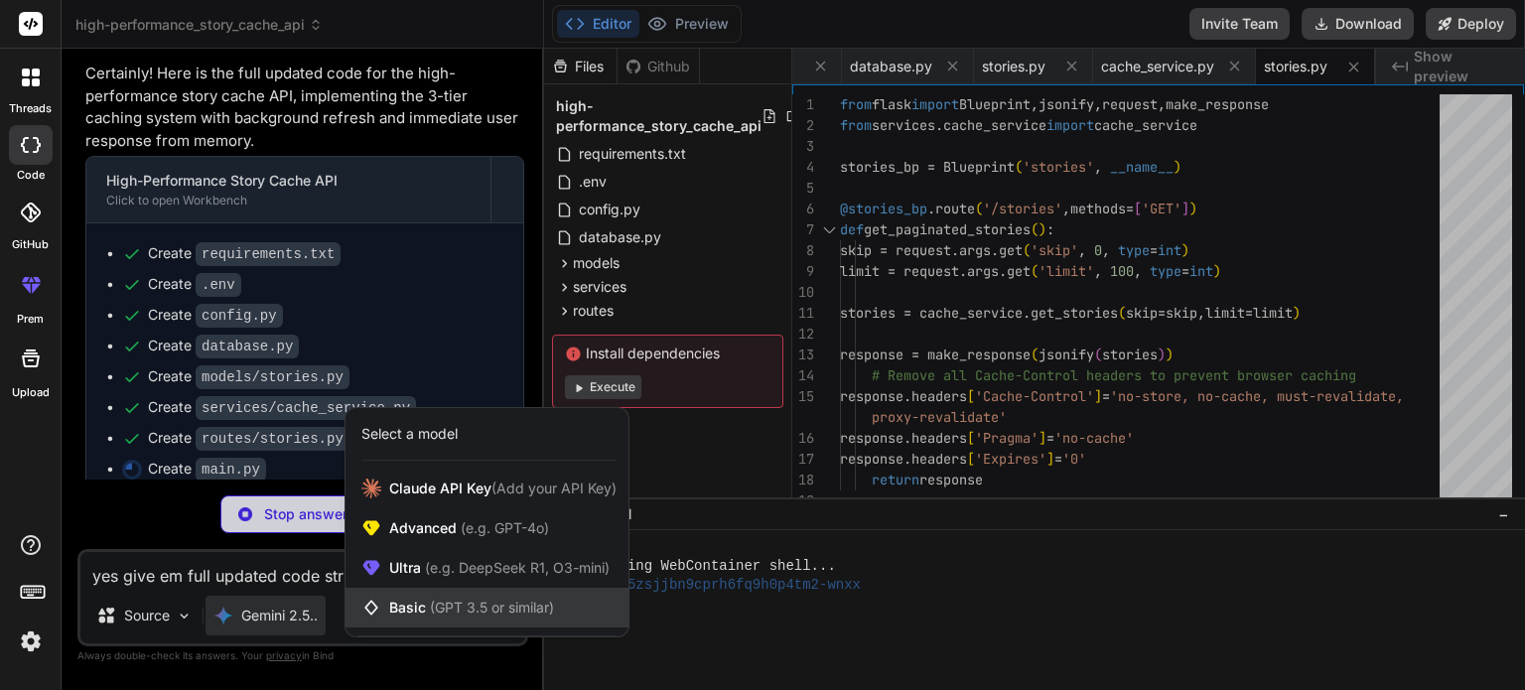
type textarea "x"
type textarea "# that Flask's reloader can cause threads to start multiple times. # For produc…"
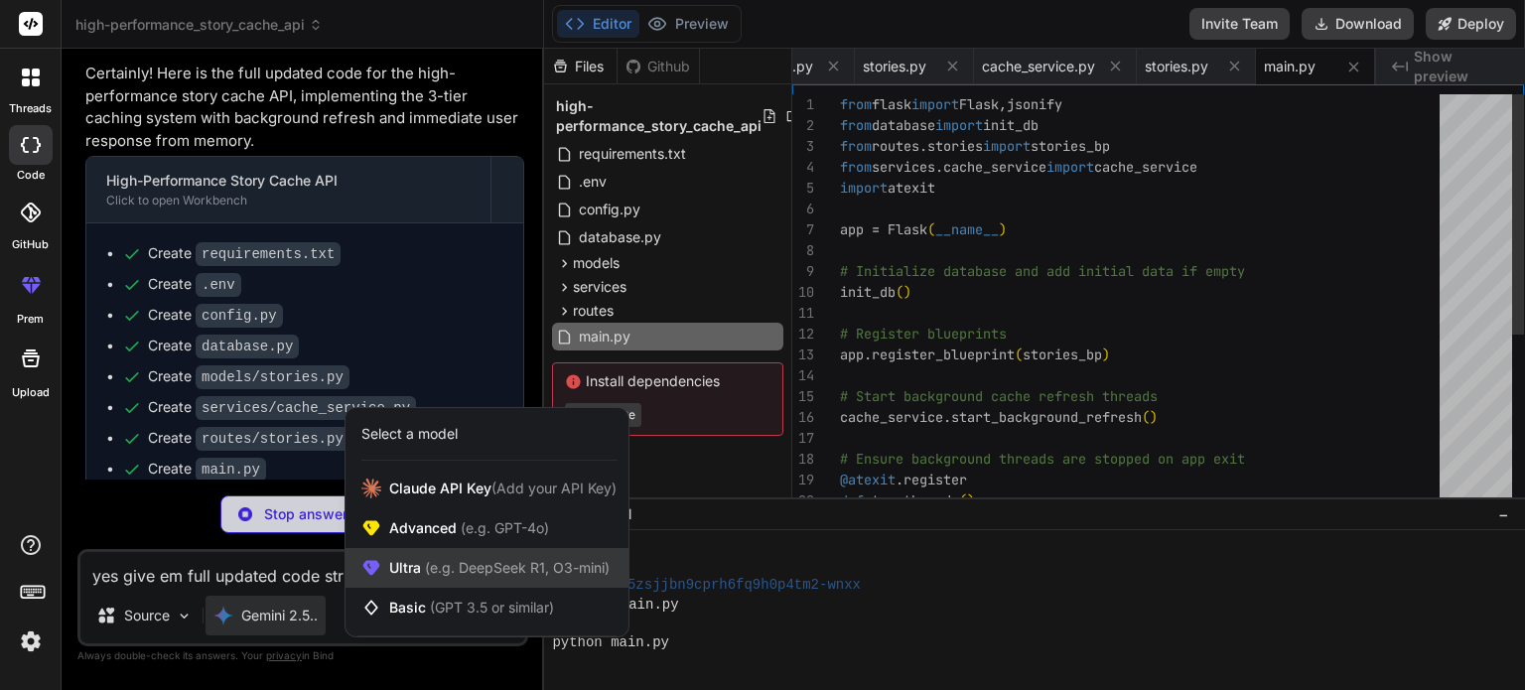
scroll to position [95, 0]
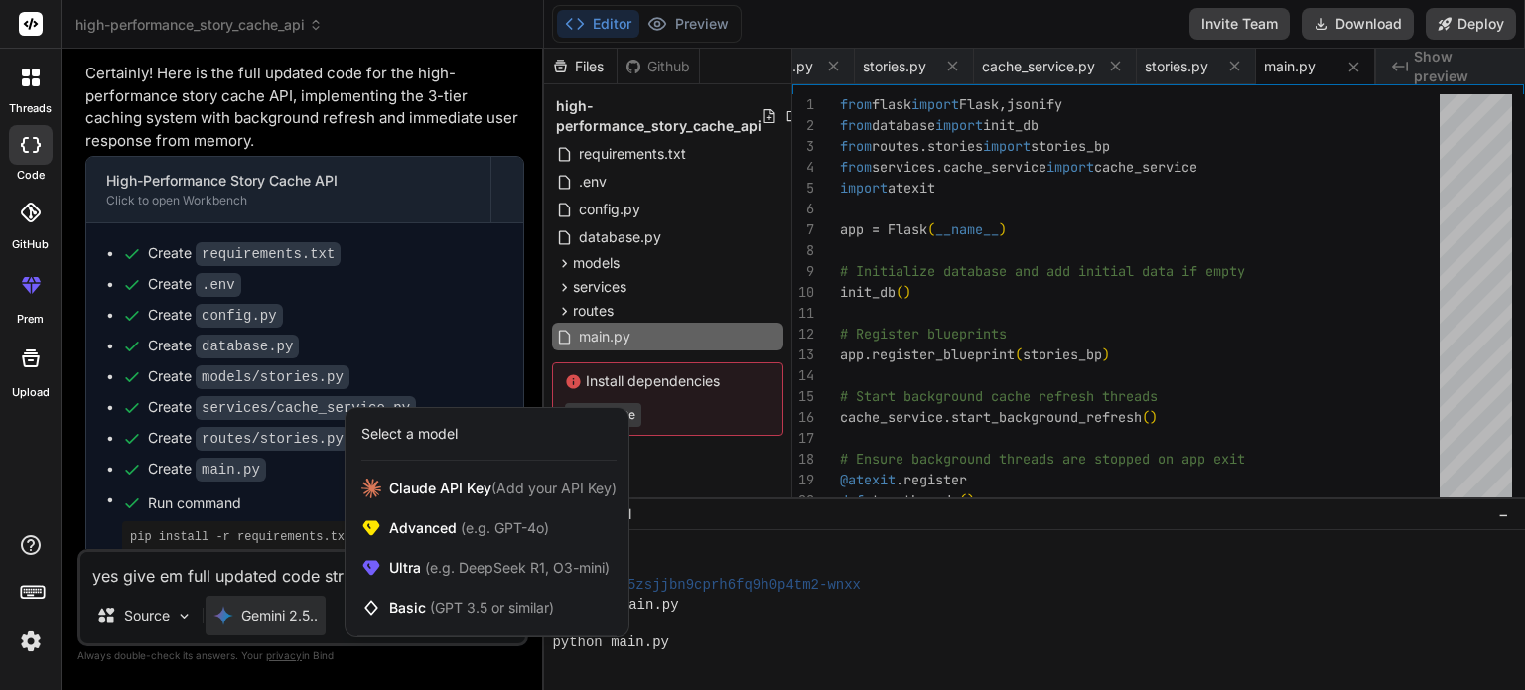
click at [997, 399] on div at bounding box center [762, 345] width 1525 height 690
type textarea "x"
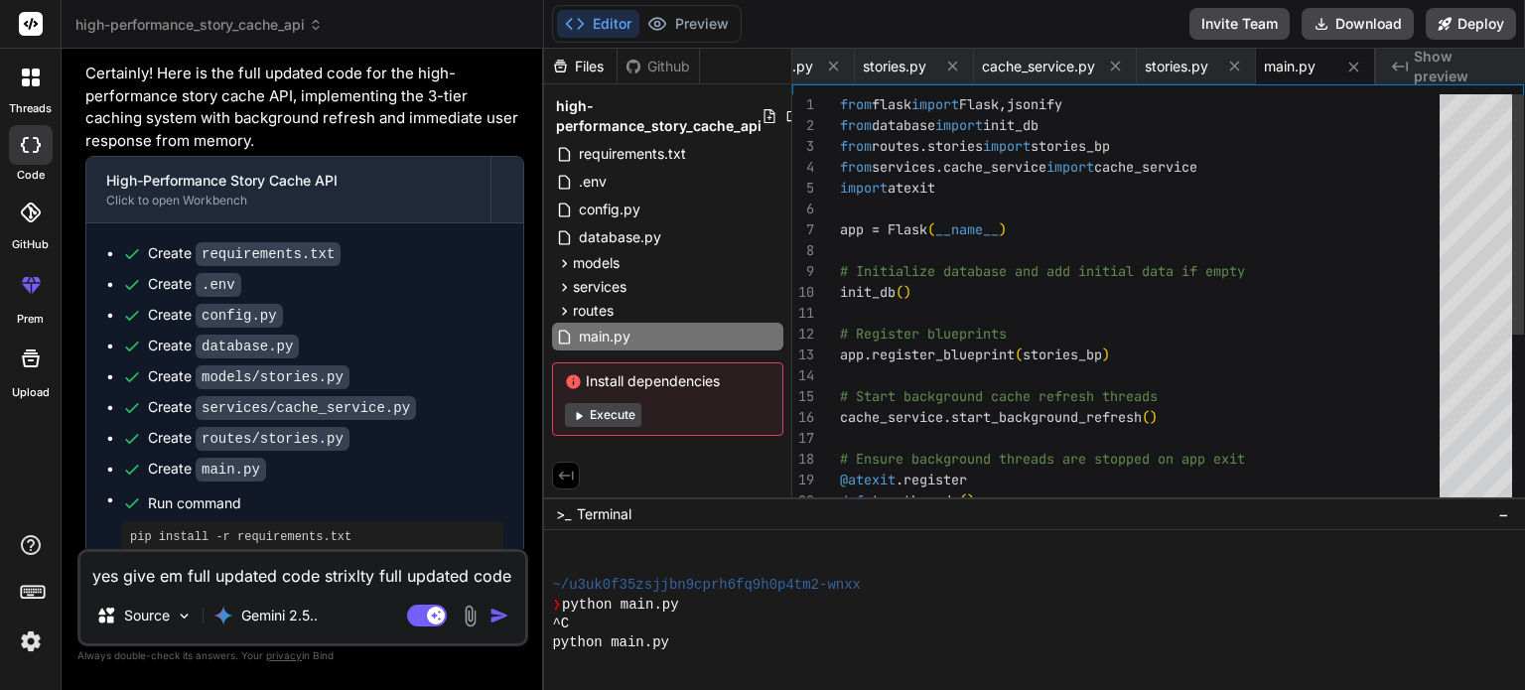
type textarea "# Register blueprints app.register_blueprint(stories_bp) # Start background cac…"
click at [1017, 415] on div "from flask import Flask , jsonify from database import init_db from routes.stor…" at bounding box center [1145, 448] width 611 height 709
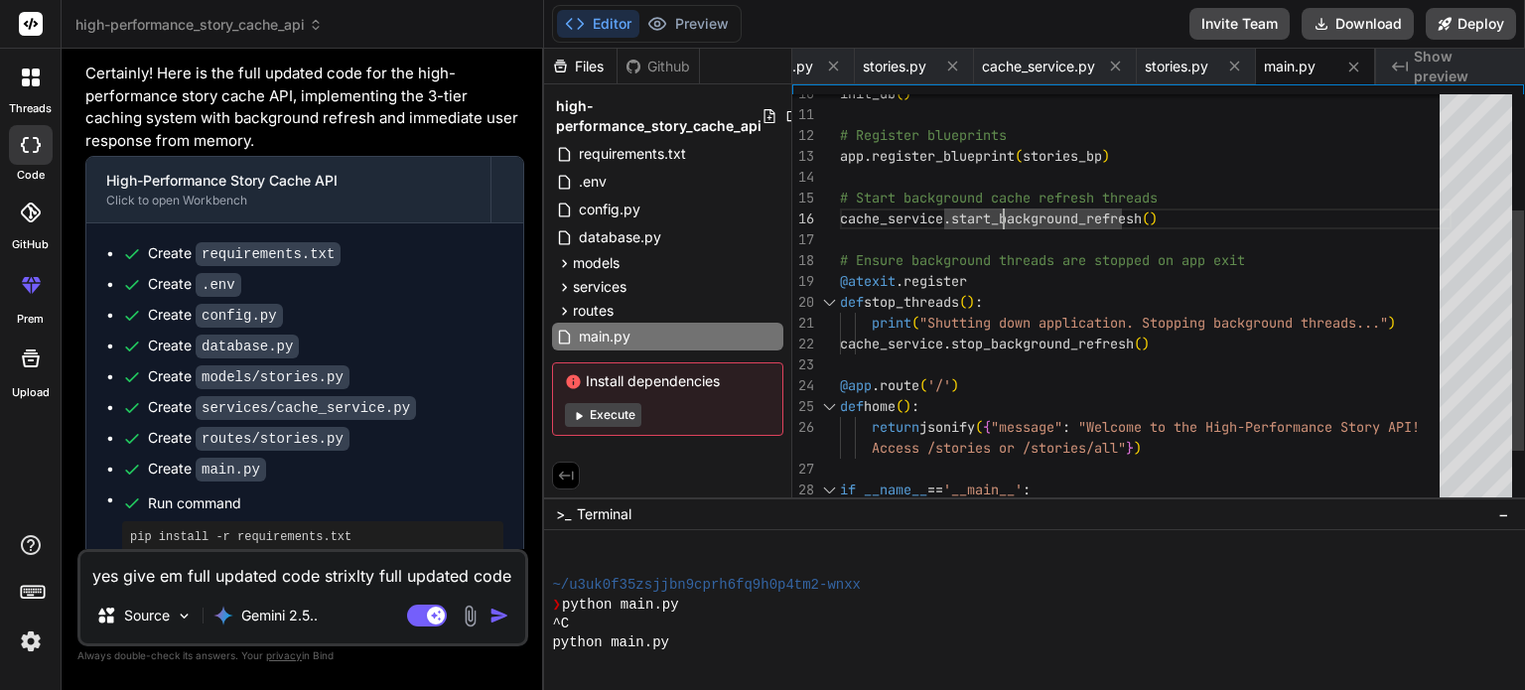
scroll to position [209, 0]
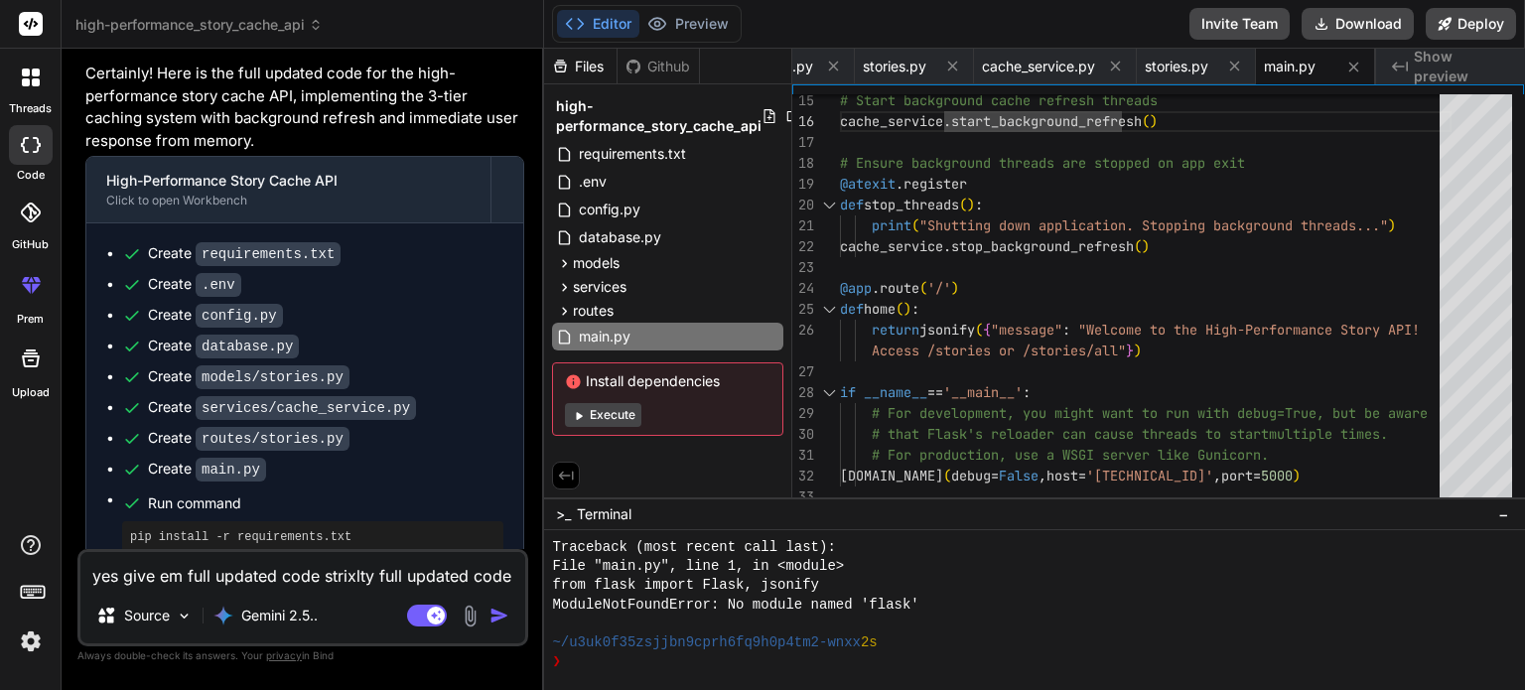
click at [343, 571] on textarea "yes give em full updated code strixlty full updated code wghixh" at bounding box center [302, 570] width 445 height 36
click at [308, 619] on p "Gemini 2.5.." at bounding box center [279, 615] width 76 height 20
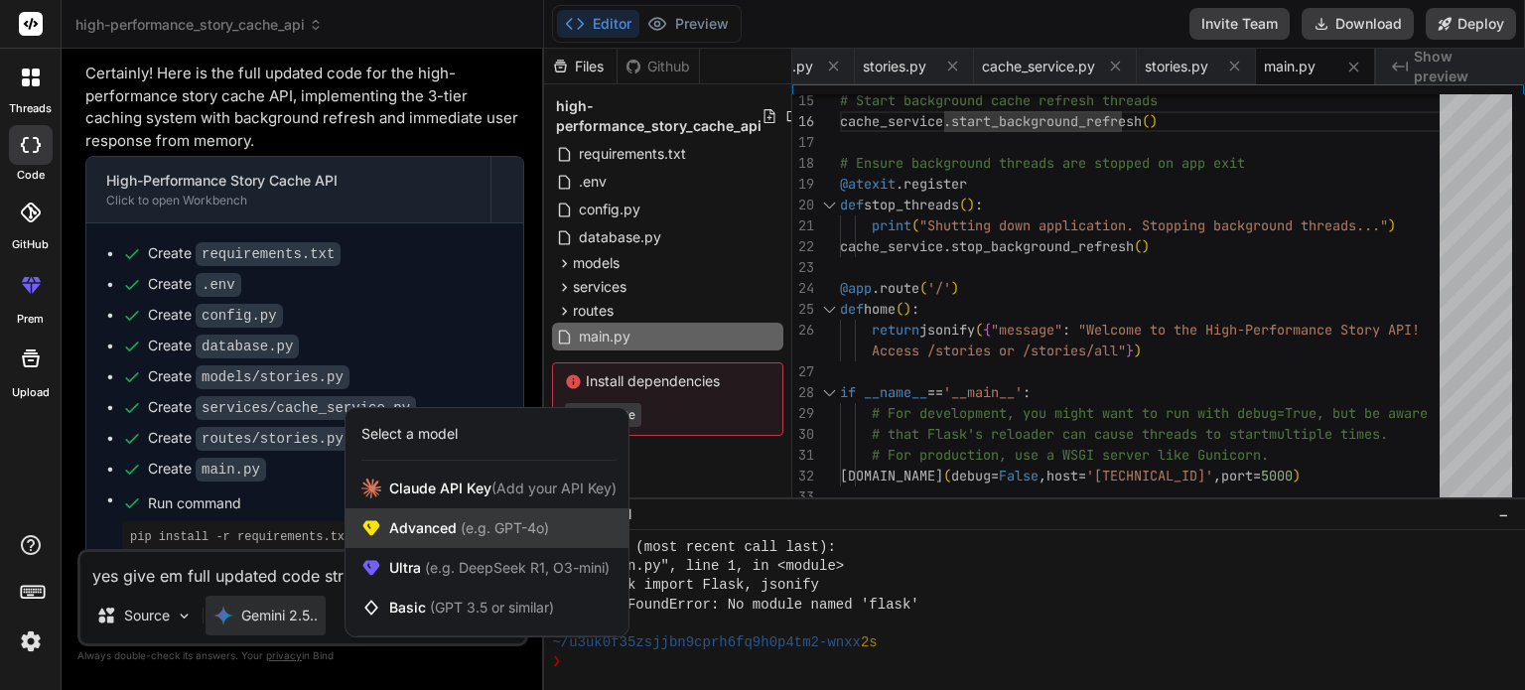
drag, startPoint x: 453, startPoint y: 529, endPoint x: 434, endPoint y: 540, distance: 21.8
click at [434, 540] on div "Advanced (e.g. GPT-4o)" at bounding box center [486, 528] width 283 height 40
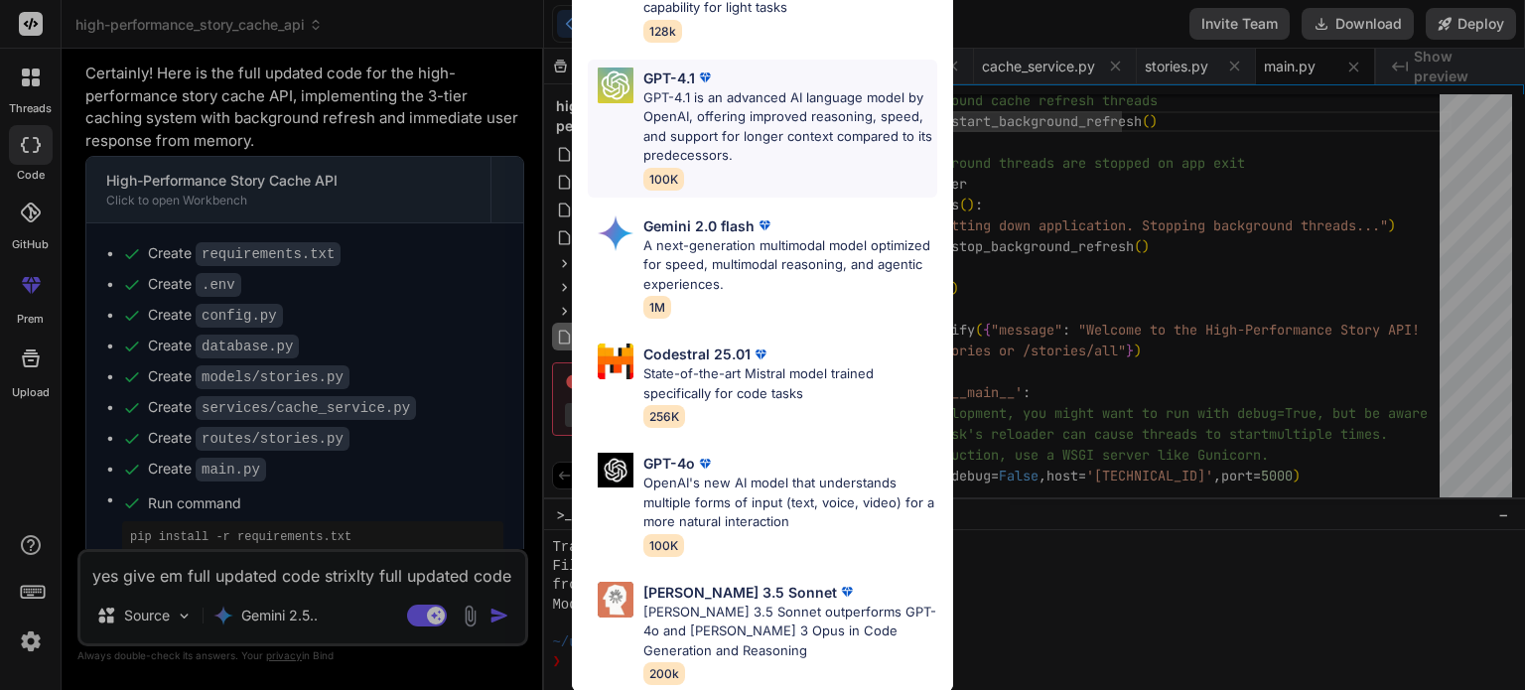
scroll to position [136, 0]
click at [663, 582] on p "Claude 3.5 Sonnet" at bounding box center [740, 592] width 194 height 21
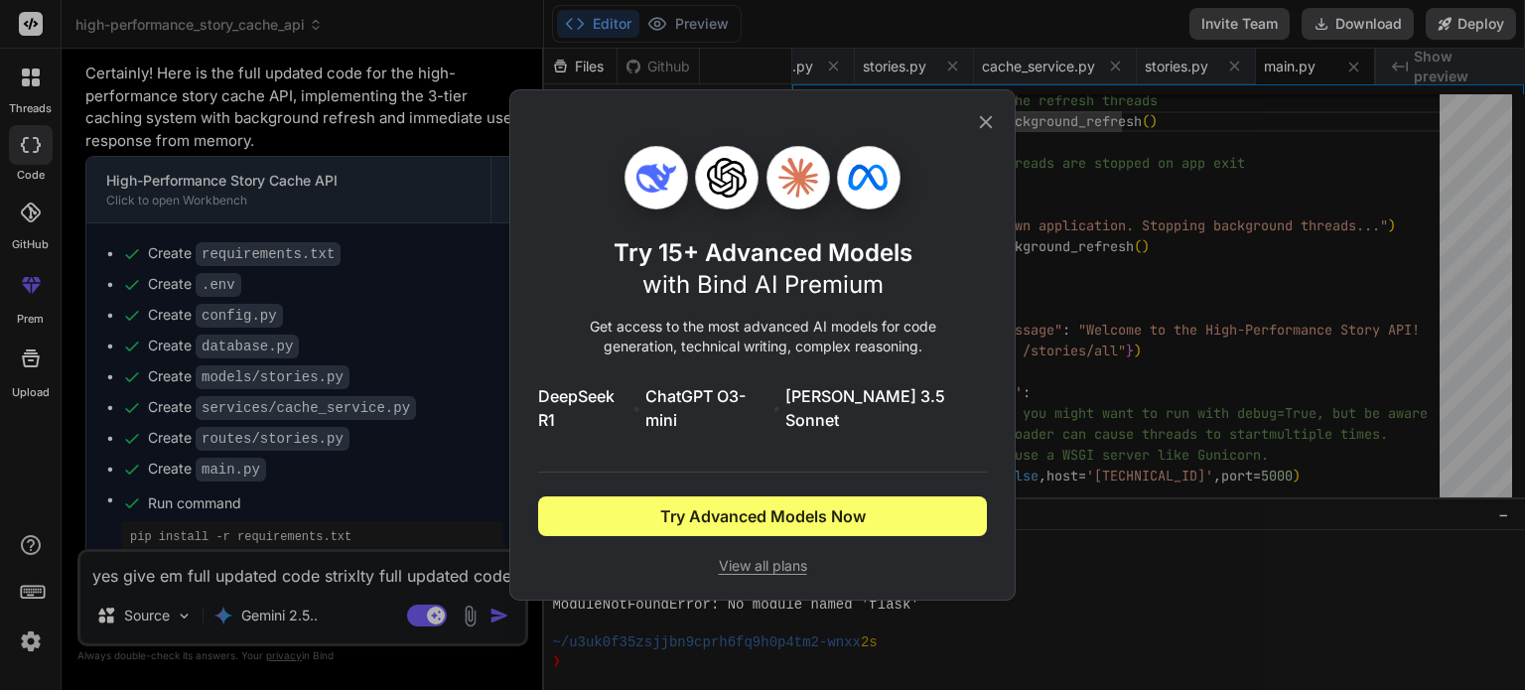
click at [981, 133] on icon at bounding box center [986, 122] width 22 height 22
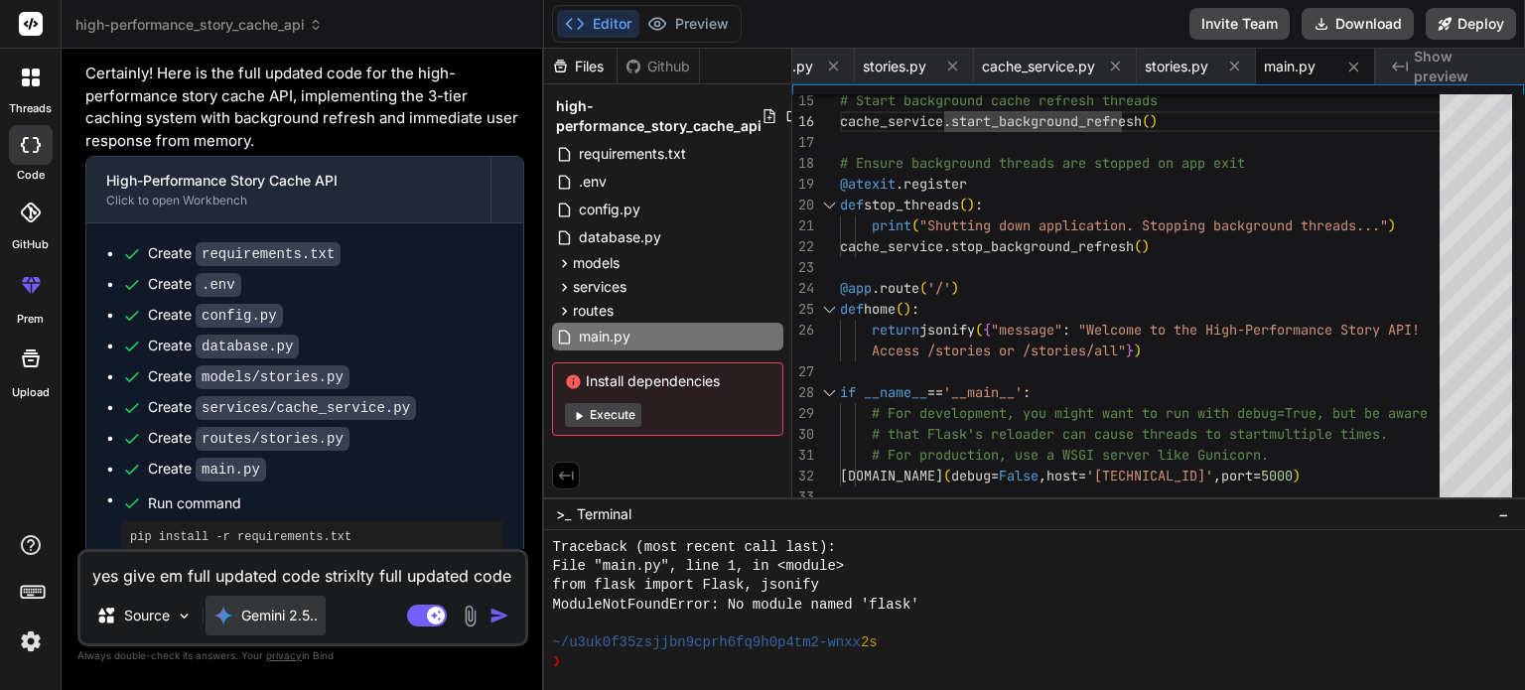
click at [274, 623] on p "Gemini 2.5.." at bounding box center [279, 615] width 76 height 20
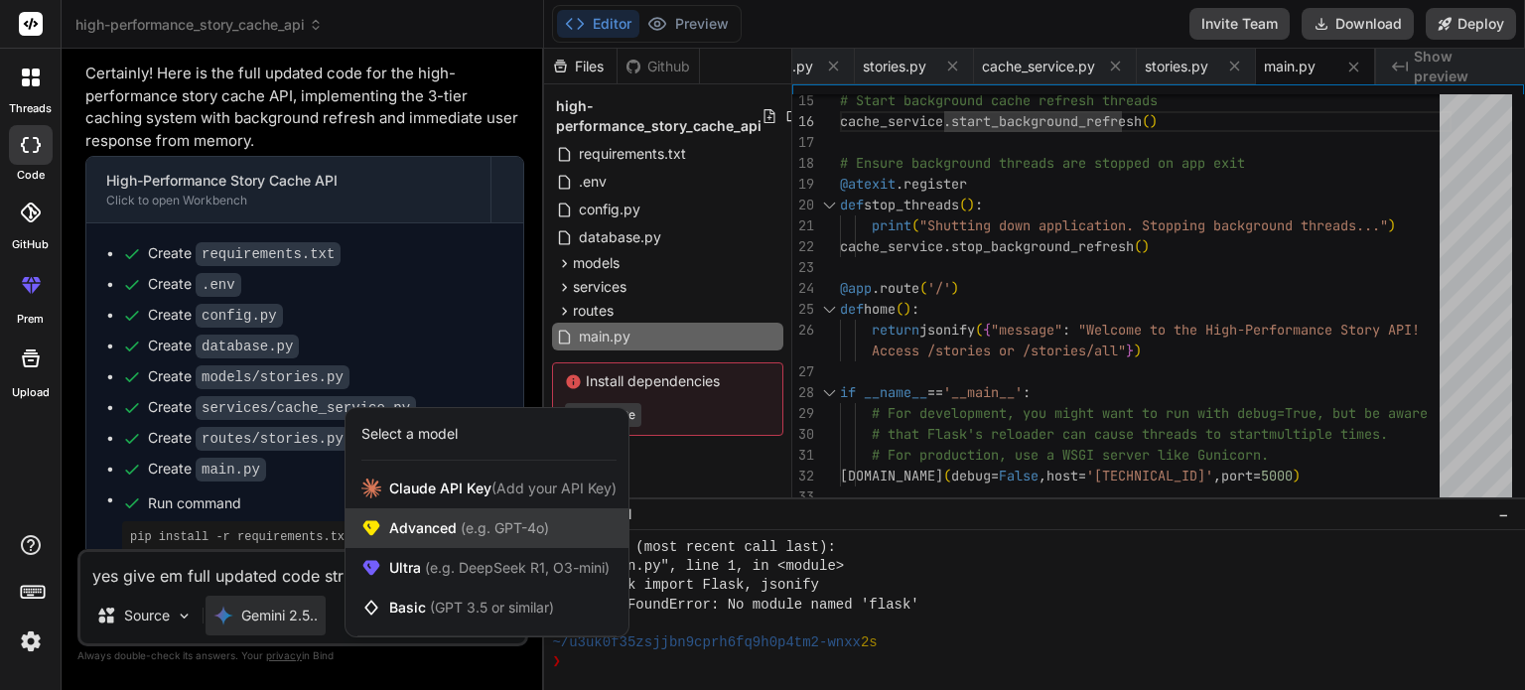
click at [441, 531] on span "Advanced (e.g. GPT-4o)" at bounding box center [469, 528] width 160 height 20
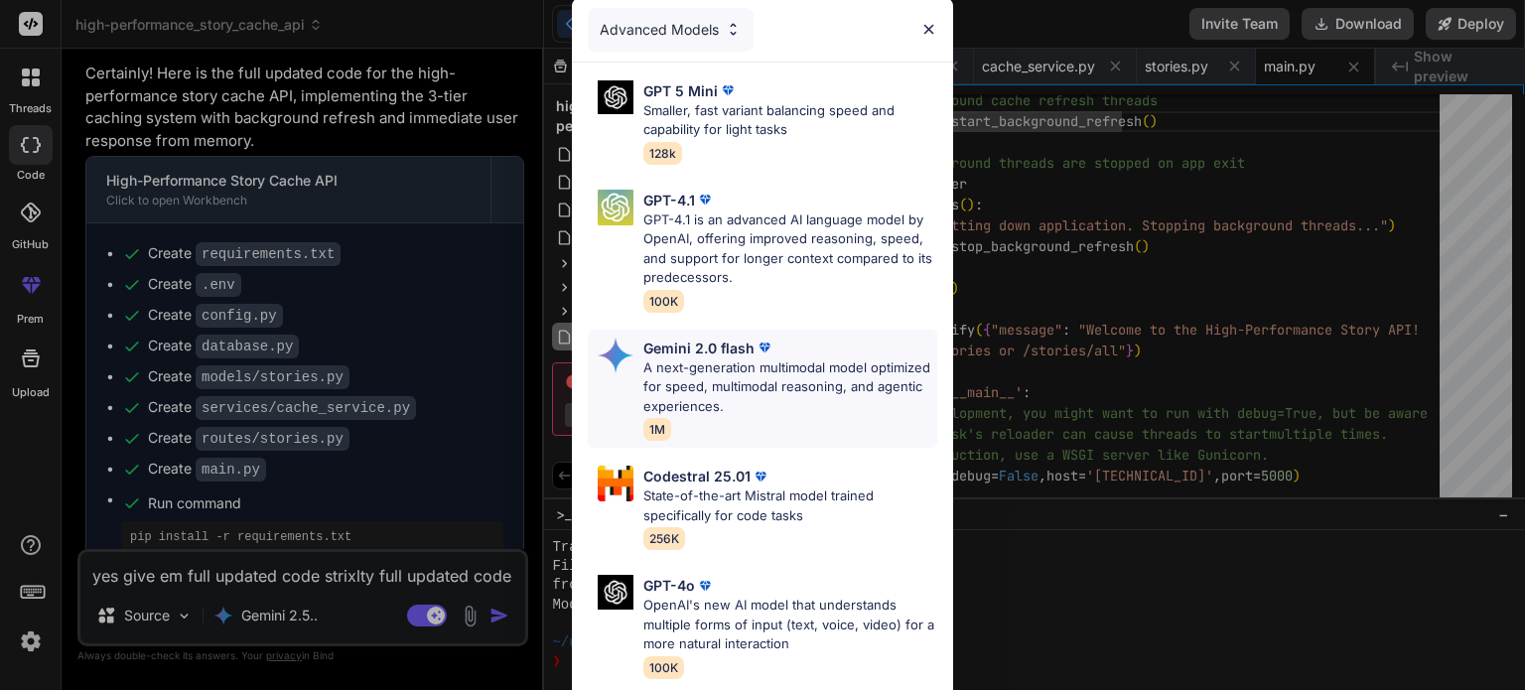
click at [708, 377] on p "A next-generation multimodal model optimized for speed, multimodal reasoning, a…" at bounding box center [790, 387] width 294 height 59
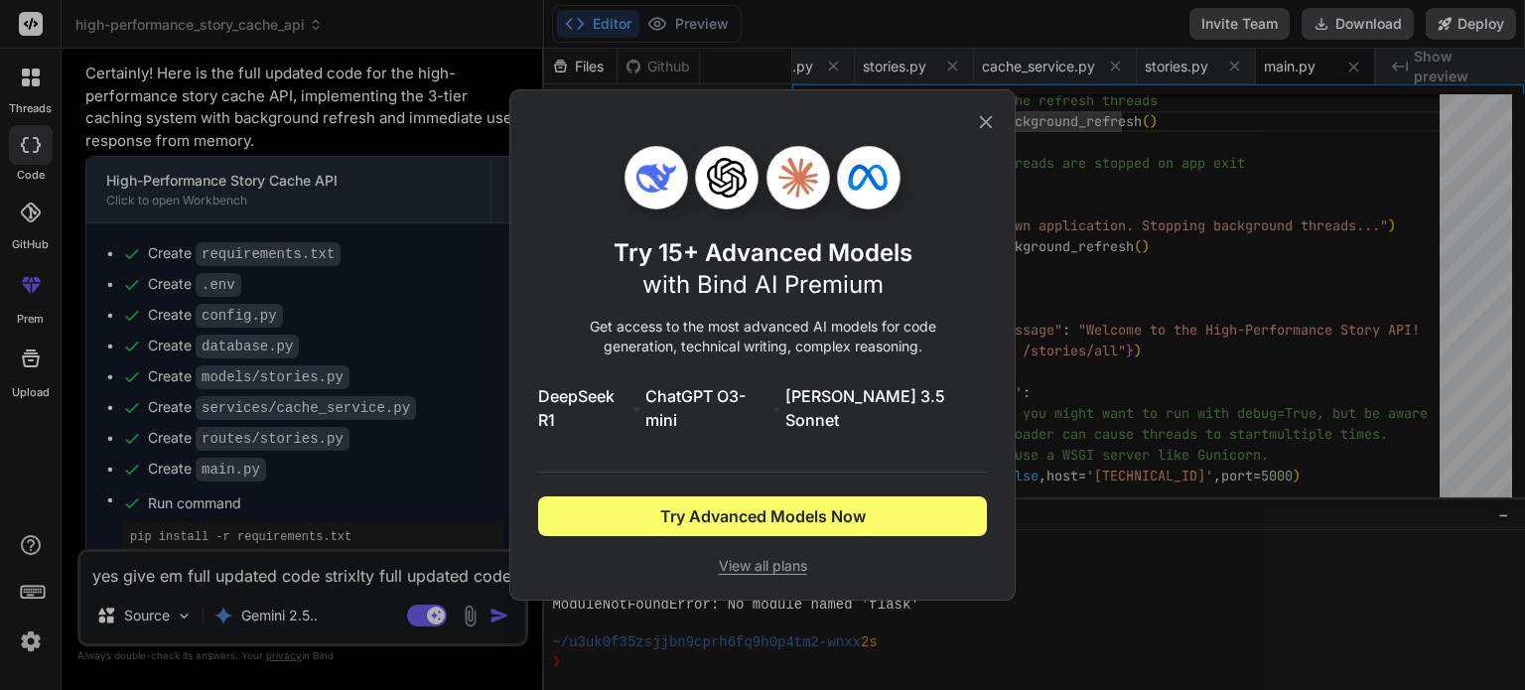
drag, startPoint x: 977, startPoint y: 132, endPoint x: 842, endPoint y: 224, distance: 163.5
click at [976, 133] on icon at bounding box center [986, 122] width 22 height 22
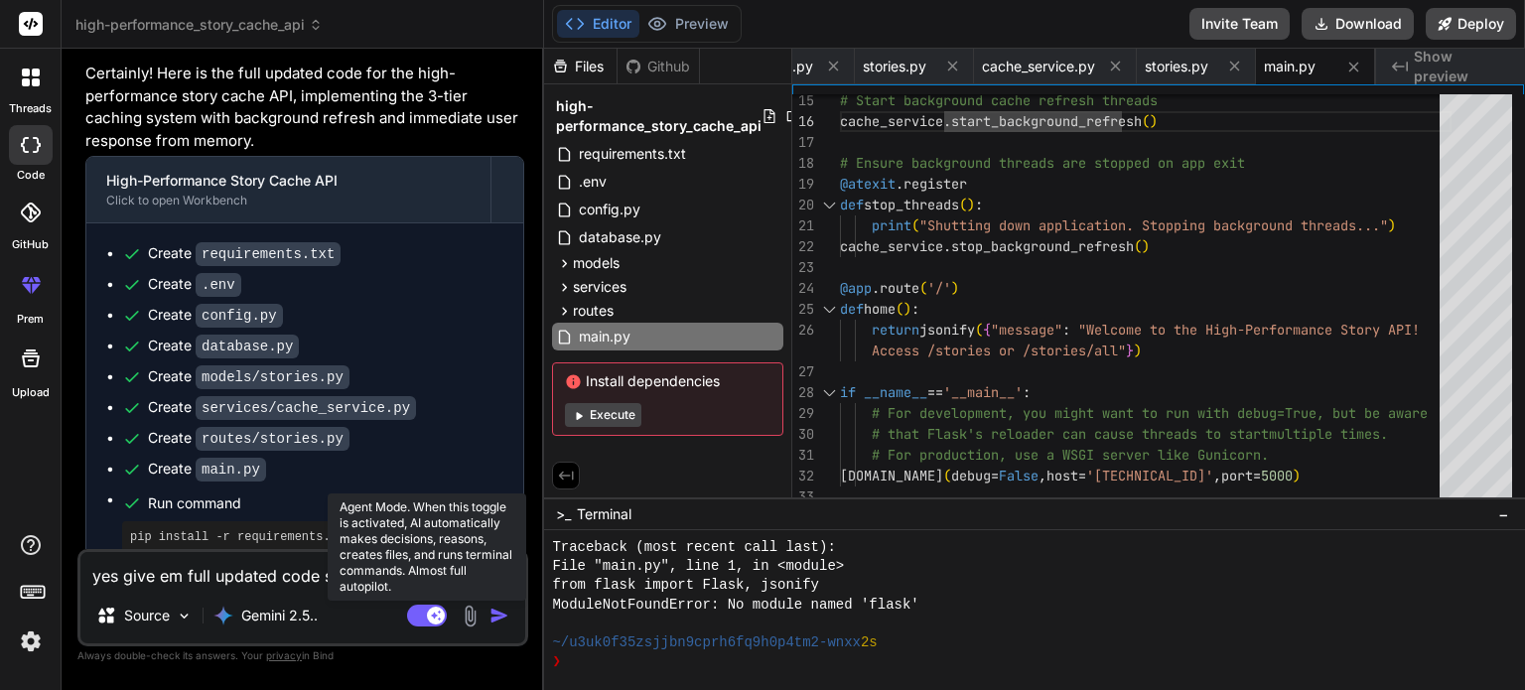
click at [432, 616] on rect at bounding box center [436, 615] width 18 height 18
click at [432, 616] on rect at bounding box center [427, 615] width 40 height 22
click at [435, 614] on icon at bounding box center [437, 614] width 10 height 10
click at [435, 614] on rect at bounding box center [427, 615] width 40 height 22
type textarea "x"
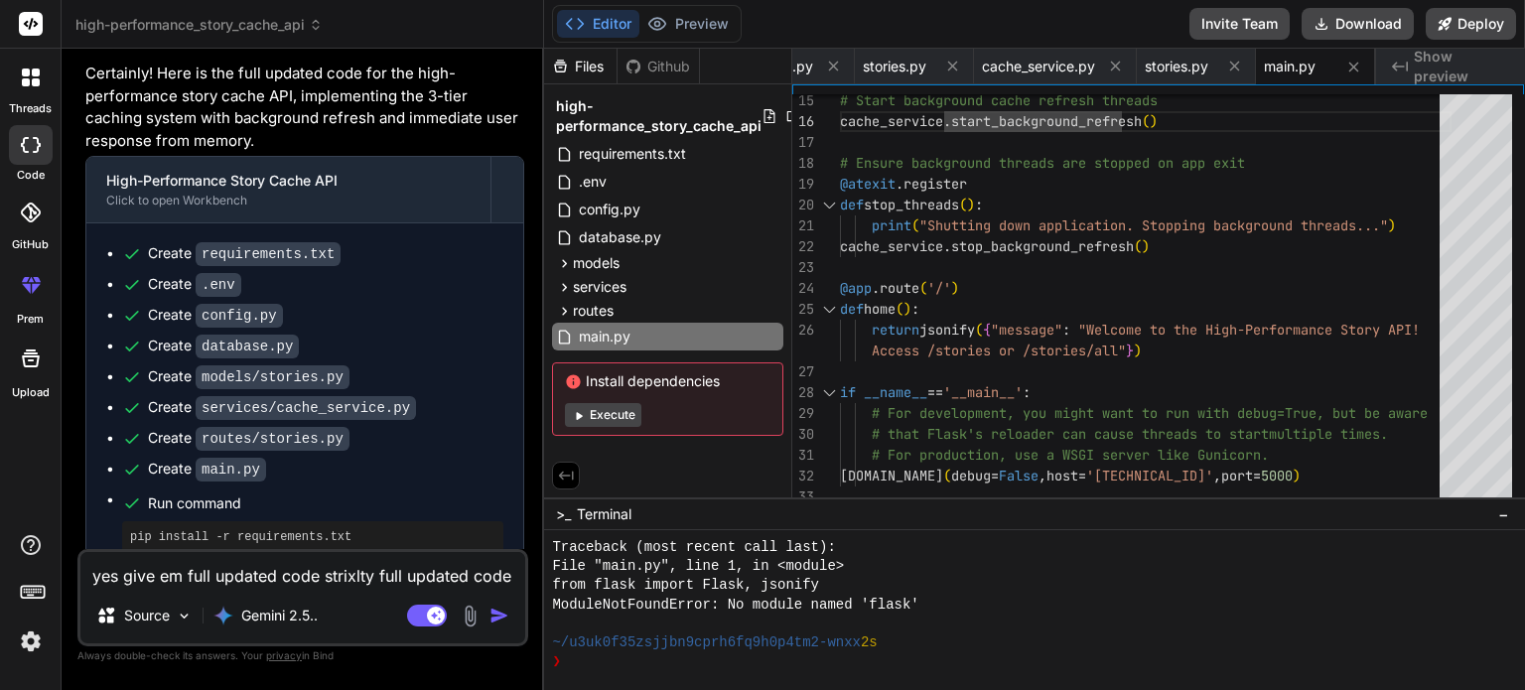
click at [296, 591] on div "yes give em full updated code strixlty full updated code wghixh Source Gemini 2…" at bounding box center [302, 597] width 451 height 97
click at [290, 585] on textarea "yes give em full updated code strixlty full updated code wghixh" at bounding box center [302, 570] width 445 height 36
type textarea "u"
type textarea "x"
type textarea "up"
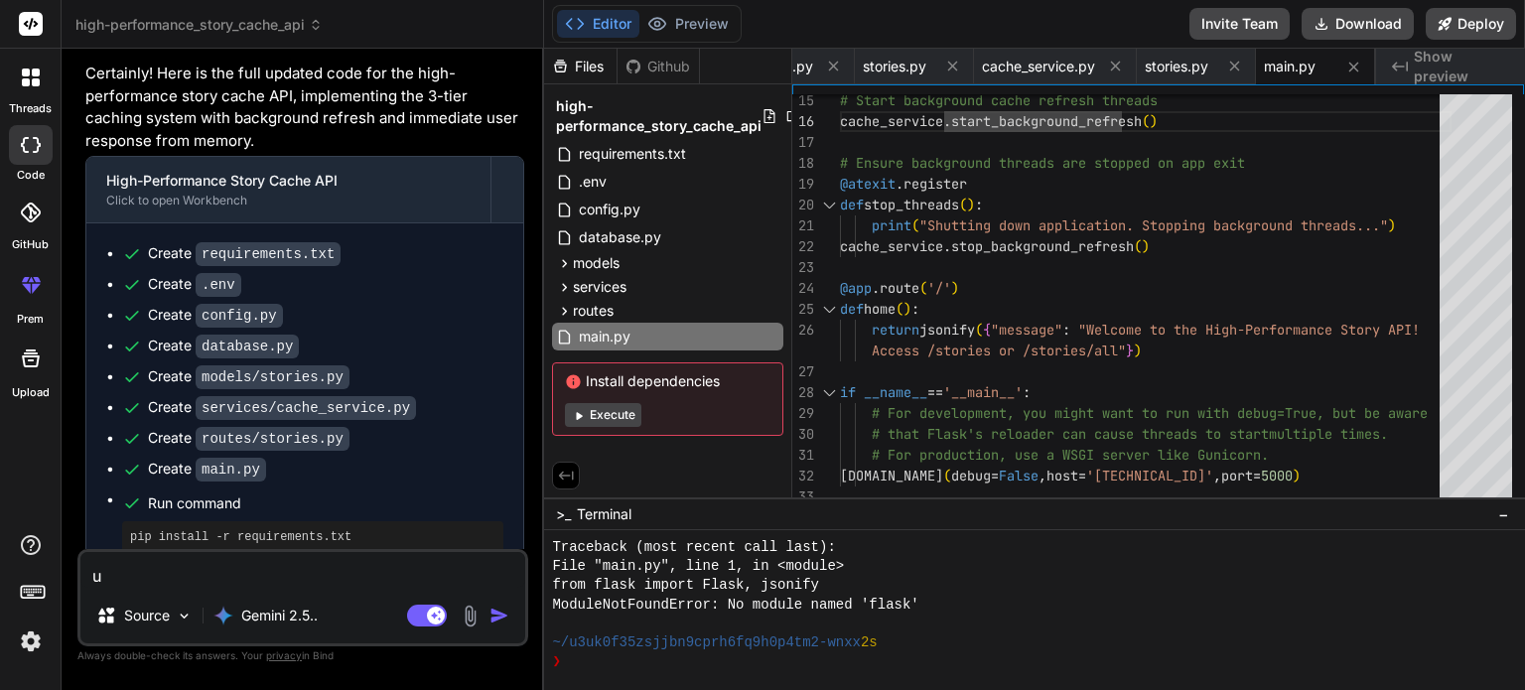
type textarea "x"
type textarea "upd"
type textarea "x"
type textarea "upda"
type textarea "x"
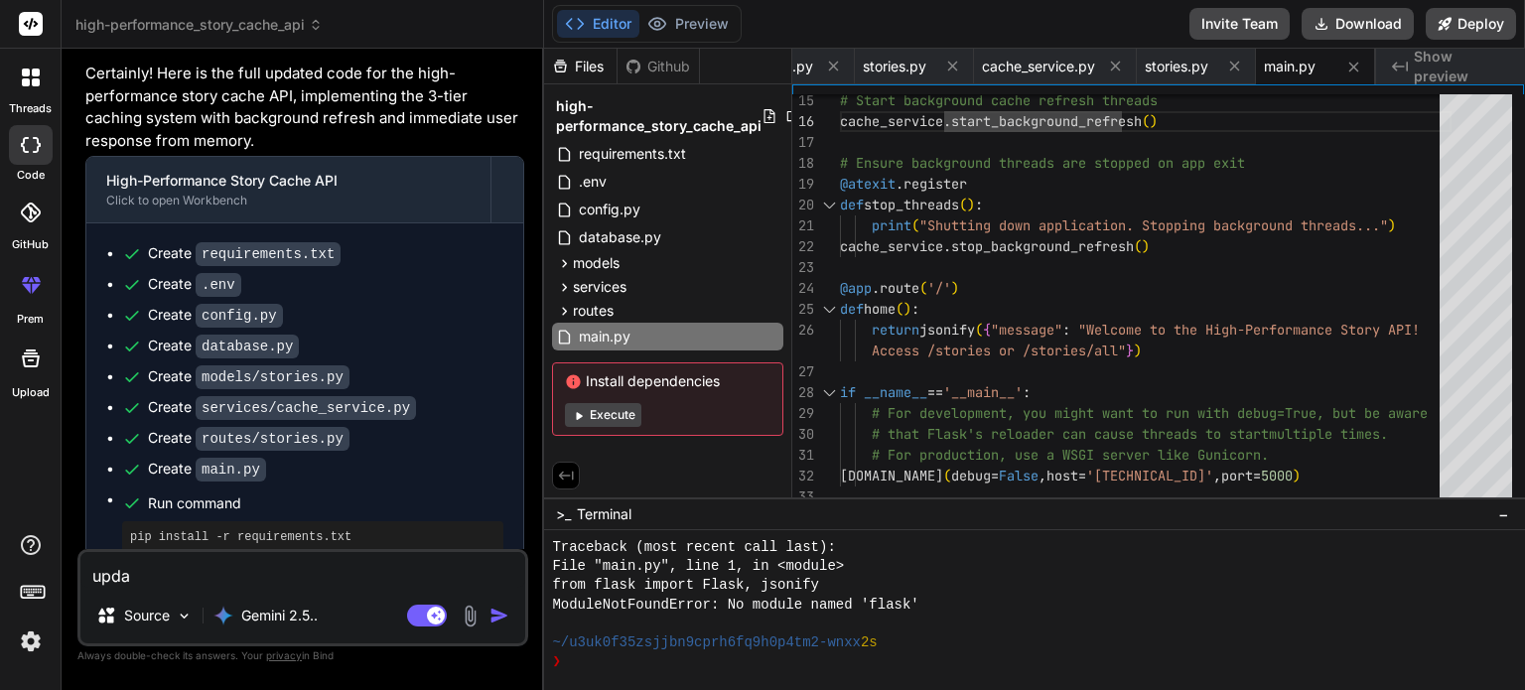
type textarea "updat"
type textarea "x"
type textarea "update"
type textarea "x"
type textarea "updated"
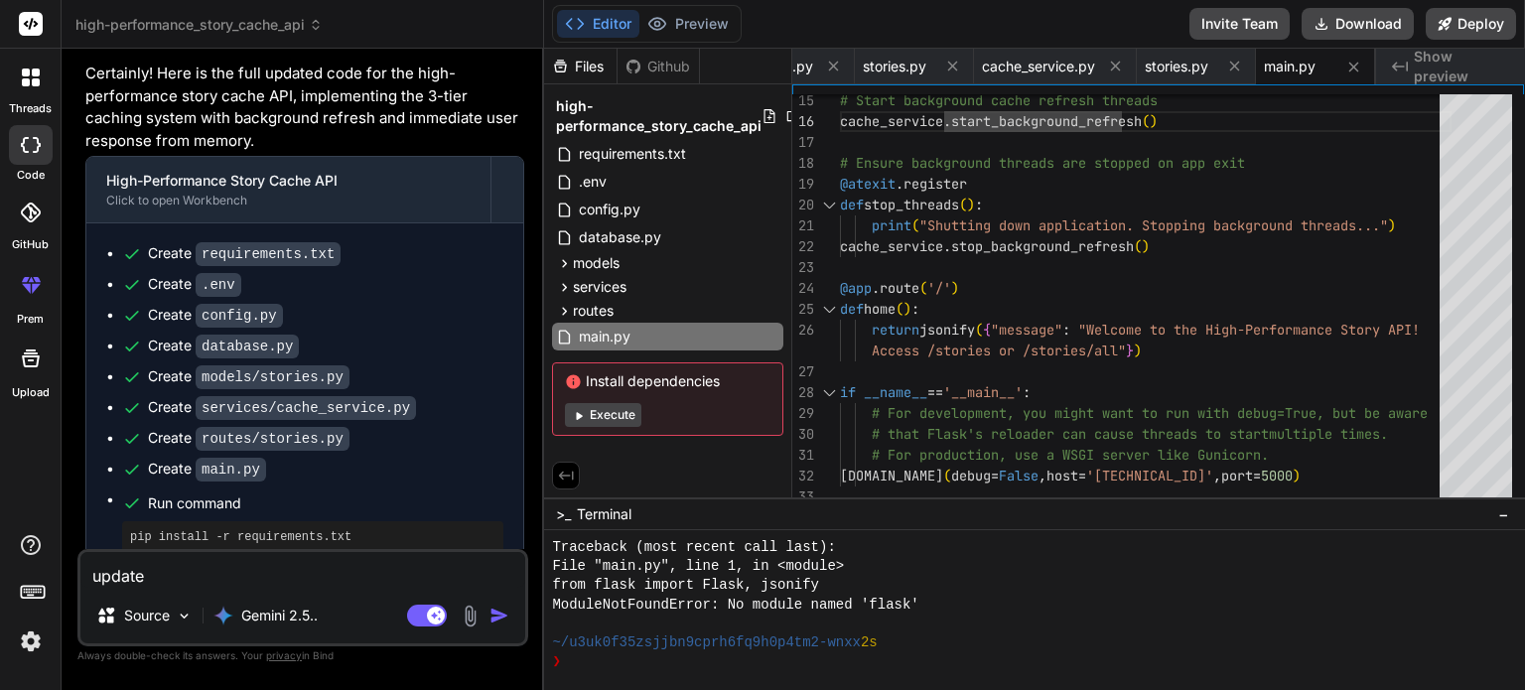
type textarea "x"
type textarea "updated"
type textarea "x"
type textarea "updated o"
type textarea "x"
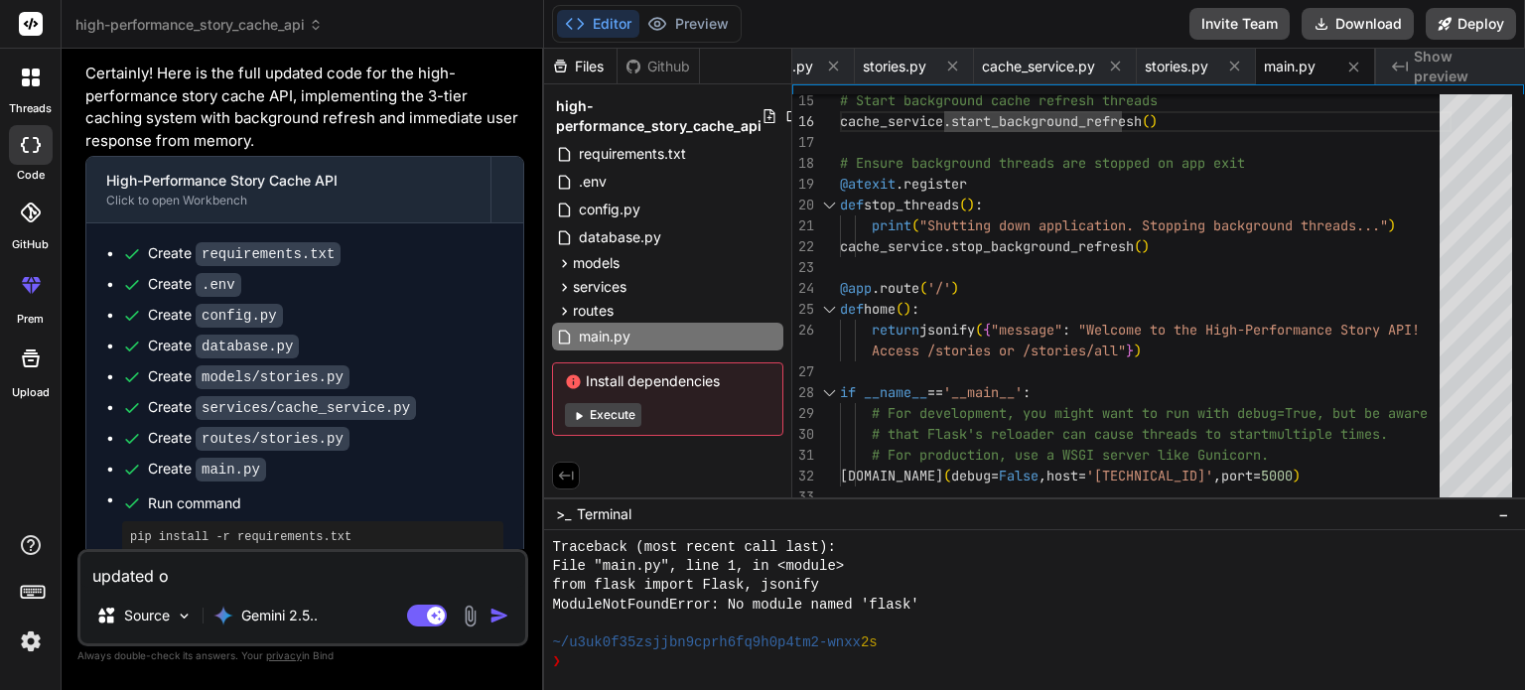
type textarea "updated on"
type textarea "x"
type textarea "updated one"
type textarea "x"
type textarea "updated one"
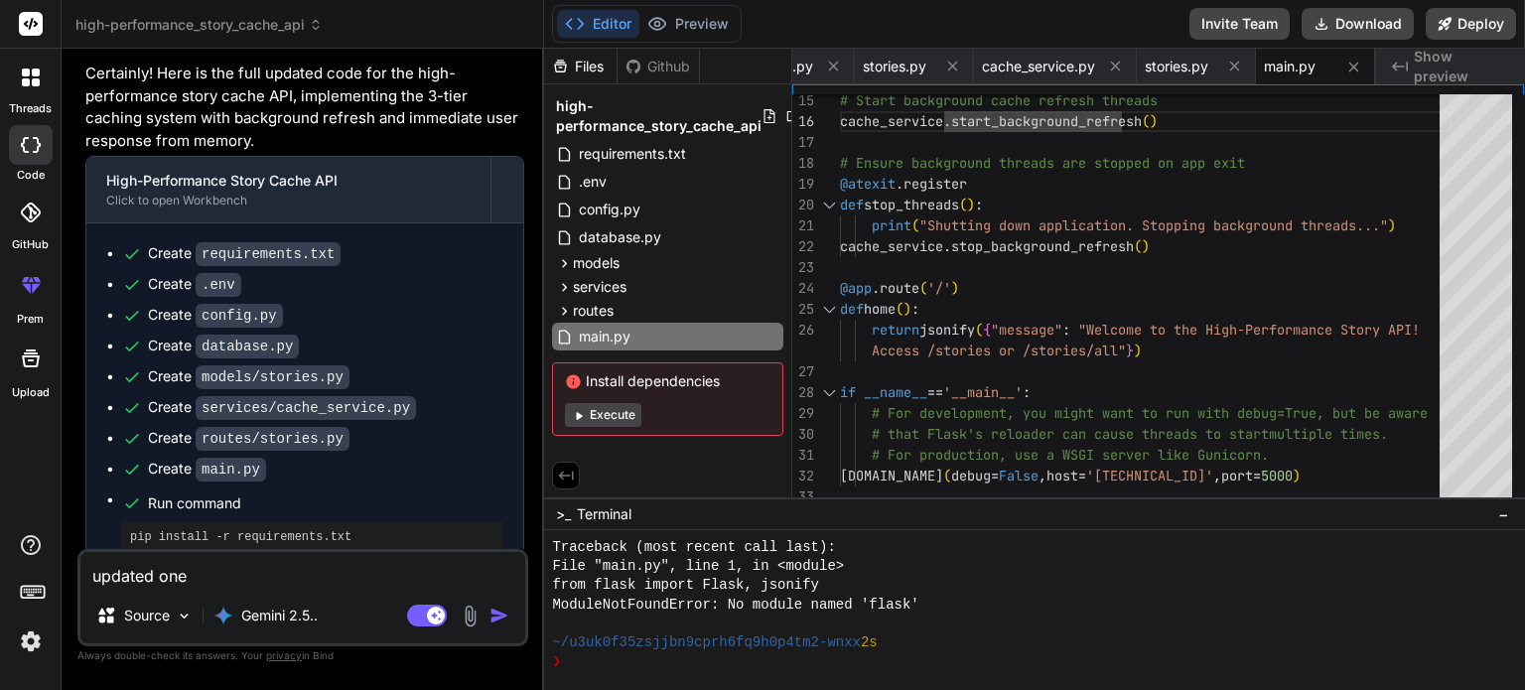
type textarea "x"
type textarea "updated one f"
type textarea "x"
type textarea "updated one fu"
type textarea "x"
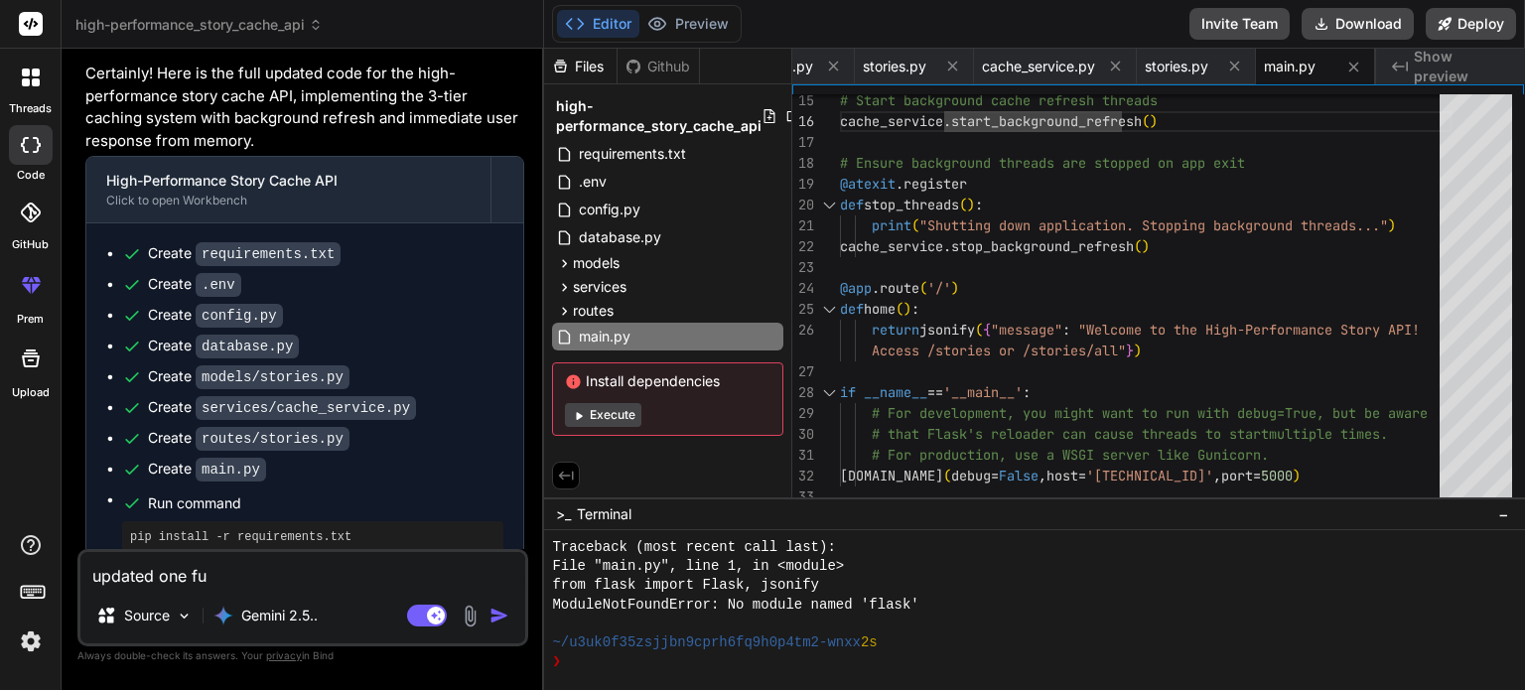
type textarea "updated one ful"
type textarea "x"
type textarea "updated one full"
type textarea "x"
type textarea "updated one full"
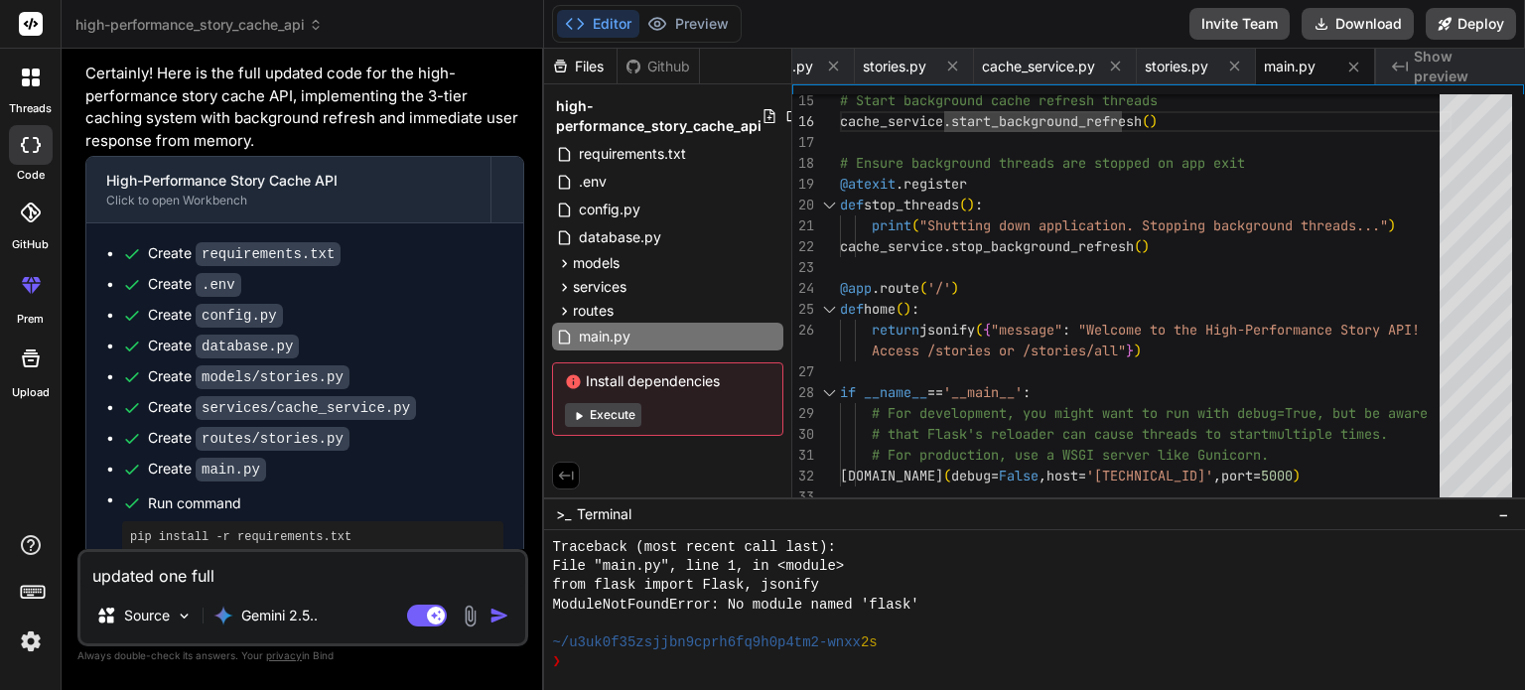
type textarea "x"
type textarea "updated one full u"
type textarea "x"
type textarea "updated one full up"
type textarea "x"
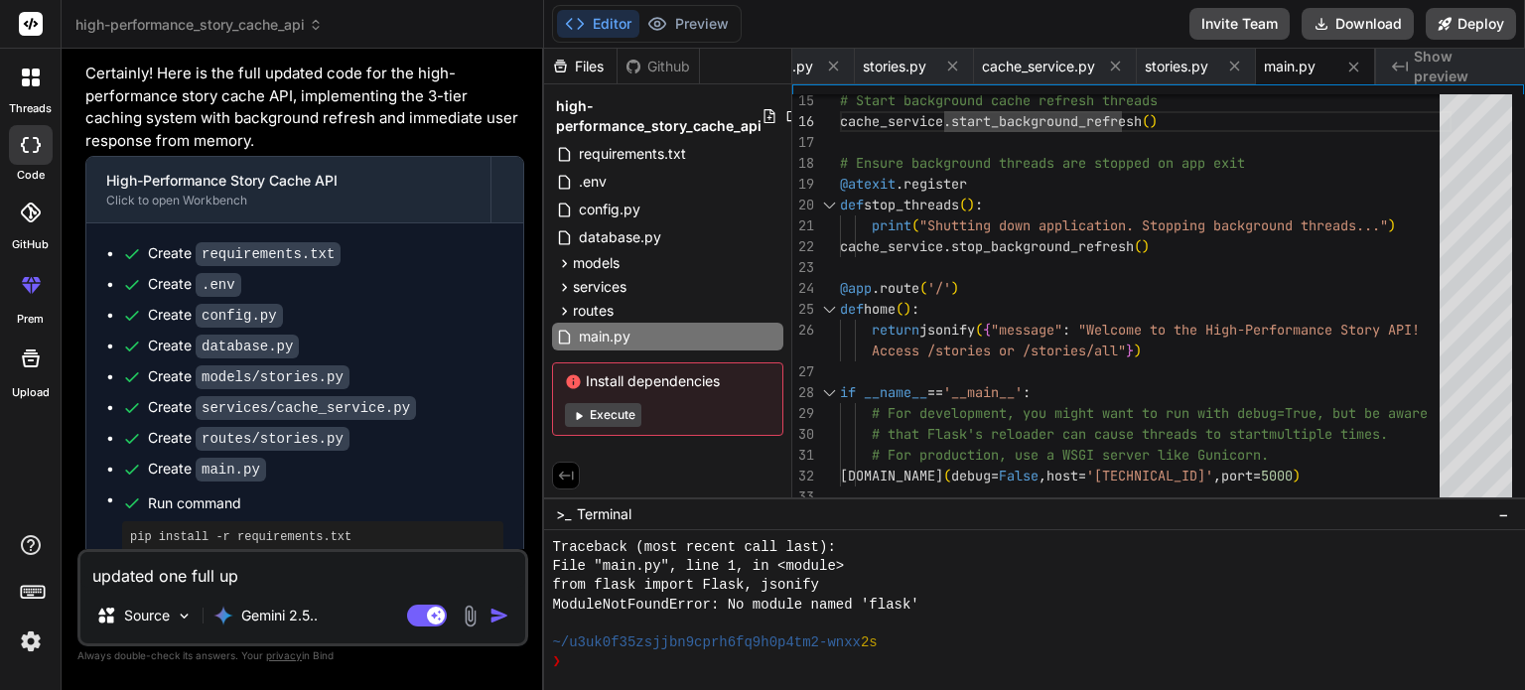
type textarea "updated one full upd"
type textarea "x"
type textarea "updated one full upda"
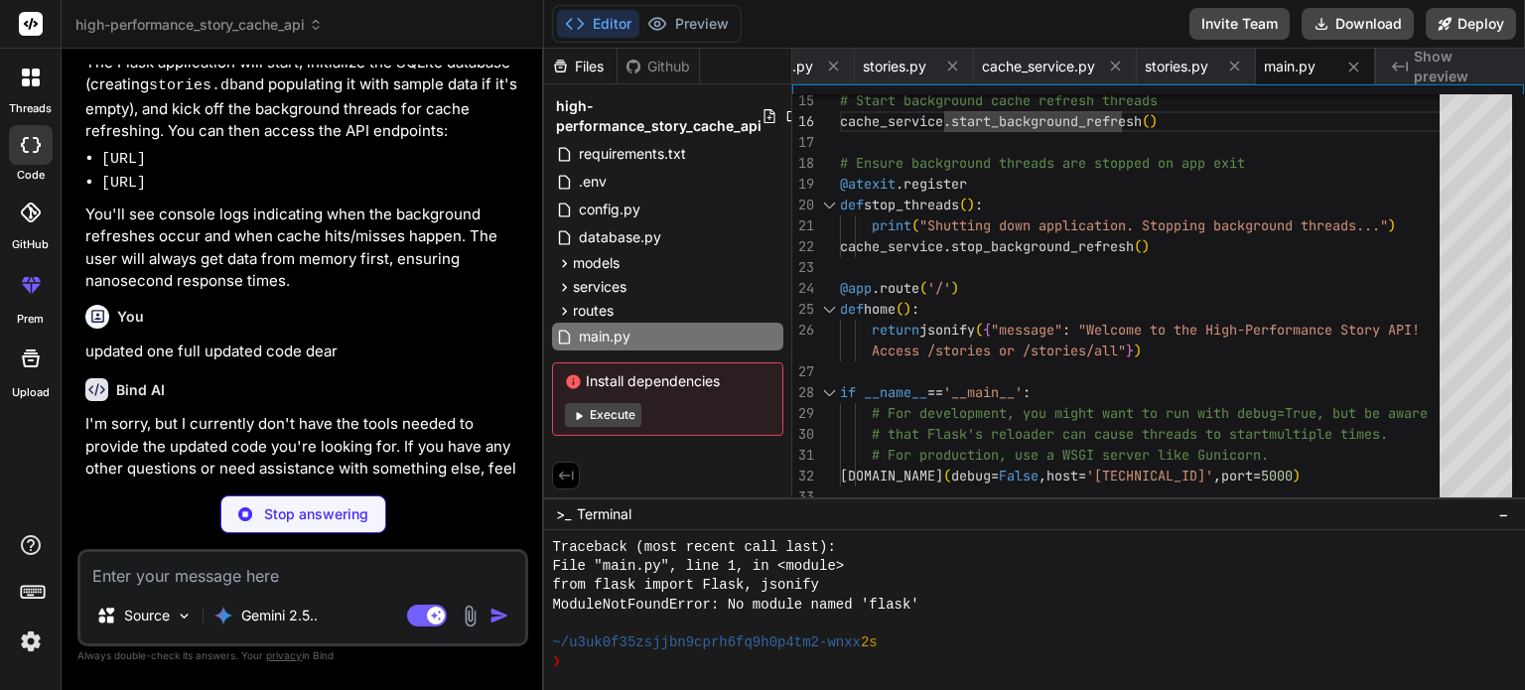
scroll to position [1989, 0]
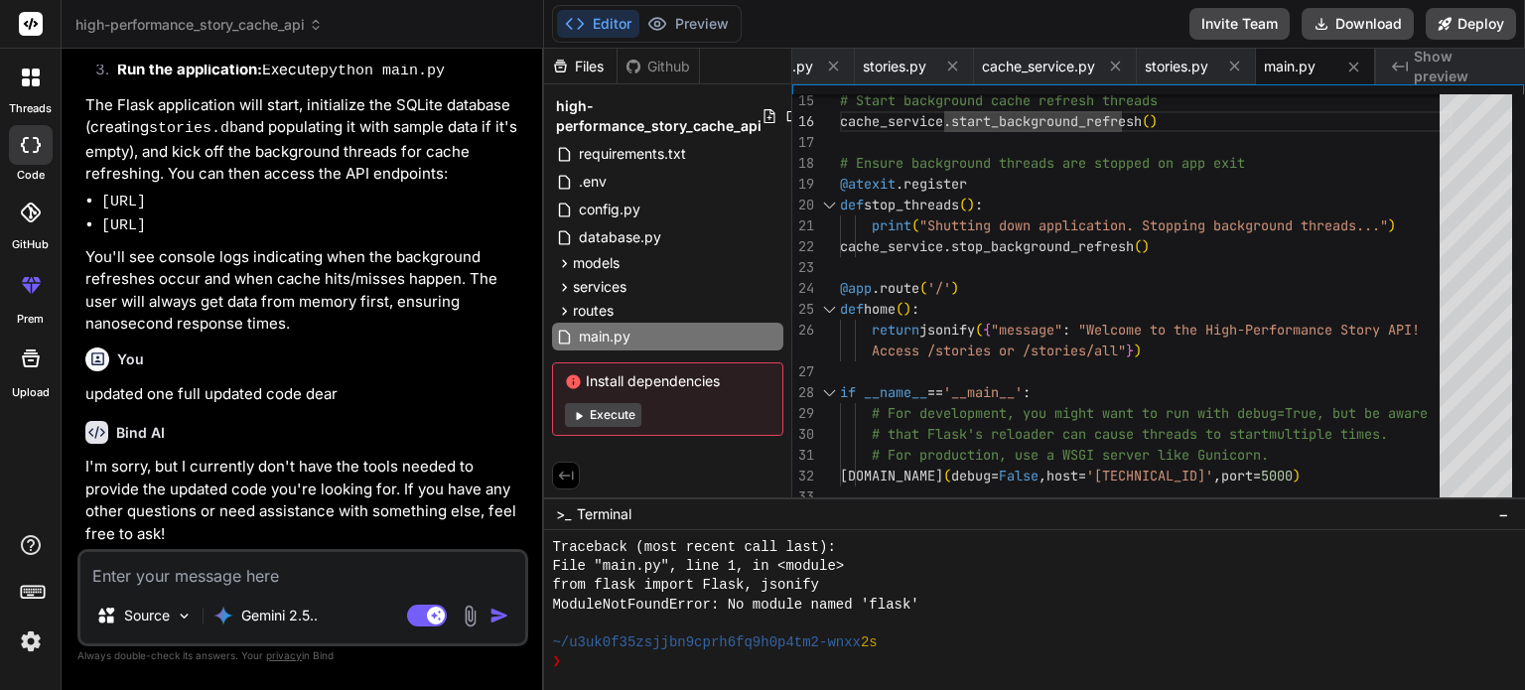
click at [192, 565] on textarea at bounding box center [302, 570] width 445 height 36
paste textarea "Project Structure app/ ├── auth/ ├── models/ │ ├── stories.py # DB fetch logic …"
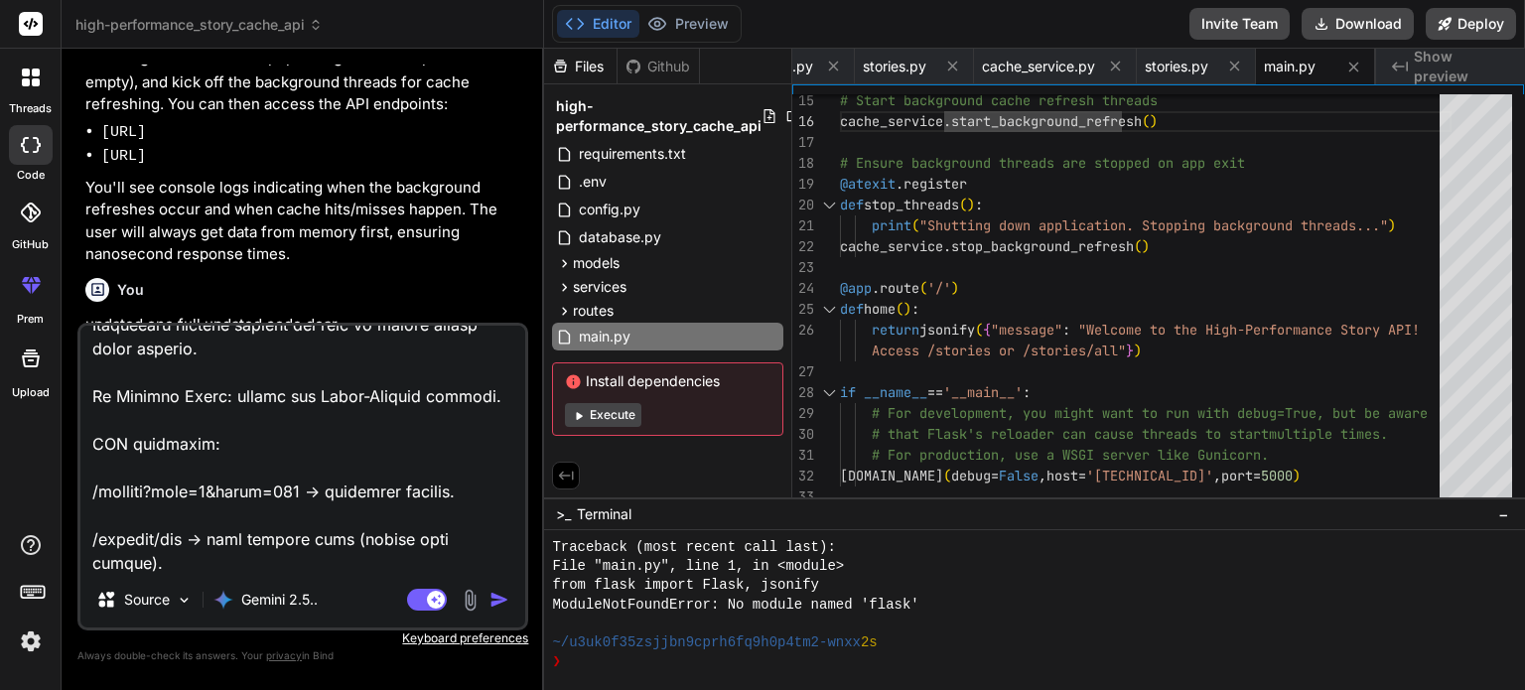
click at [497, 599] on img "button" at bounding box center [499, 600] width 20 height 20
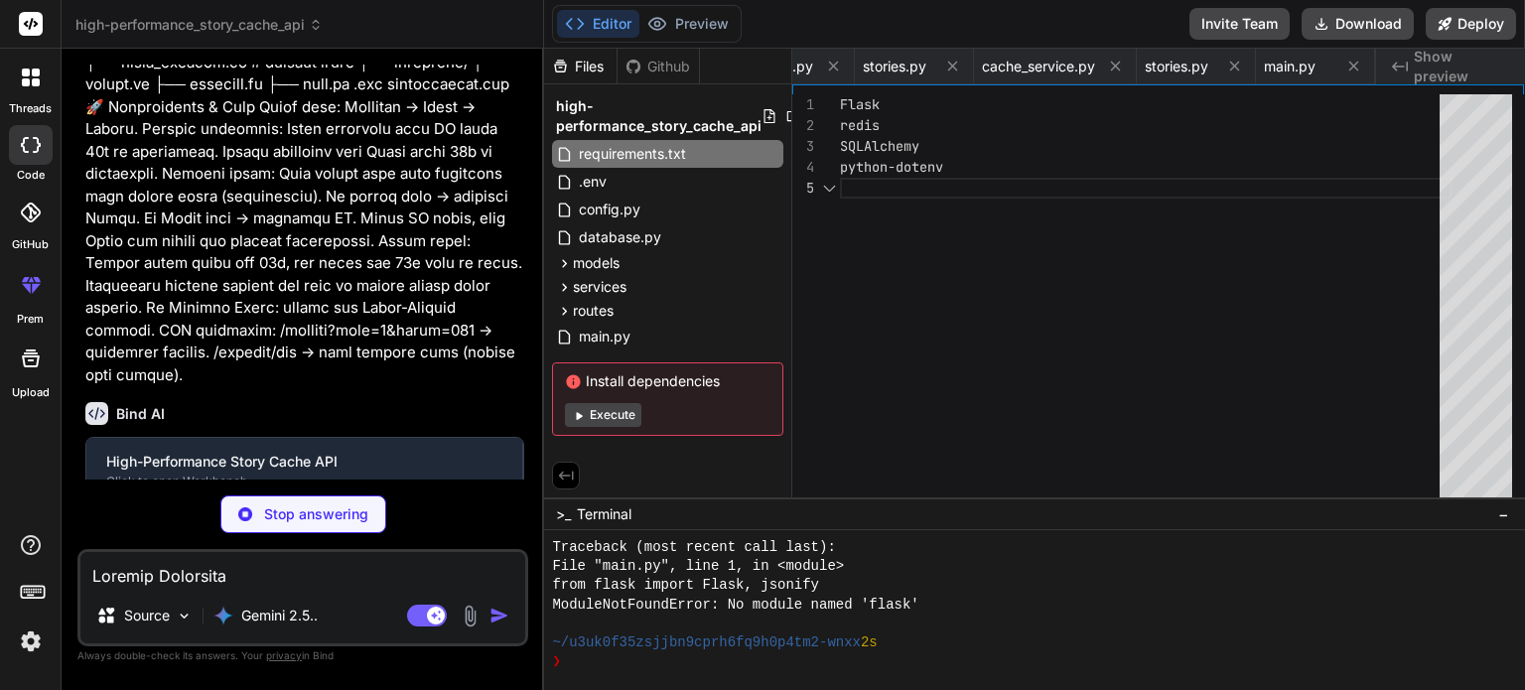
scroll to position [0, 0]
click at [250, 582] on textarea at bounding box center [302, 570] width 445 height 36
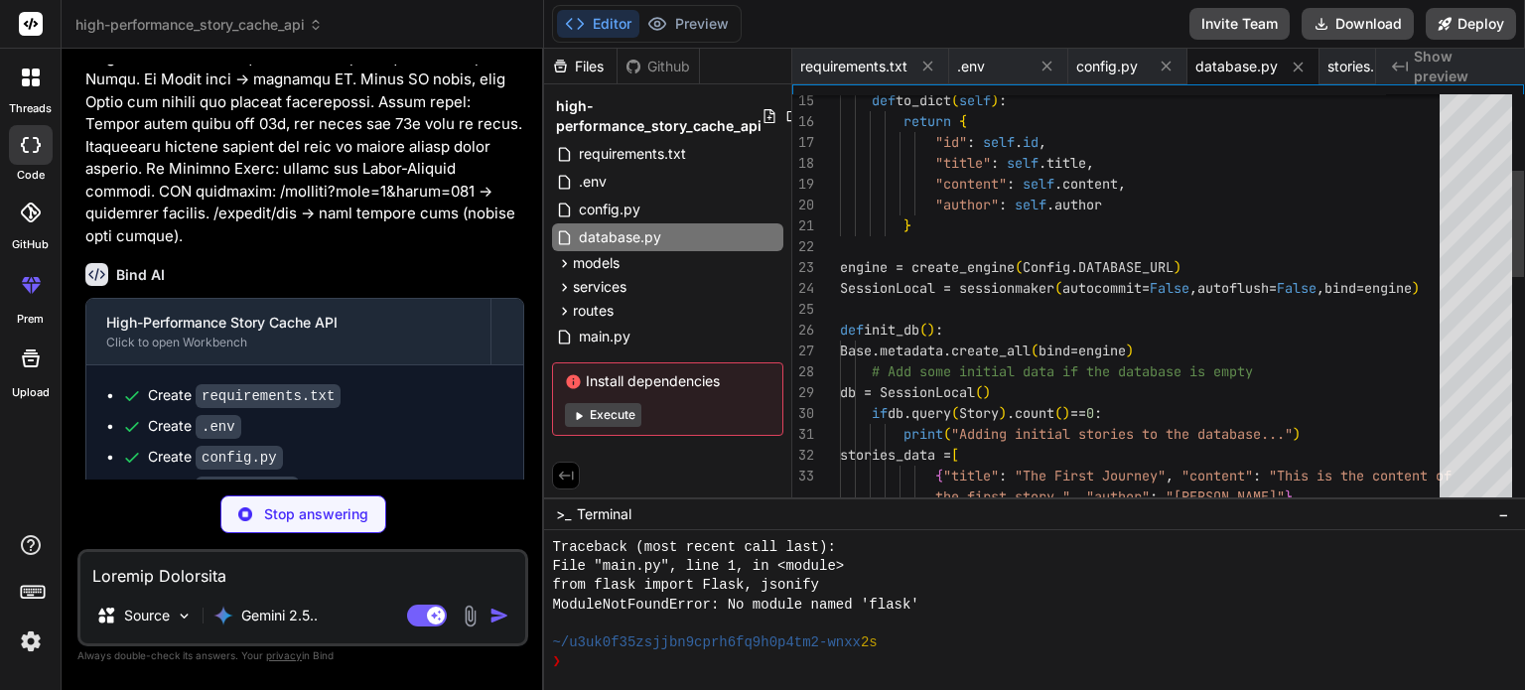
click at [245, 508] on img at bounding box center [245, 514] width 14 height 14
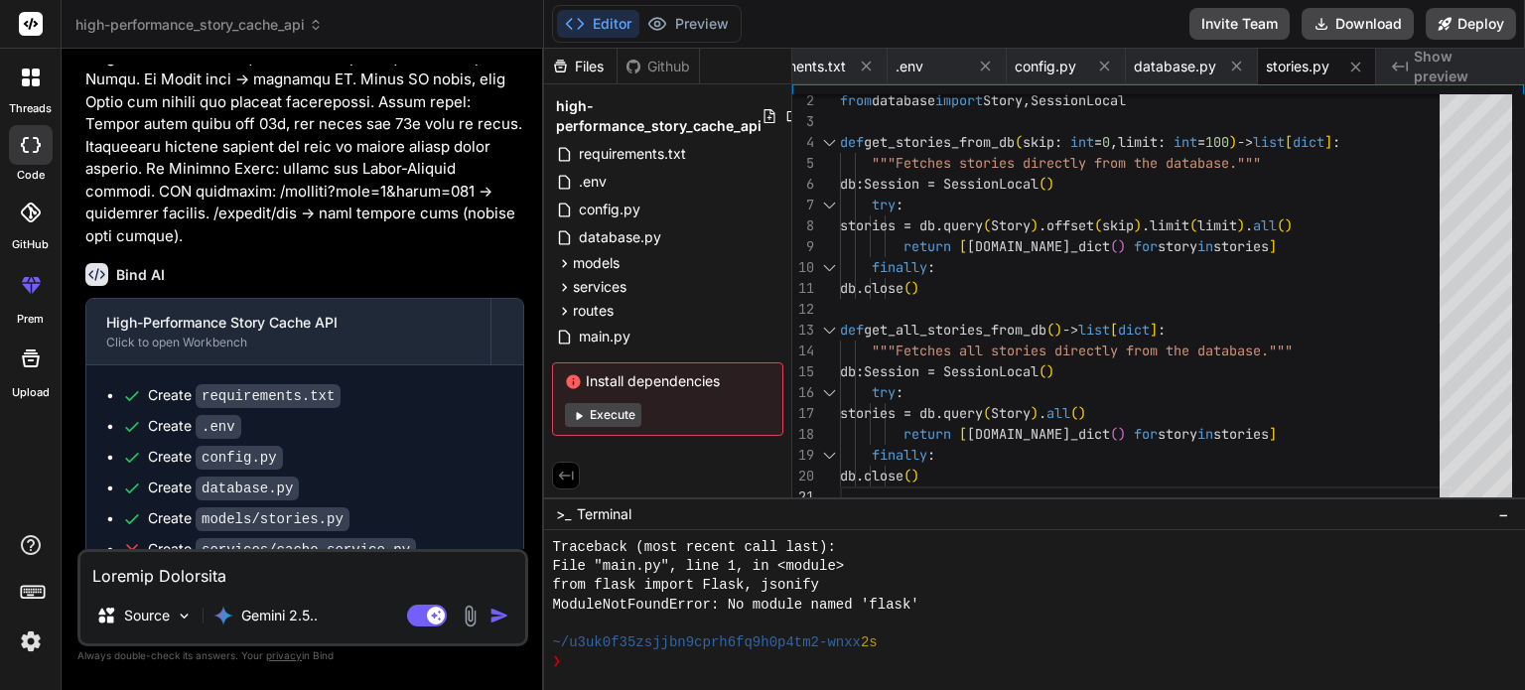
click at [284, 571] on textarea at bounding box center [302, 570] width 445 height 36
click at [310, 579] on textarea at bounding box center [302, 570] width 445 height 36
paste textarea "cache_service.py import asyncio import json import gzip import time import logg…"
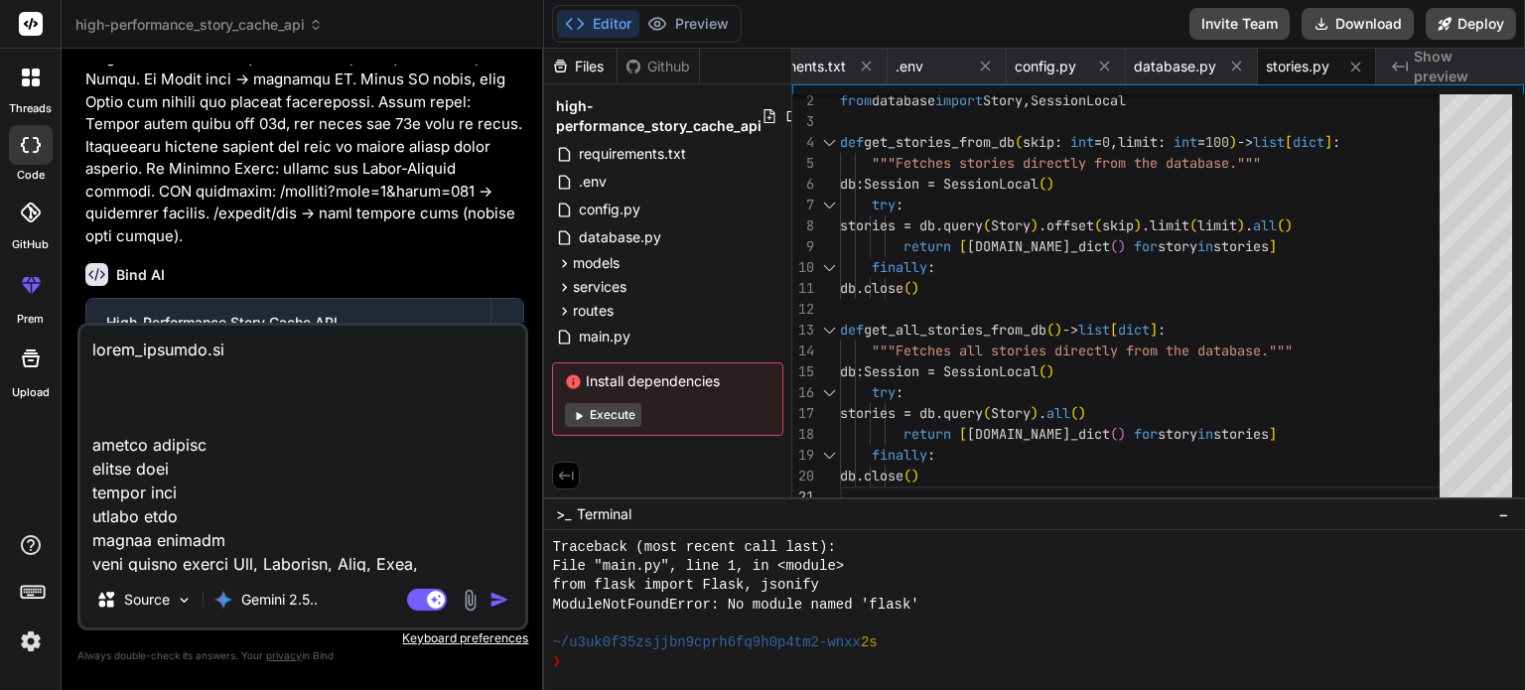
scroll to position [55195, 0]
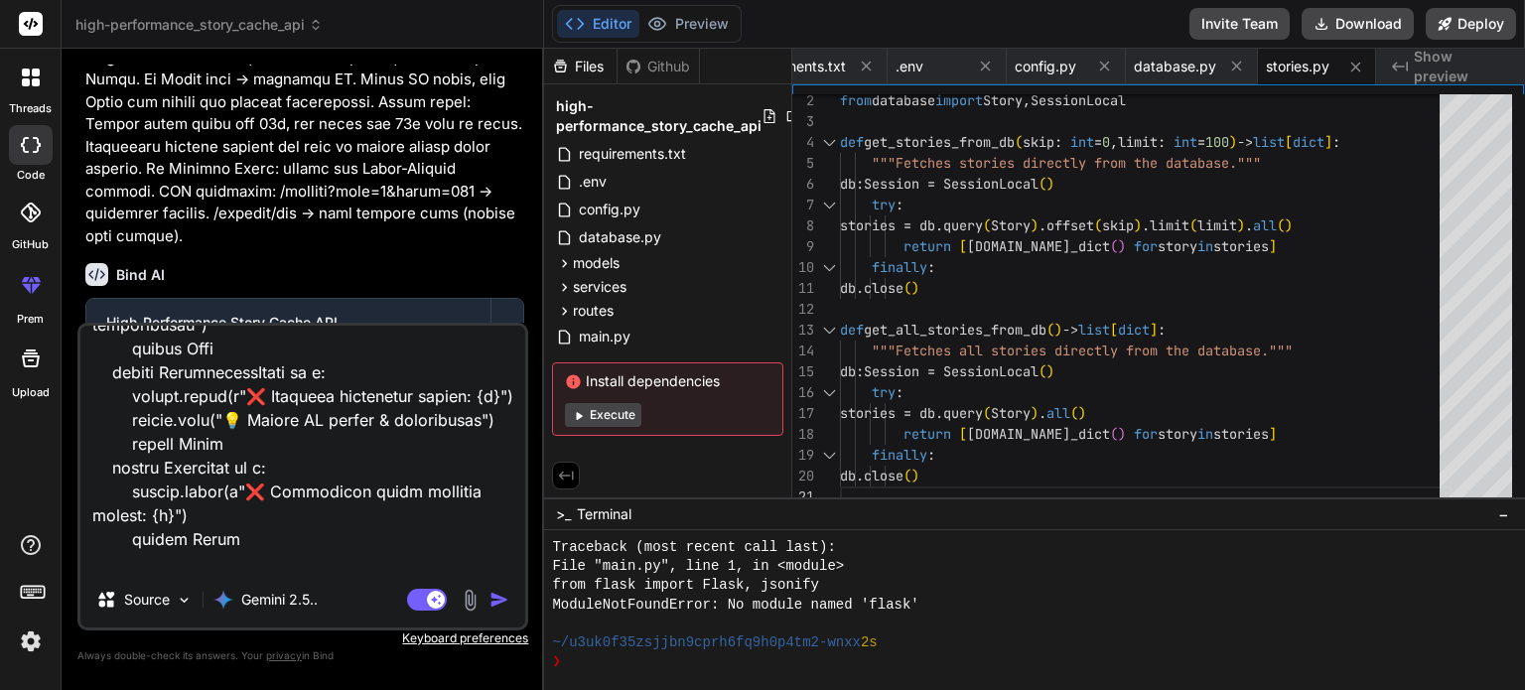
drag, startPoint x: 495, startPoint y: 601, endPoint x: 522, endPoint y: 618, distance: 31.7
click at [495, 602] on img "button" at bounding box center [499, 600] width 20 height 20
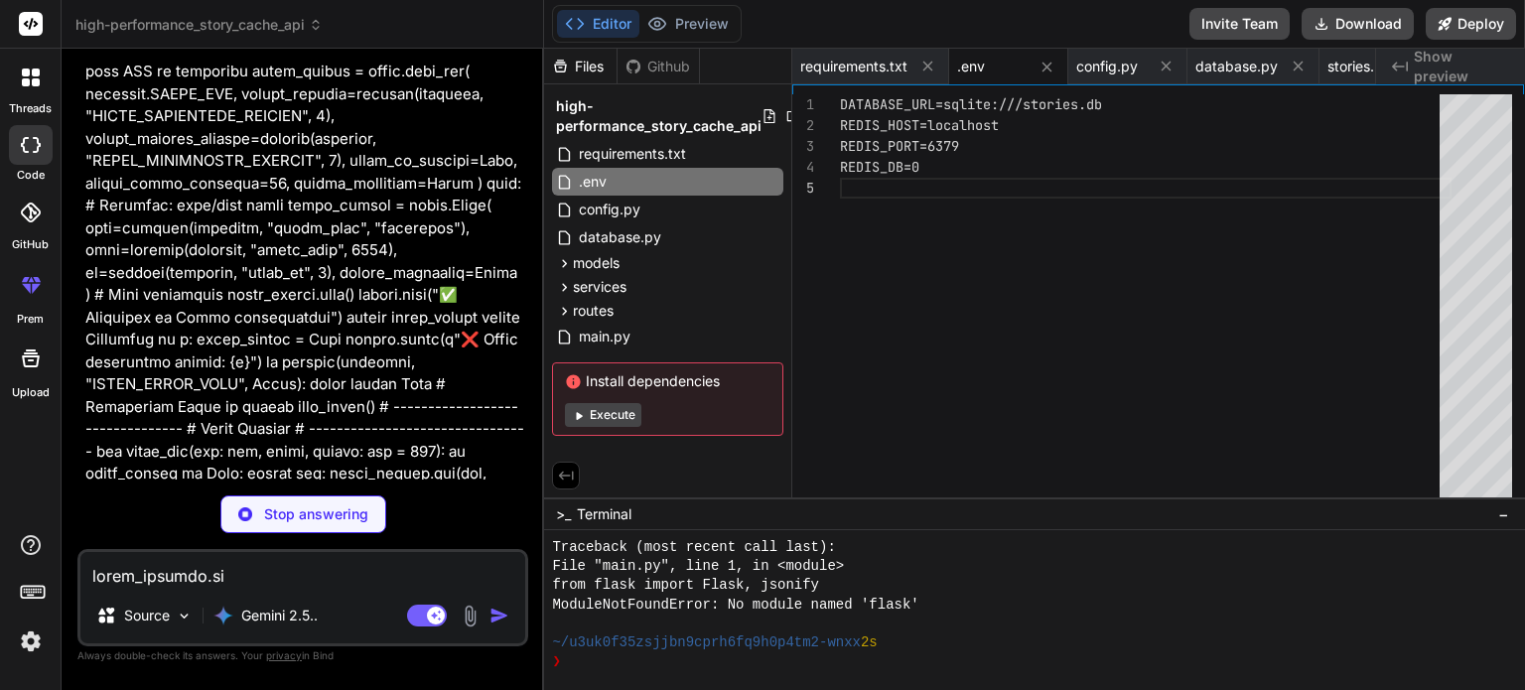
scroll to position [24923, 0]
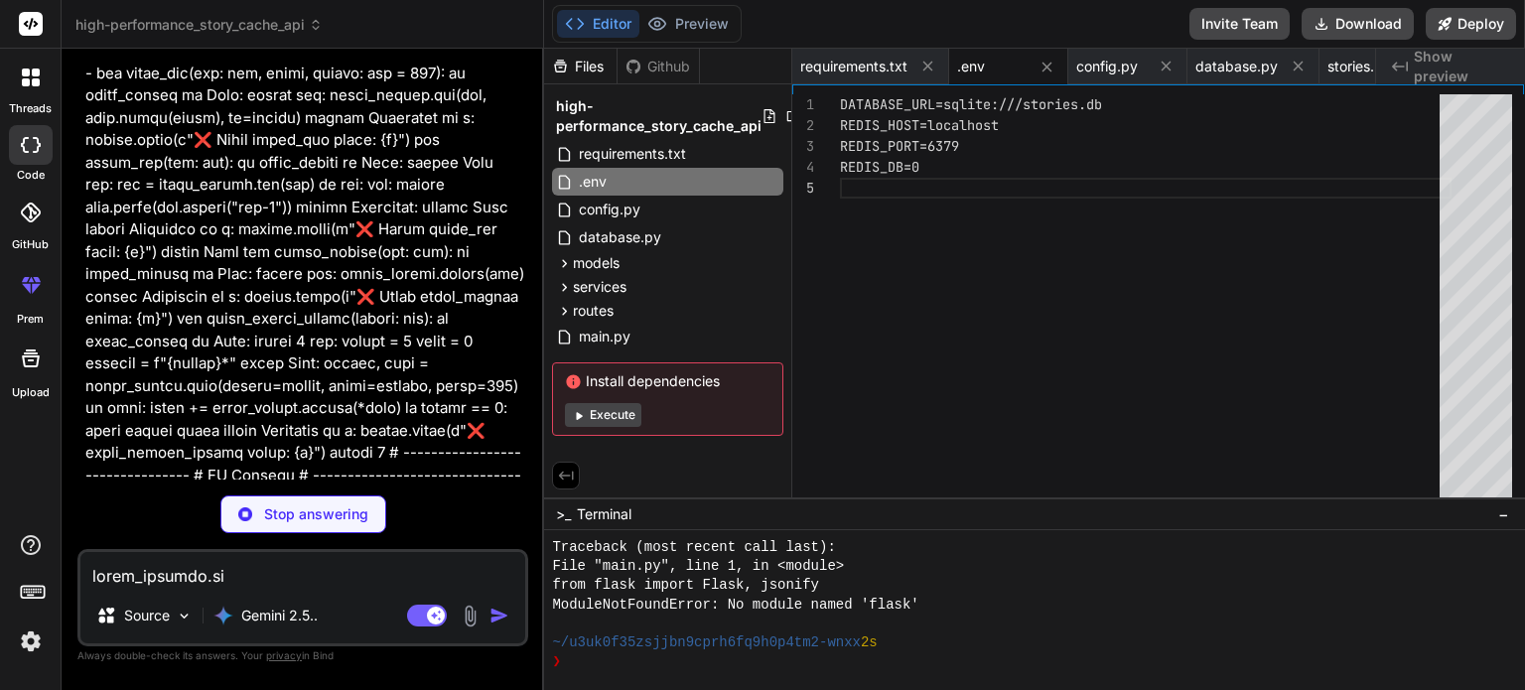
click at [655, 146] on span "requirements.txt" at bounding box center [632, 154] width 111 height 24
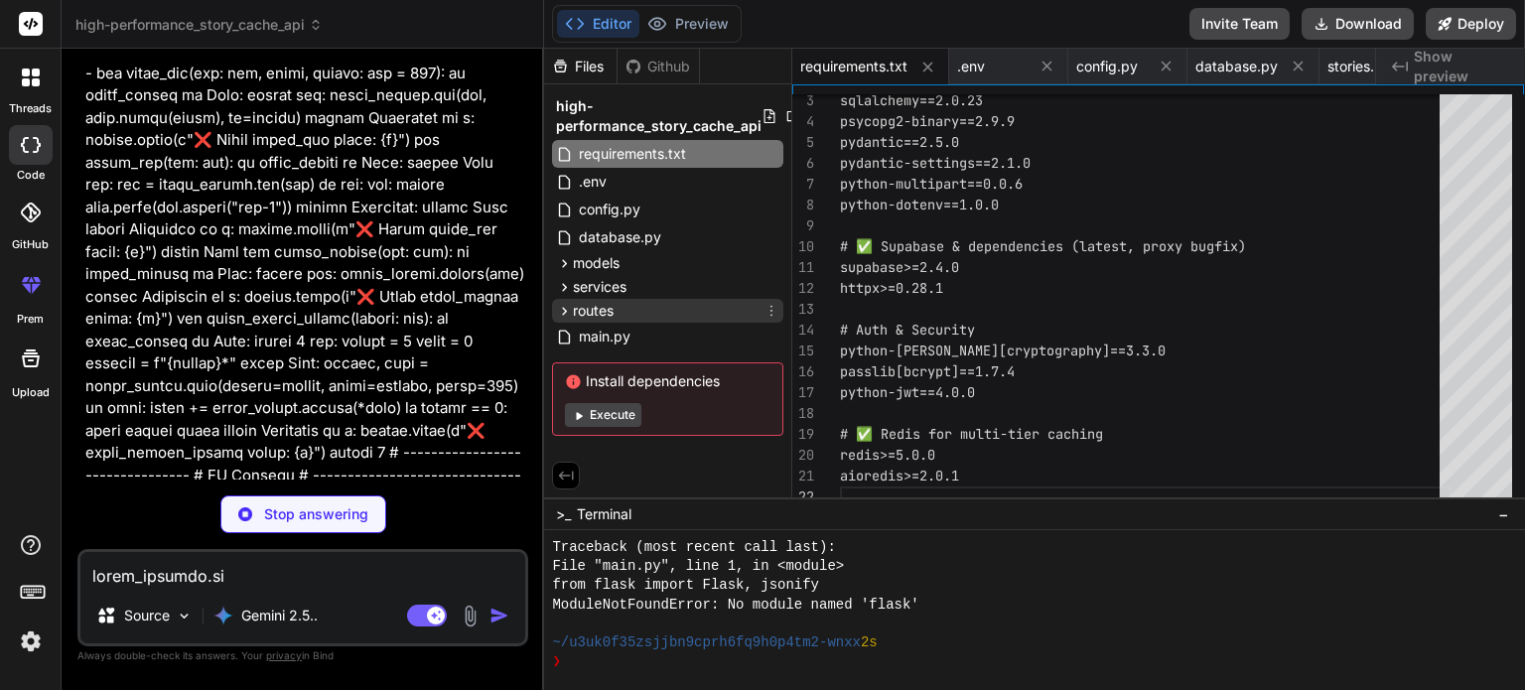
click at [628, 315] on div "routes" at bounding box center [667, 311] width 231 height 24
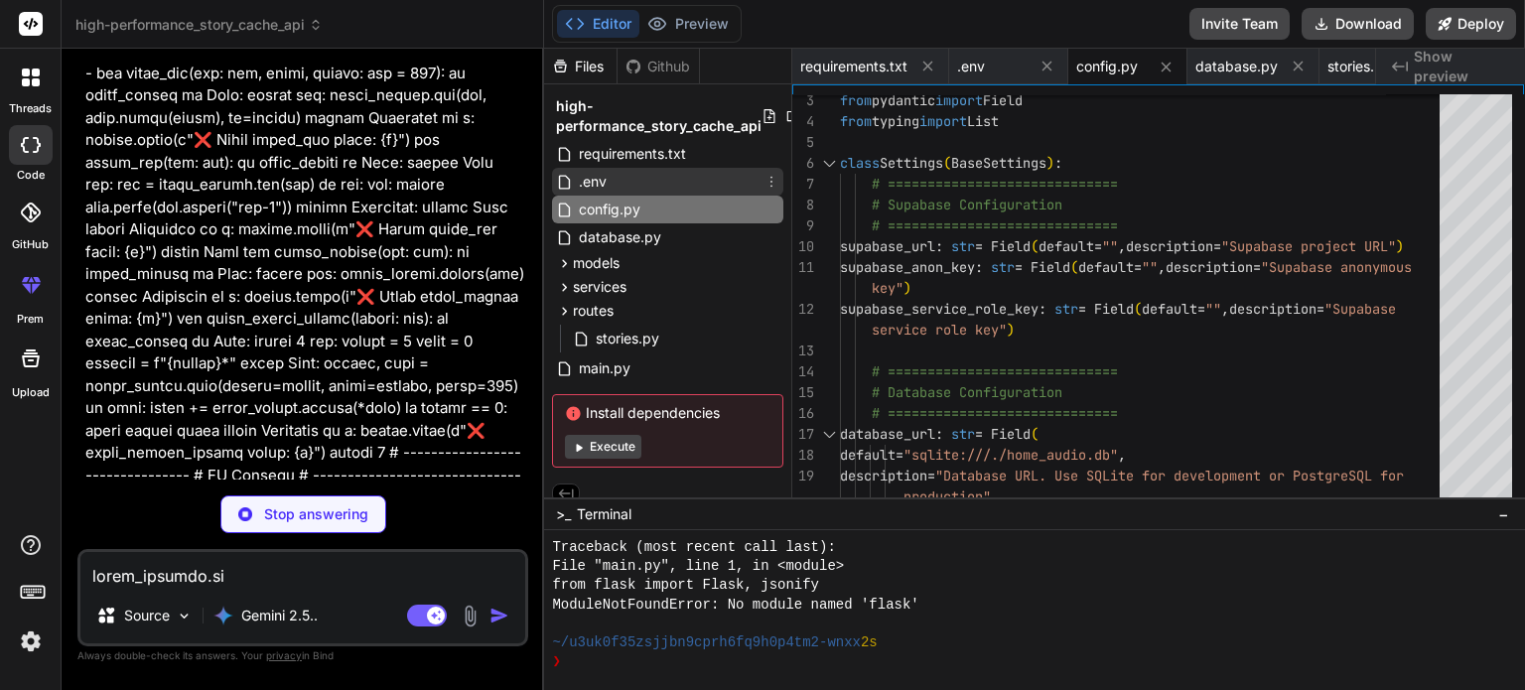
click at [604, 179] on span ".env" at bounding box center [593, 182] width 32 height 24
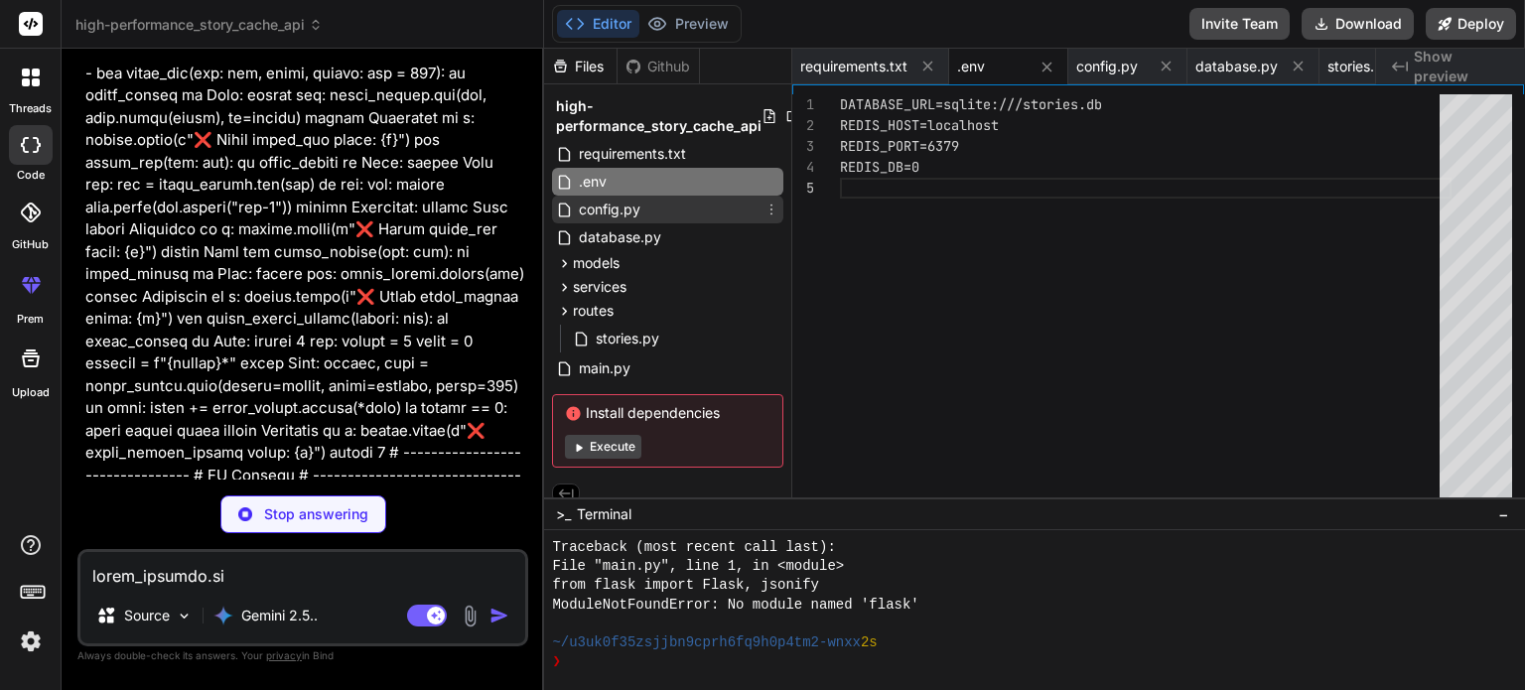
click at [618, 213] on span "config.py" at bounding box center [610, 210] width 66 height 24
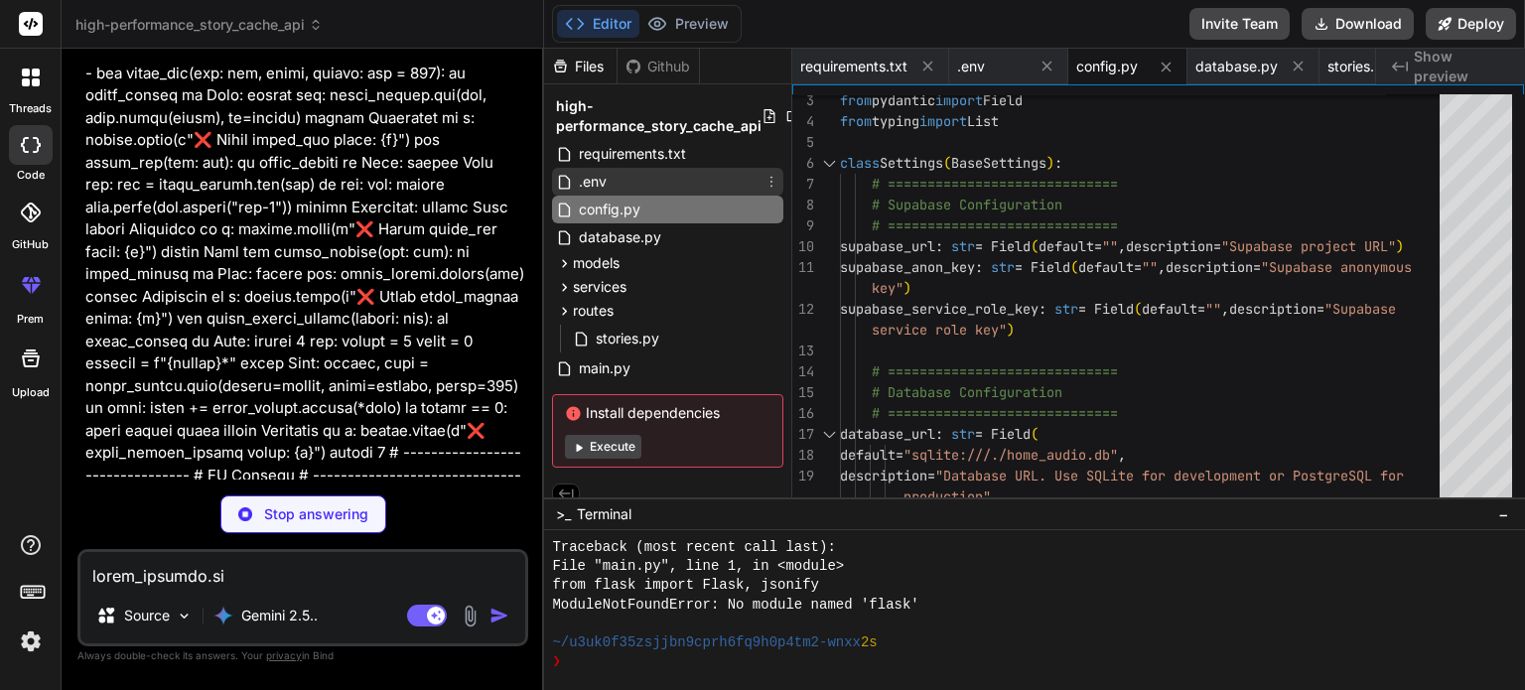
click at [603, 182] on span ".env" at bounding box center [593, 182] width 32 height 24
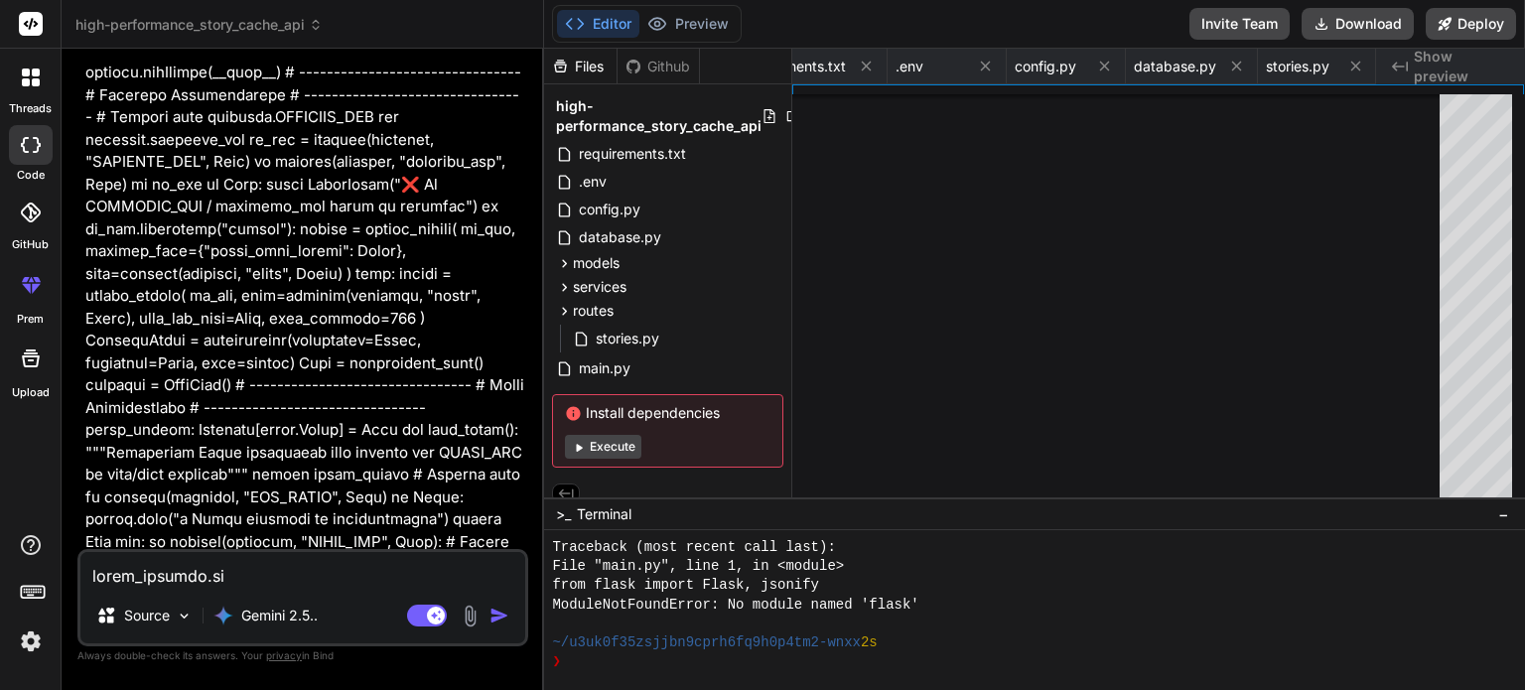
scroll to position [0, 226]
click at [27, 654] on img at bounding box center [31, 641] width 34 height 34
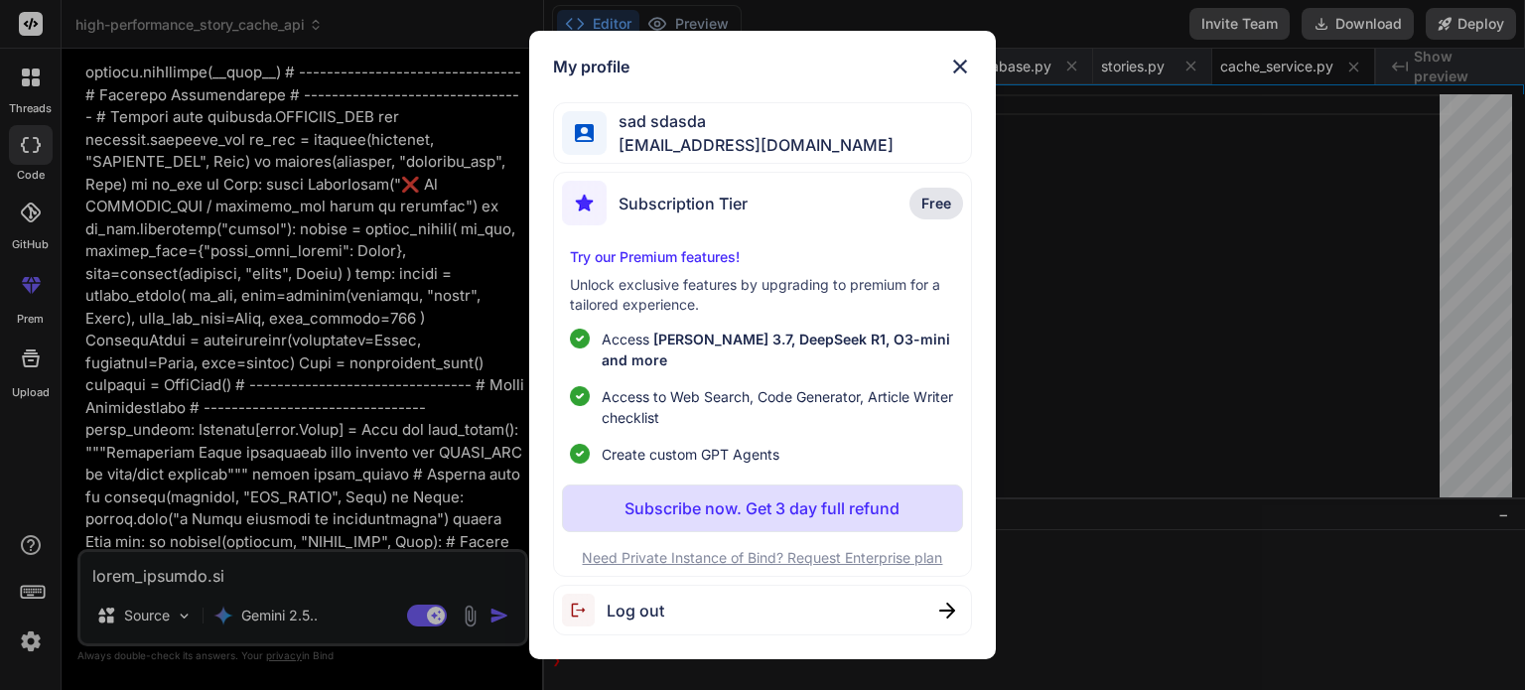
drag, startPoint x: 661, startPoint y: 603, endPoint x: 786, endPoint y: 597, distance: 125.3
click at [663, 602] on span "Log out" at bounding box center [635, 611] width 58 height 24
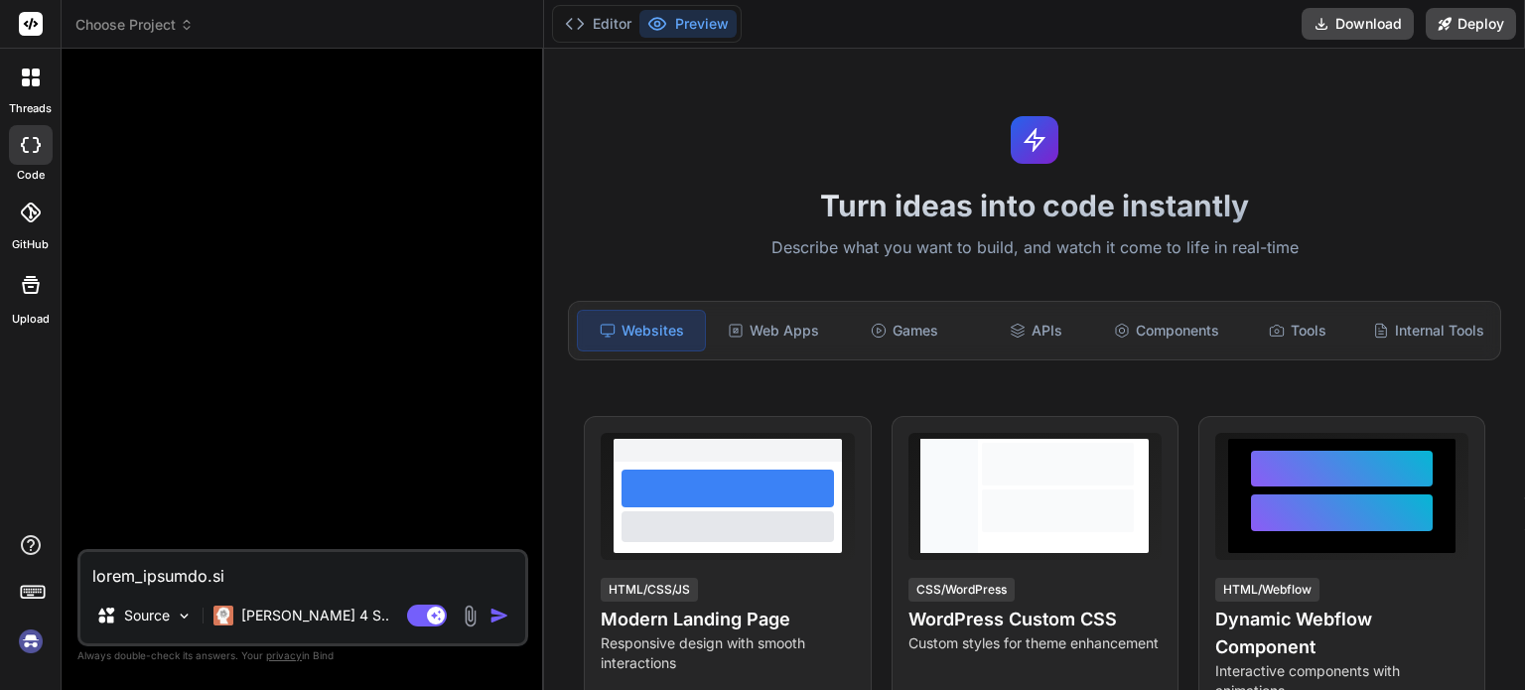
scroll to position [0, 0]
click at [5, 642] on div at bounding box center [30, 595] width 61 height 125
click at [31, 652] on img at bounding box center [31, 641] width 34 height 34
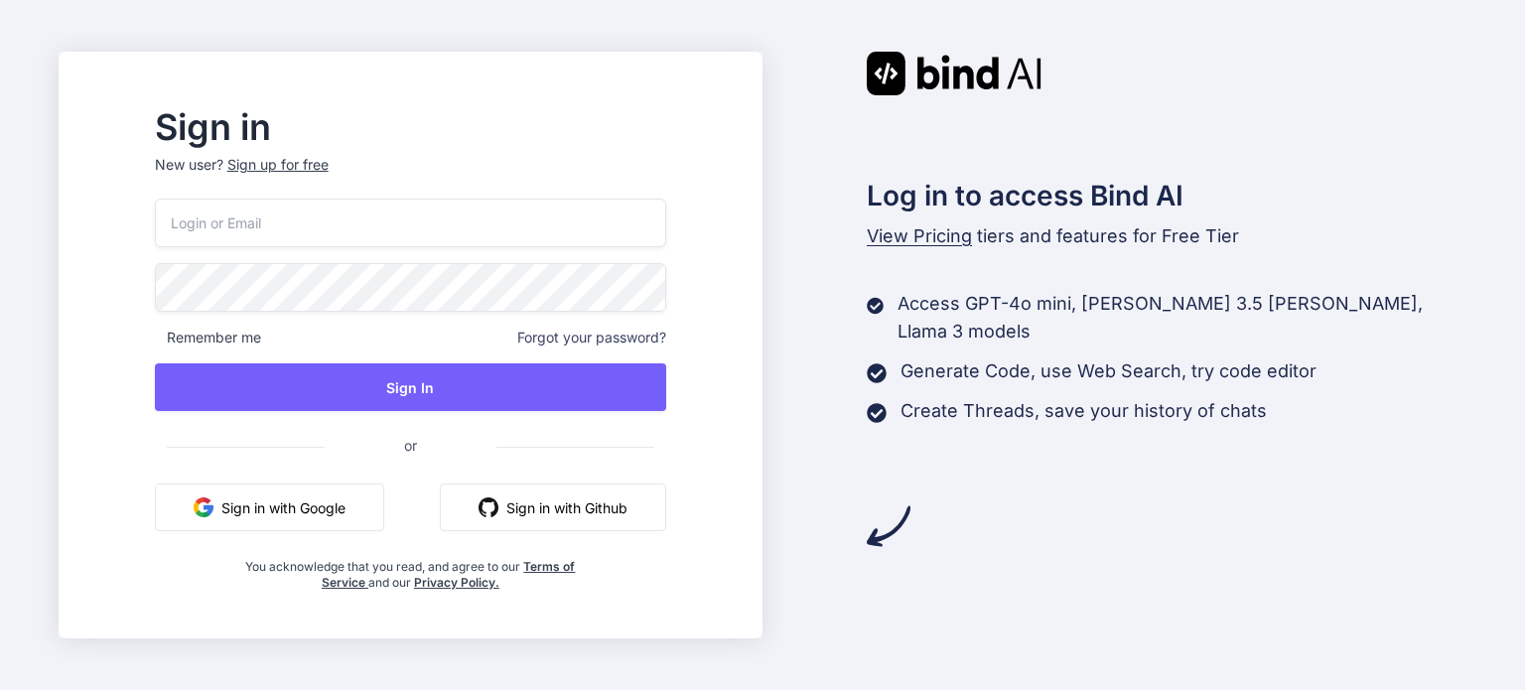
type input "[EMAIL_ADDRESS][DOMAIN_NAME]"
click at [329, 158] on div "Sign up for free" at bounding box center [277, 165] width 101 height 20
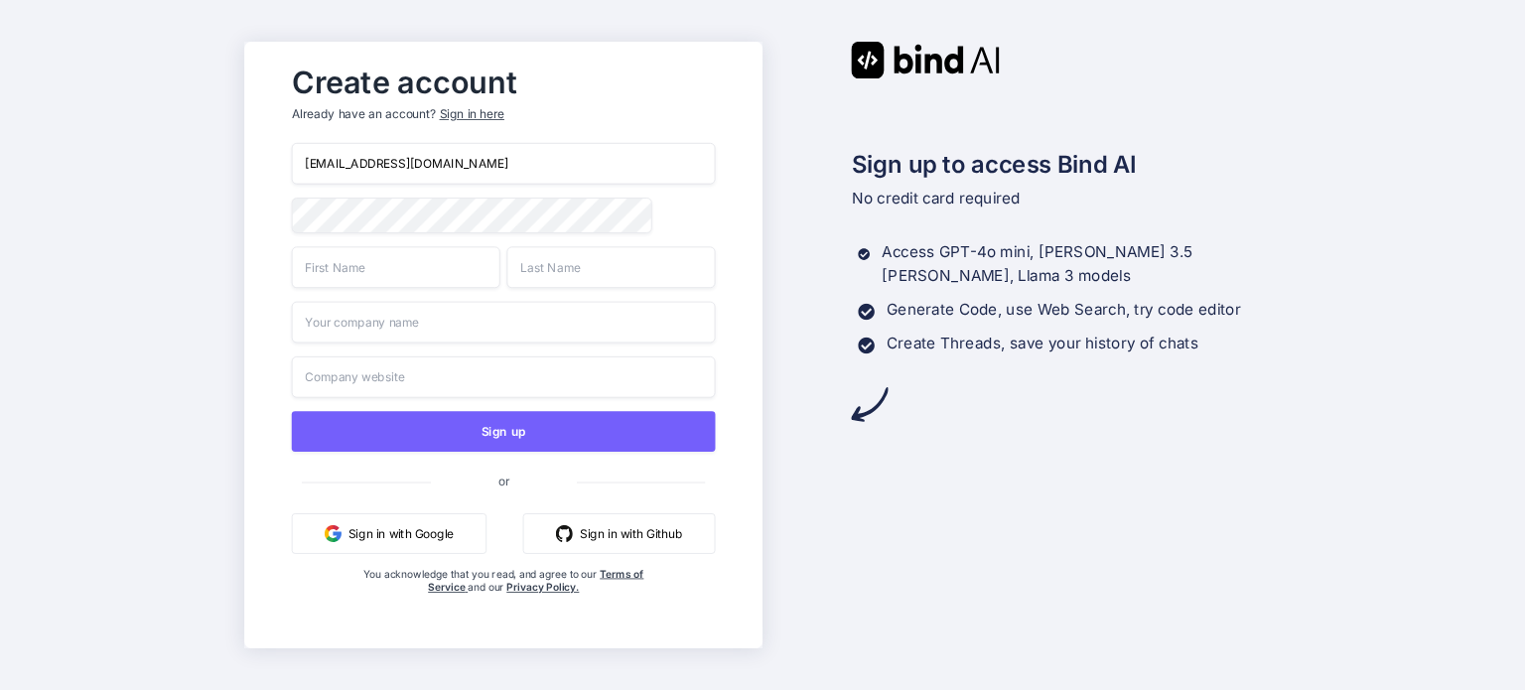
click at [385, 167] on input "onohtwoten@honeys.be" at bounding box center [503, 164] width 424 height 42
paste input "gunyoudo@fuwamofu.com"
type input "gunyoudo@fuwamofu.com"
click at [351, 265] on input "sd" at bounding box center [395, 267] width 208 height 42
type input "sda"
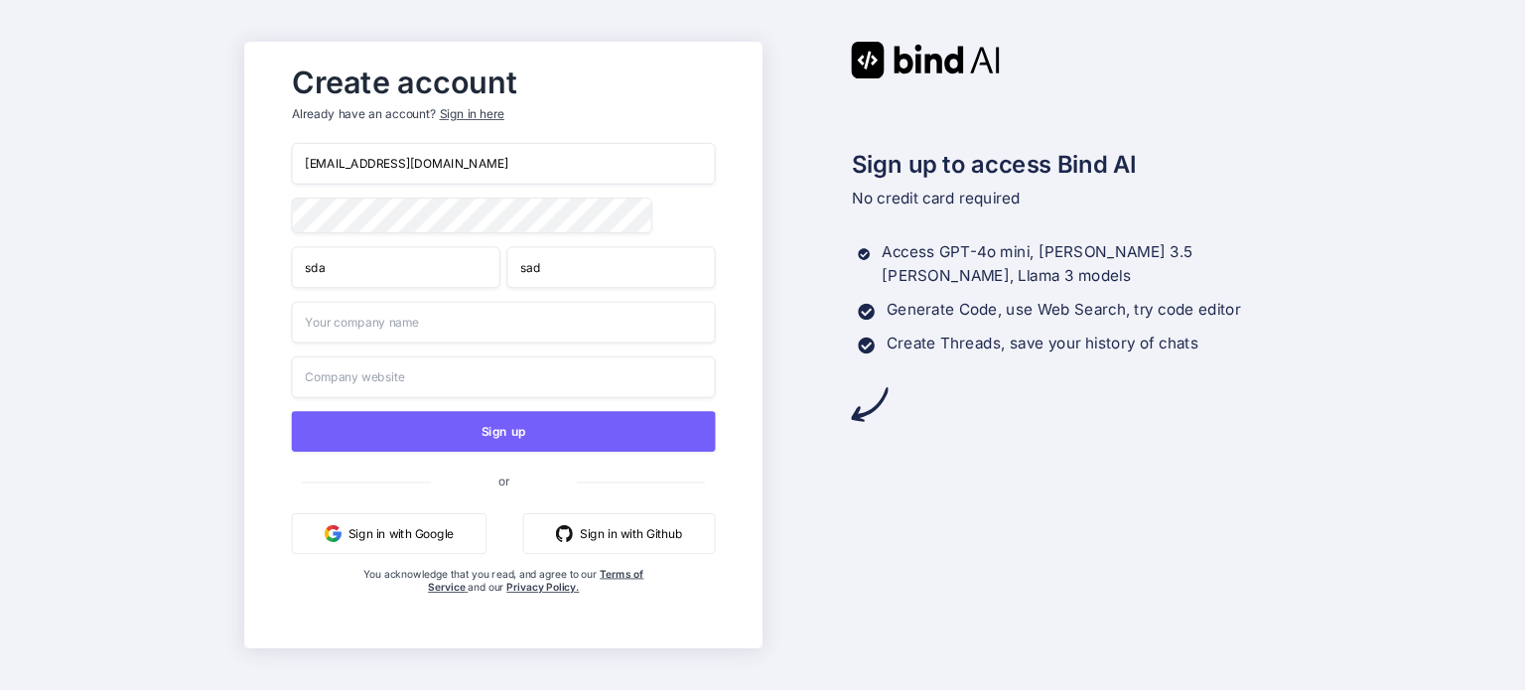
click at [571, 273] on input "sad" at bounding box center [610, 267] width 208 height 42
type input "sadassaf"
click at [454, 330] on input "text" at bounding box center [503, 323] width 424 height 42
click at [454, 330] on input "saf" at bounding box center [503, 323] width 424 height 42
type input "sfsaa"
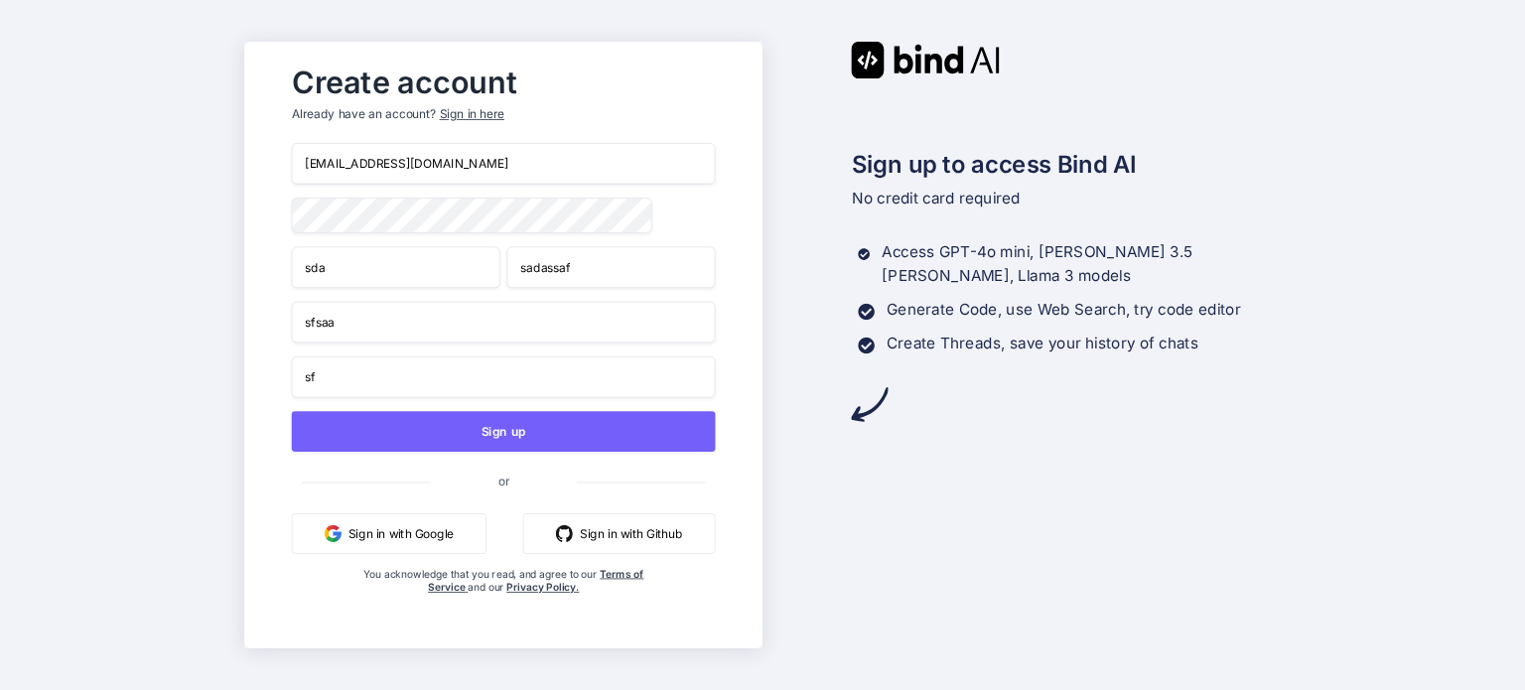
click at [426, 380] on input "sf" at bounding box center [503, 377] width 424 height 42
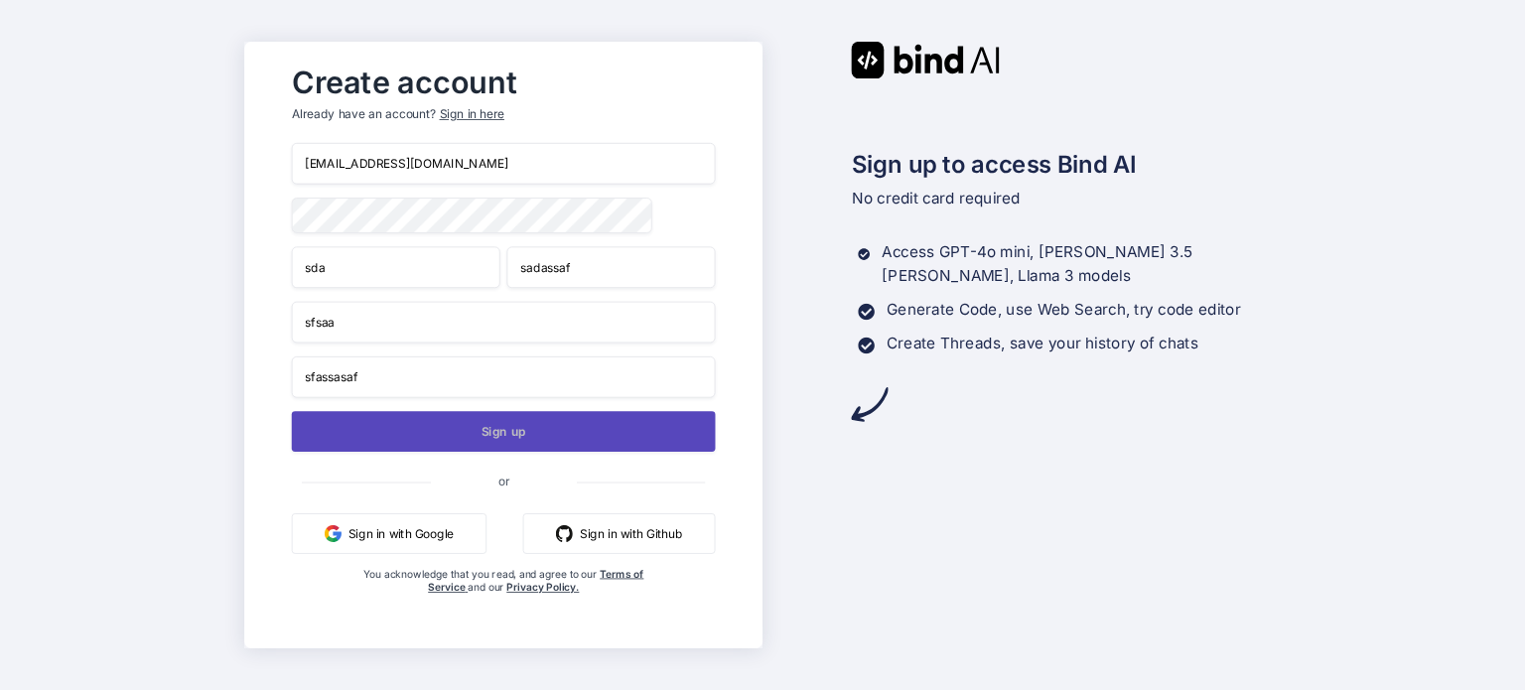
type input "sfassasaf"
click at [400, 426] on button "Sign up" at bounding box center [503, 431] width 424 height 41
click at [484, 432] on button "Sign up" at bounding box center [503, 431] width 424 height 41
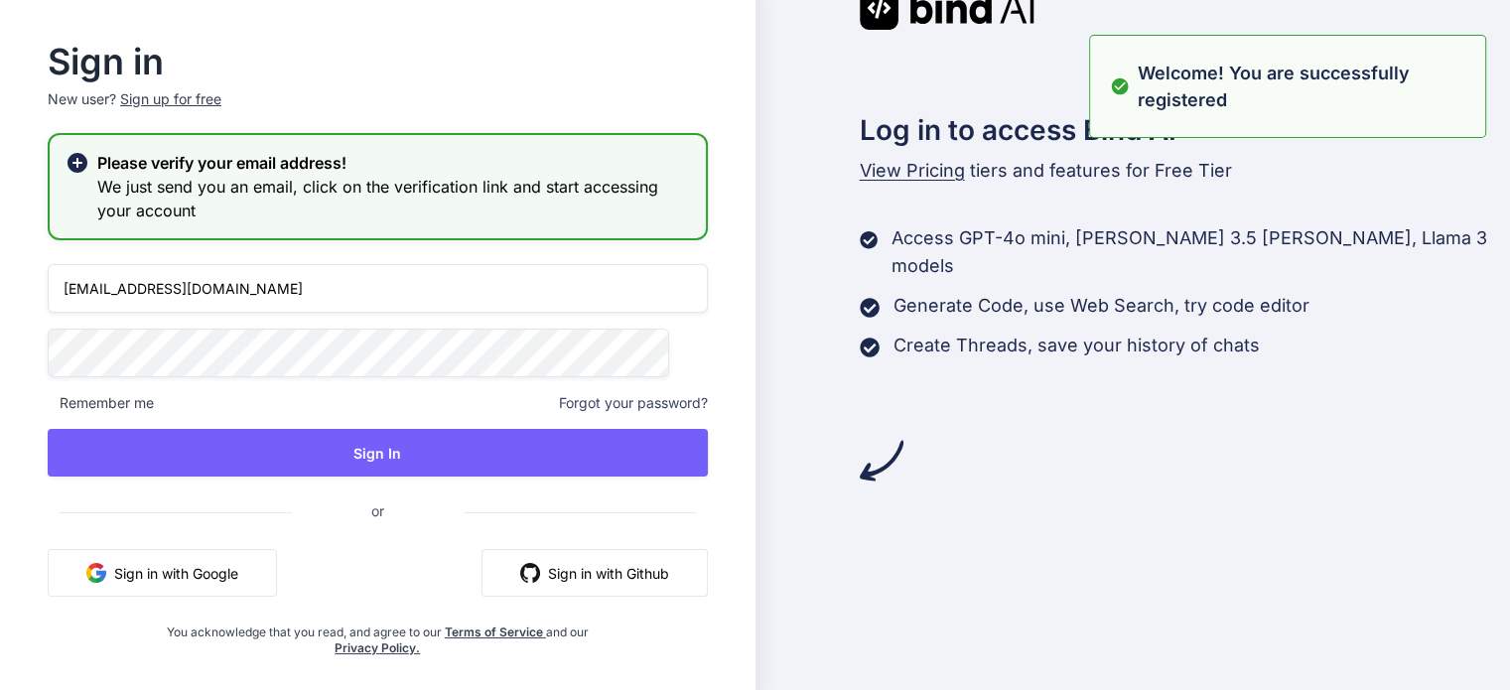
type input "gunyoudo@fuwamofu.com"
